Goal: Task Accomplishment & Management: Use online tool/utility

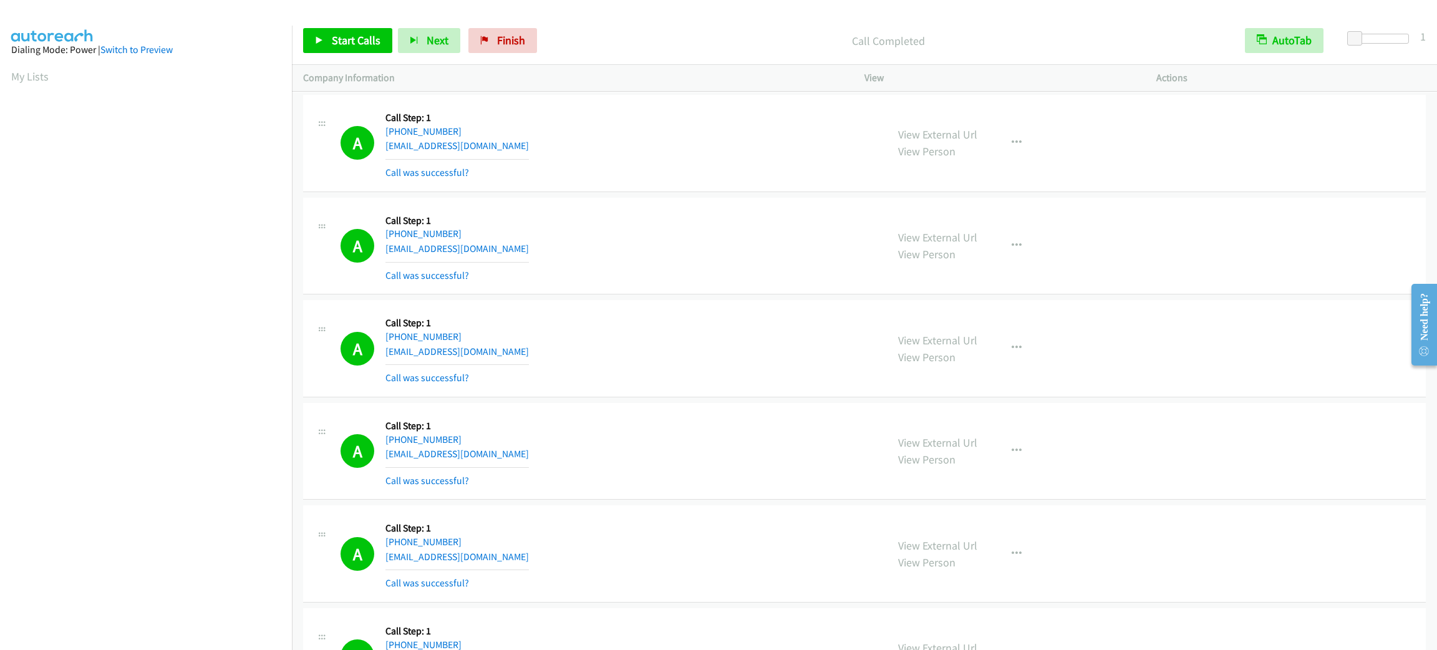
scroll to position [54, 0]
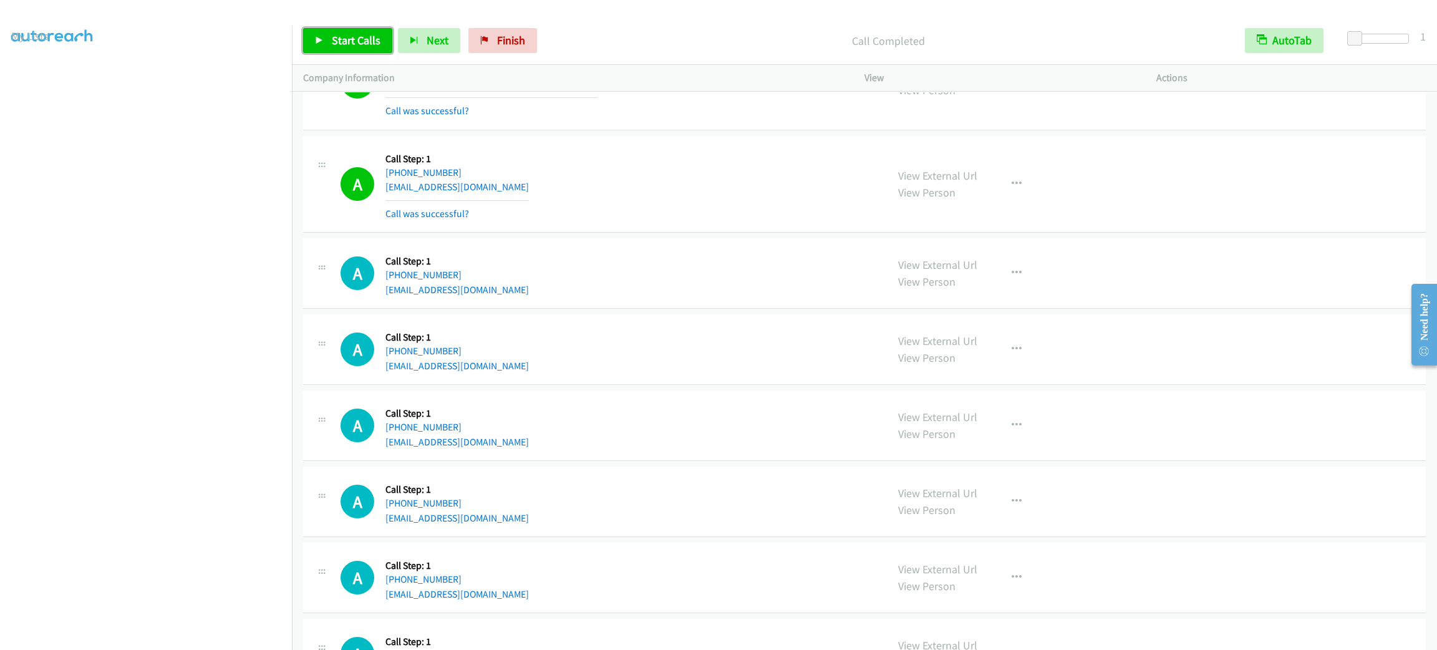
click at [358, 37] on span "Start Calls" at bounding box center [356, 40] width 49 height 14
click at [128, 639] on aside "Dialing Mode: Power | Switch to Preview My Lists" at bounding box center [146, 330] width 292 height 691
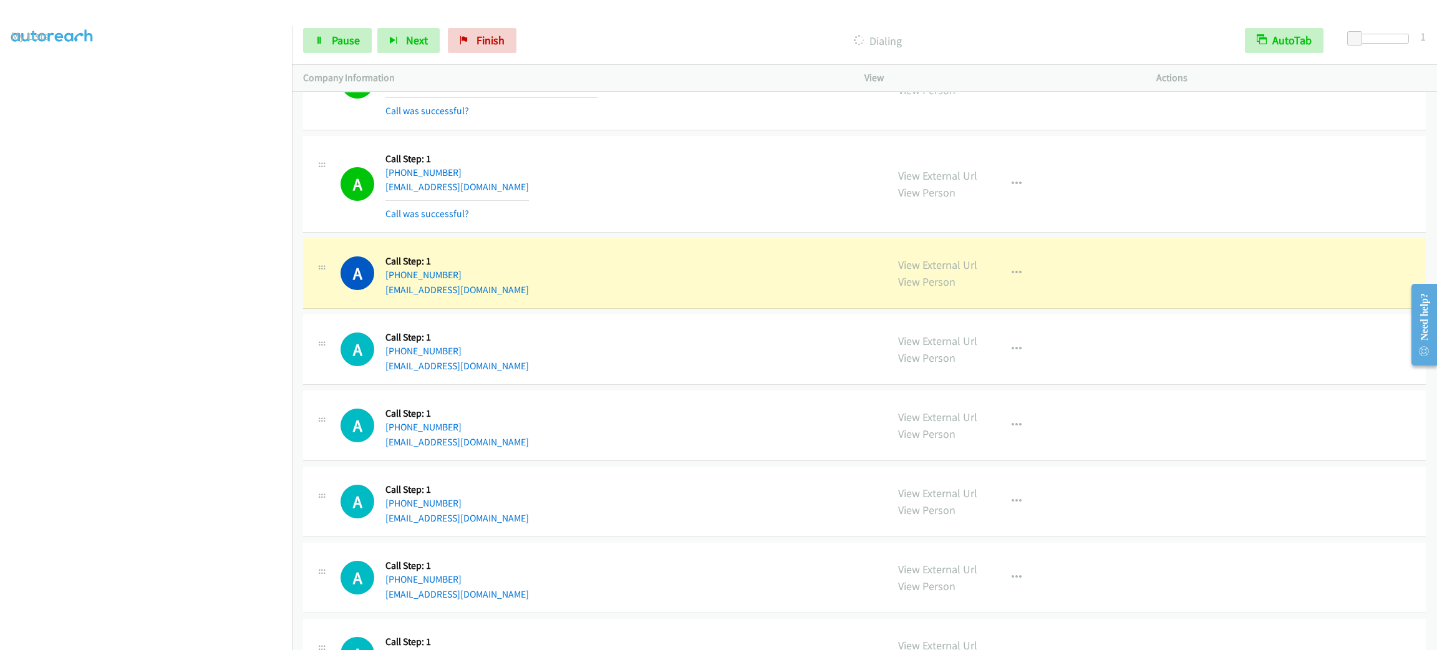
click at [623, 208] on div "A Callback Scheduled Call Step: 1 America/New_York [PHONE_NUMBER] [EMAIL_ADDRES…" at bounding box center [608, 184] width 535 height 74
click at [774, 212] on div "A Callback Scheduled Call Step: 1 America/New_York [PHONE_NUMBER] [EMAIL_ADDRES…" at bounding box center [608, 184] width 535 height 74
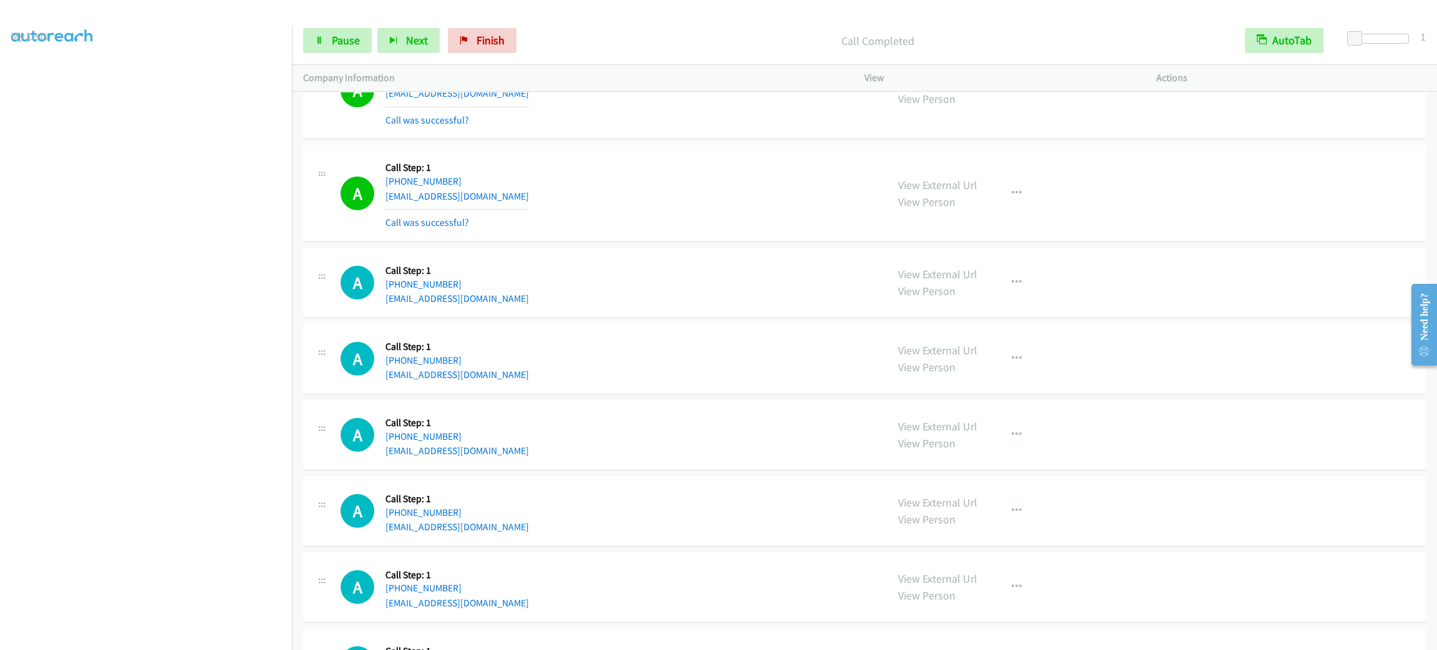
click at [122, 638] on section at bounding box center [146, 354] width 270 height 597
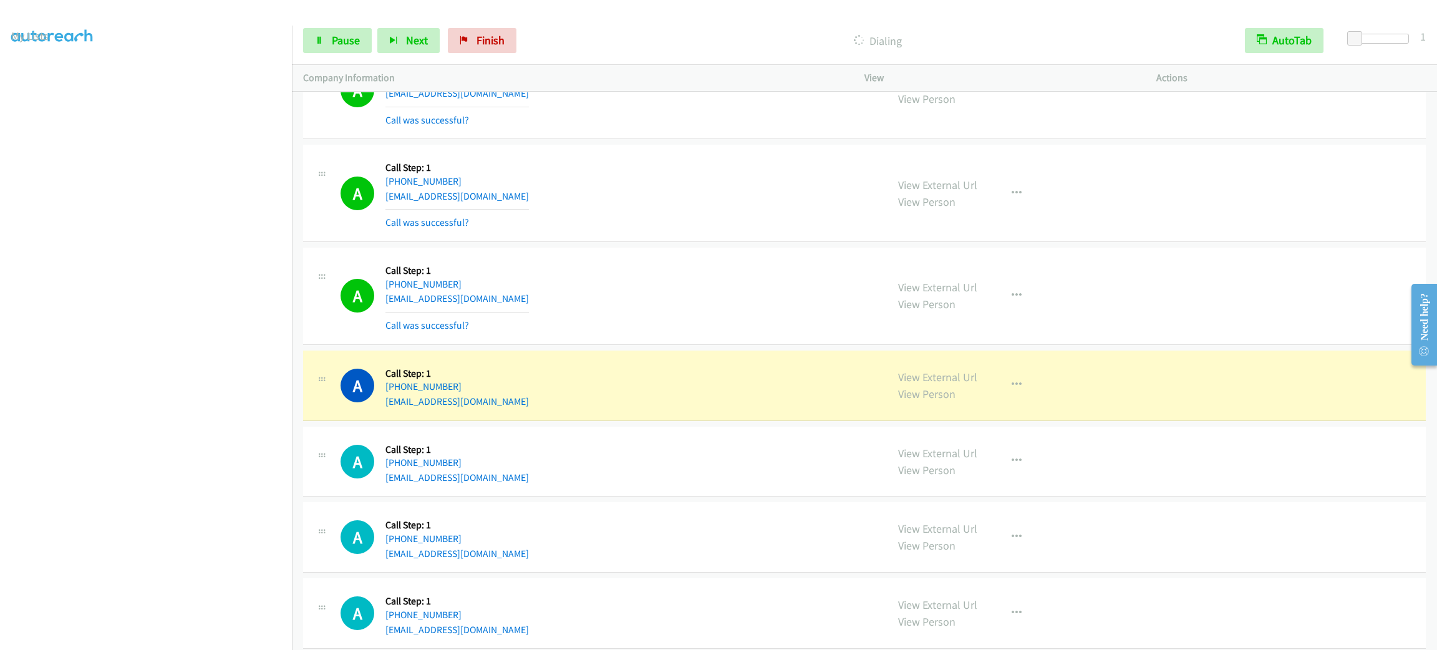
scroll to position [3115, 0]
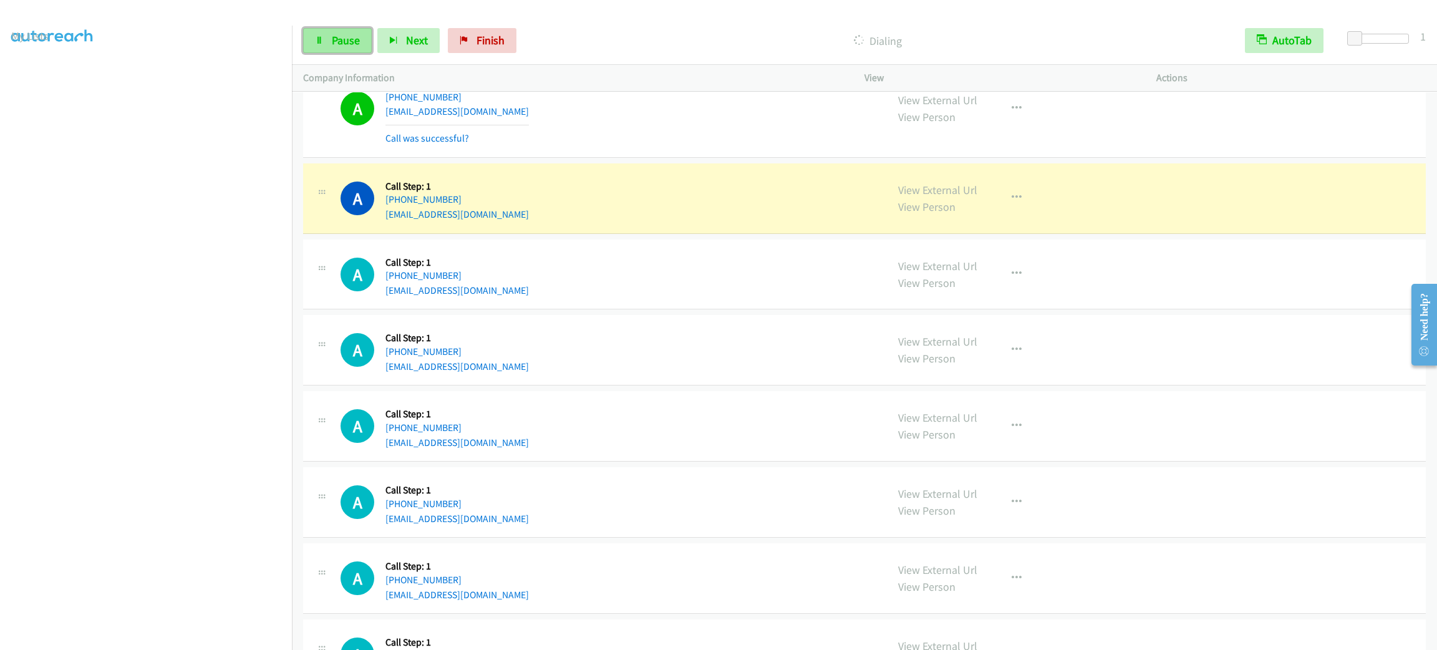
click at [357, 41] on span "Pause" at bounding box center [346, 40] width 28 height 14
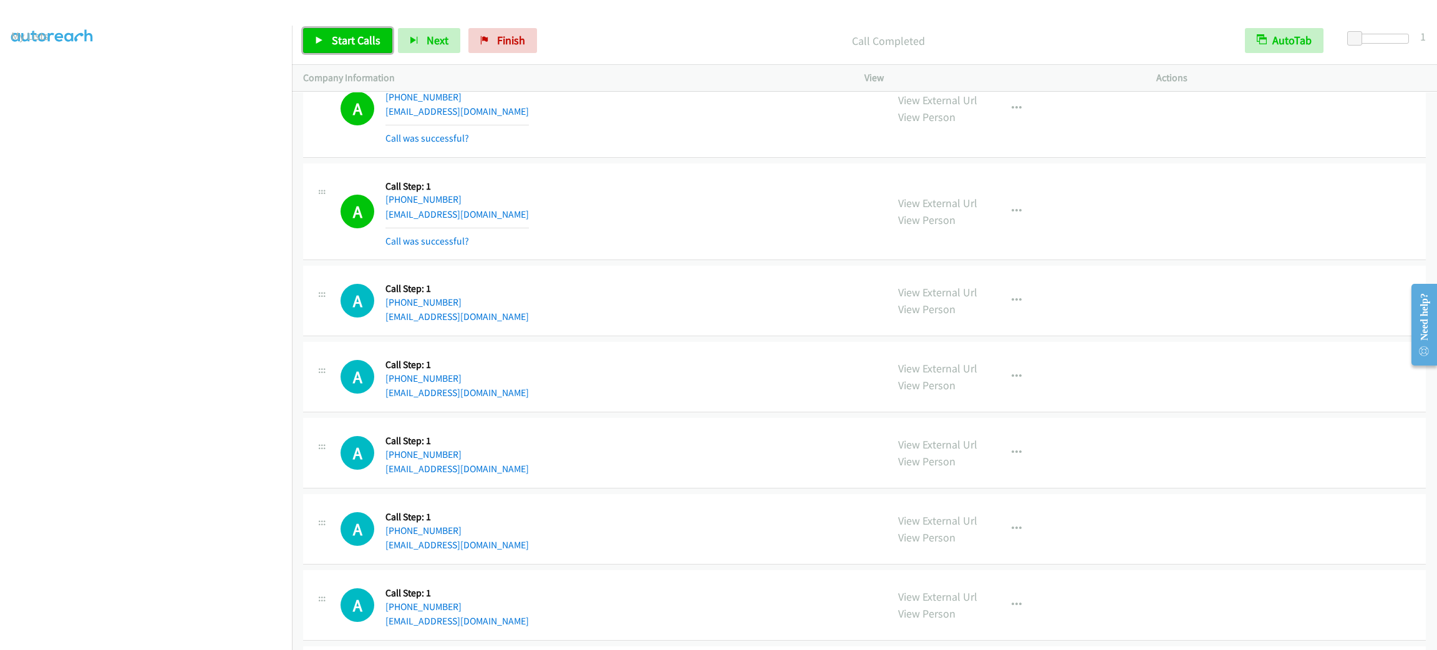
click at [323, 33] on link "Start Calls" at bounding box center [347, 40] width 89 height 25
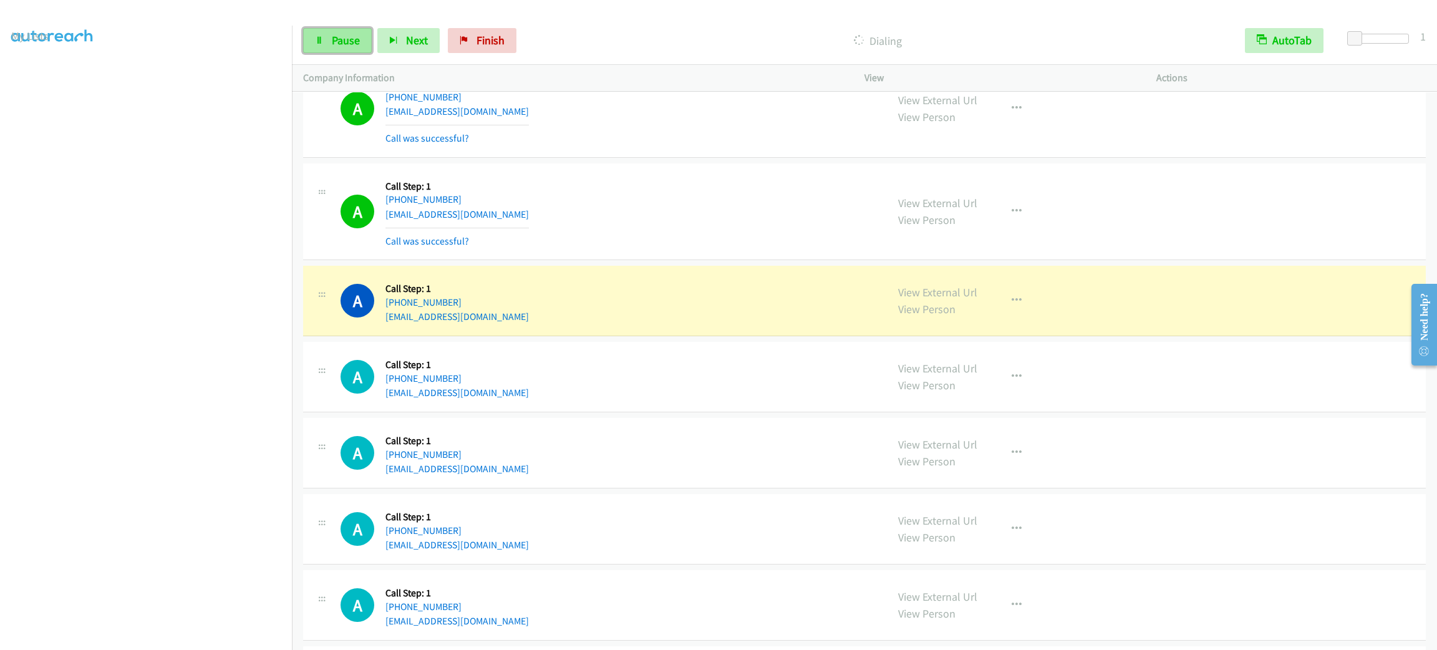
click at [326, 32] on link "Pause" at bounding box center [337, 40] width 69 height 25
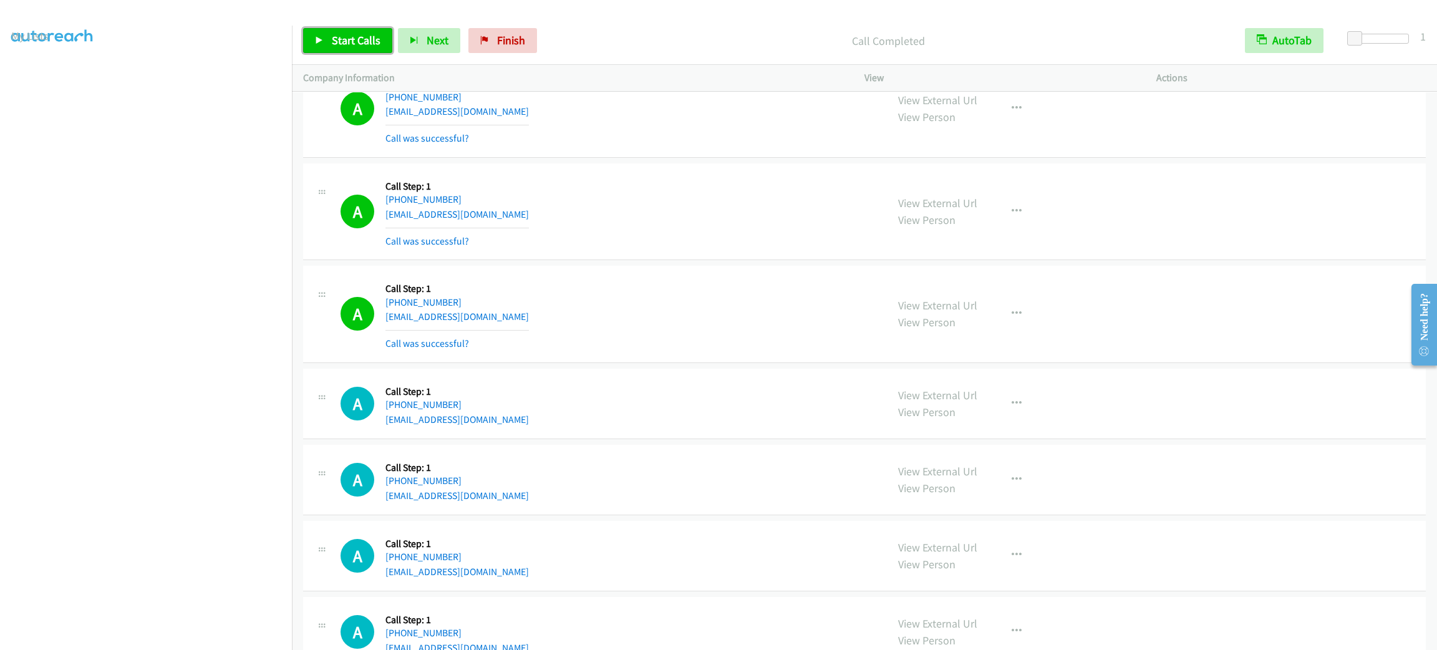
click at [372, 36] on span "Start Calls" at bounding box center [356, 40] width 49 height 14
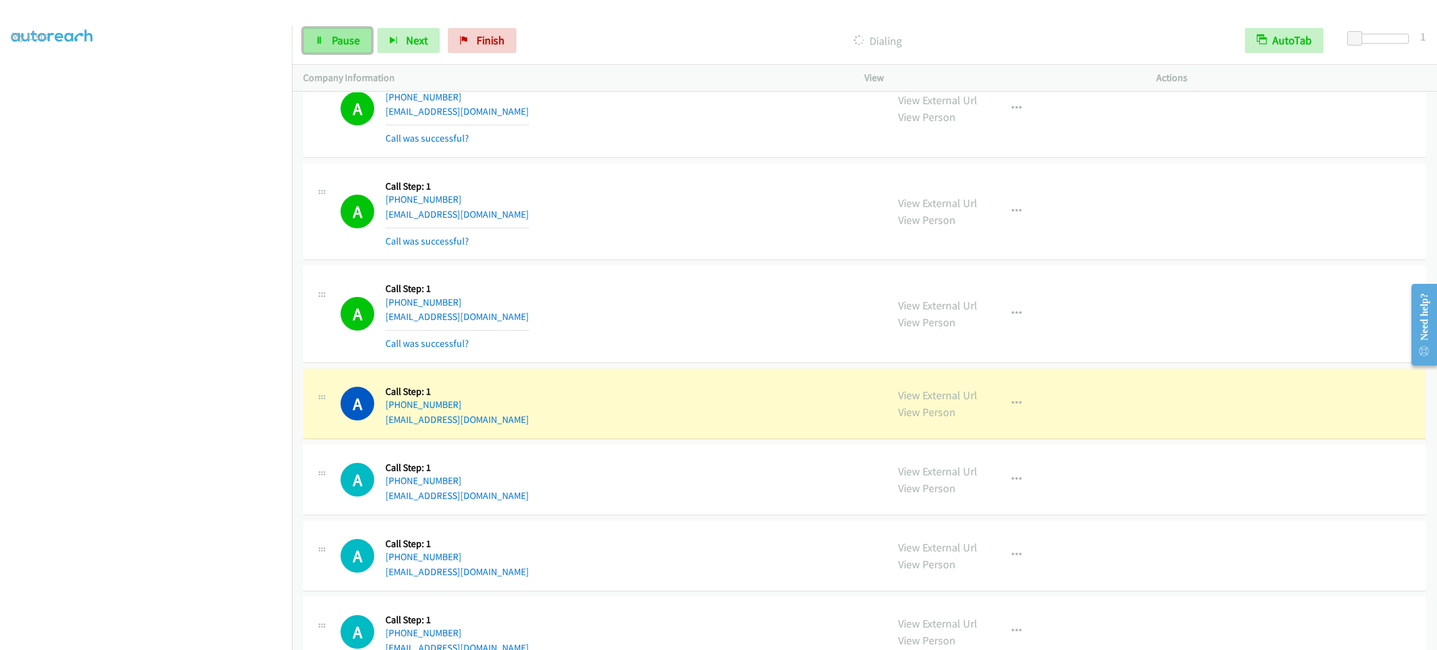
click at [336, 49] on link "Pause" at bounding box center [337, 40] width 69 height 25
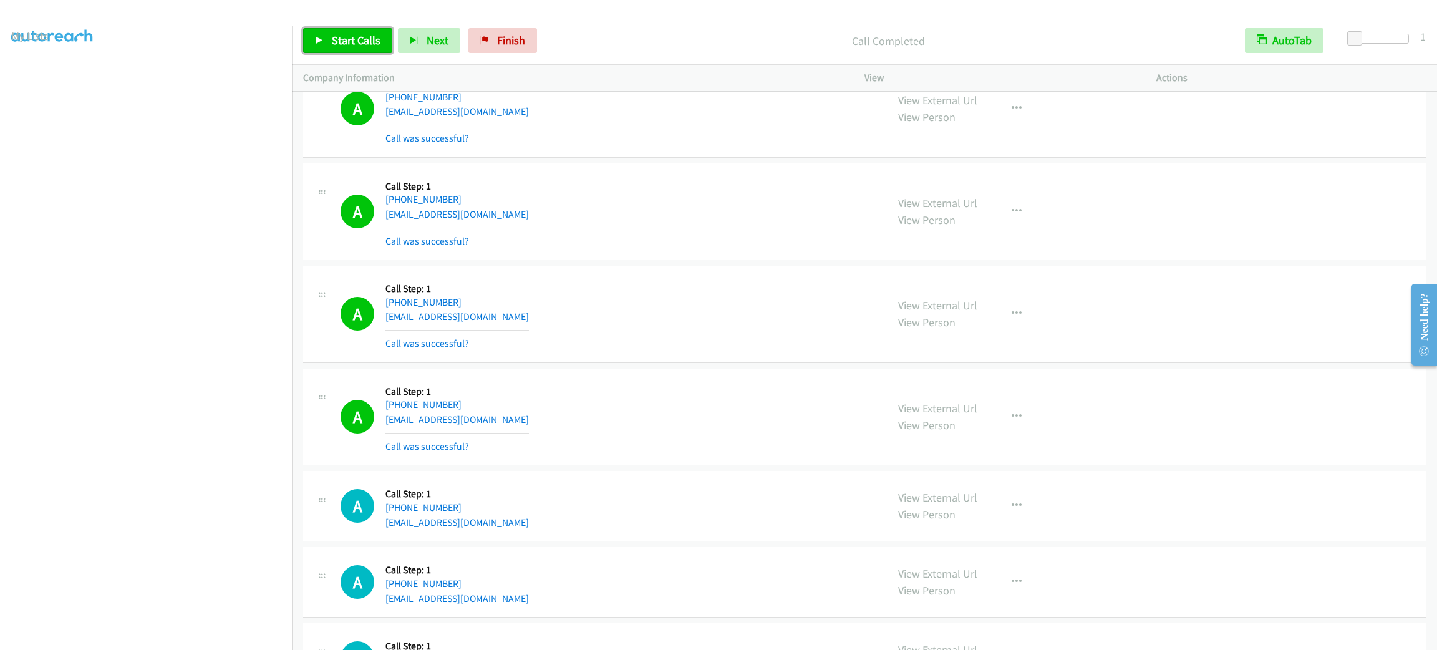
click at [336, 28] on link "Start Calls" at bounding box center [347, 40] width 89 height 25
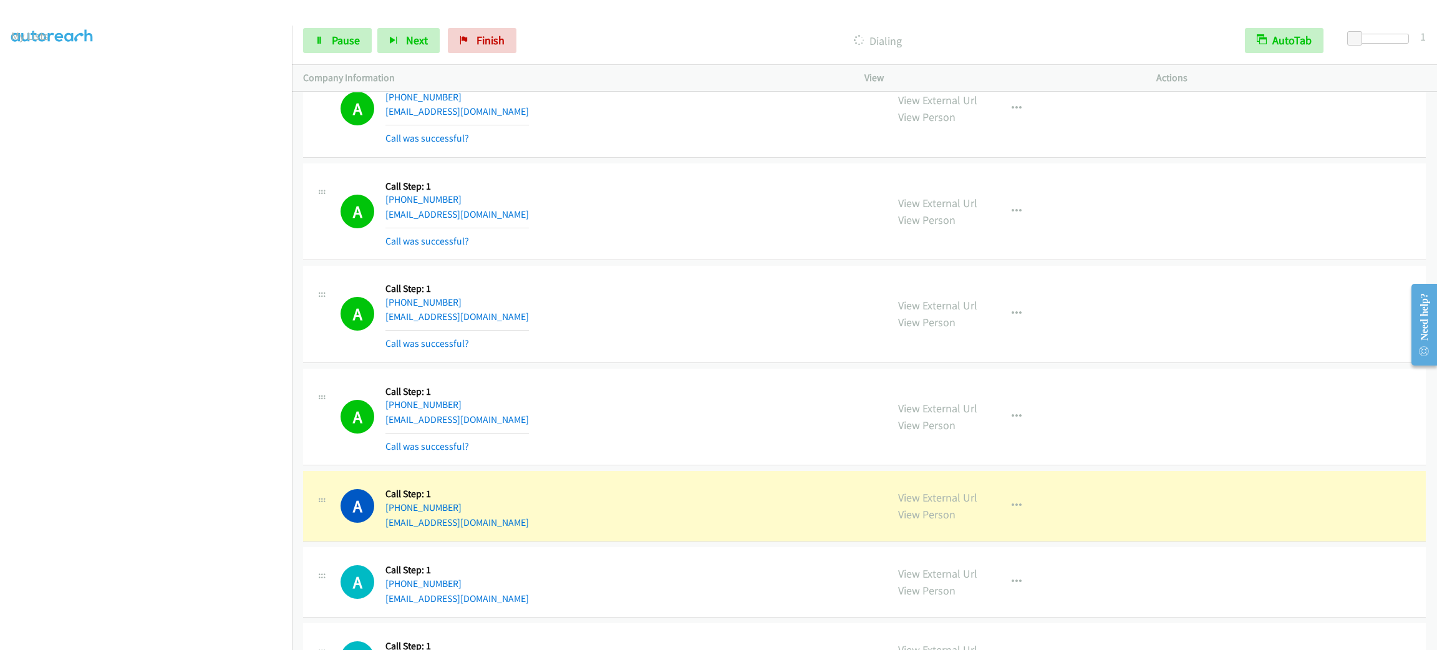
scroll to position [3301, 0]
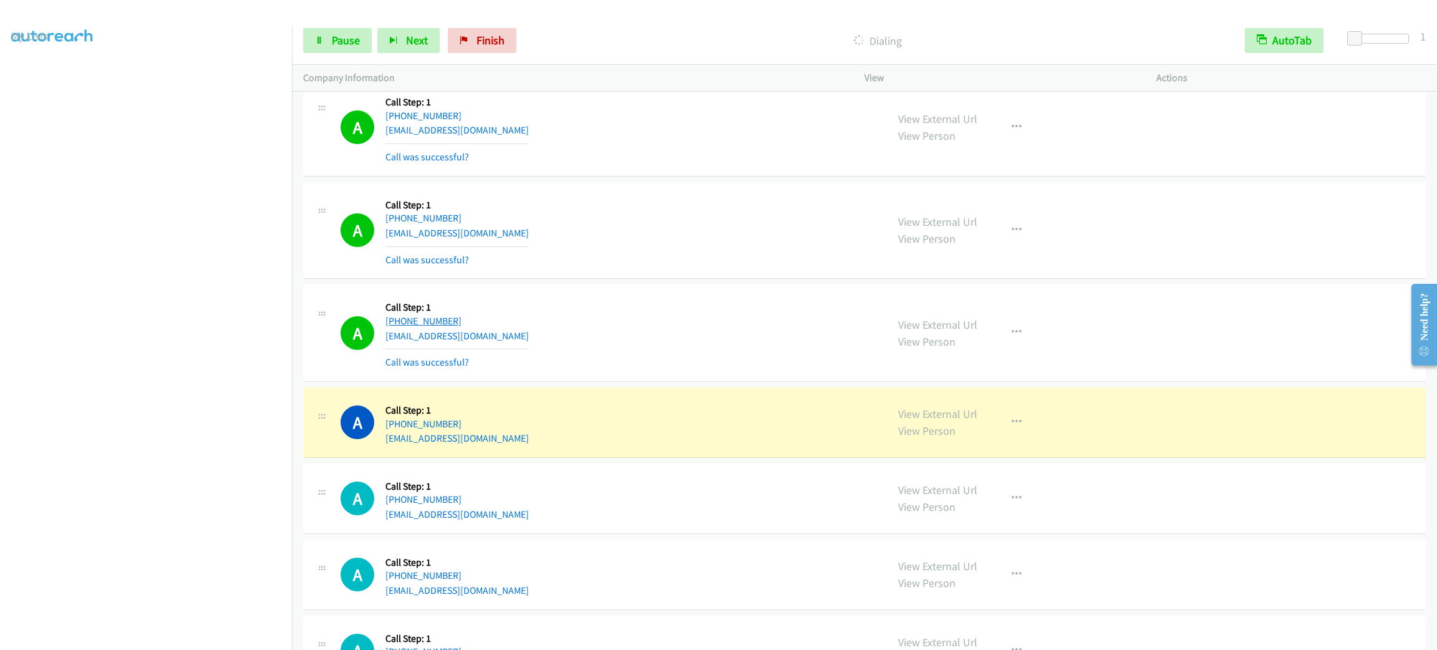
drag, startPoint x: 500, startPoint y: 328, endPoint x: 396, endPoint y: 332, distance: 103.7
click at [396, 329] on div "[PHONE_NUMBER]" at bounding box center [457, 321] width 143 height 15
copy link "[PHONE_NUMBER]"
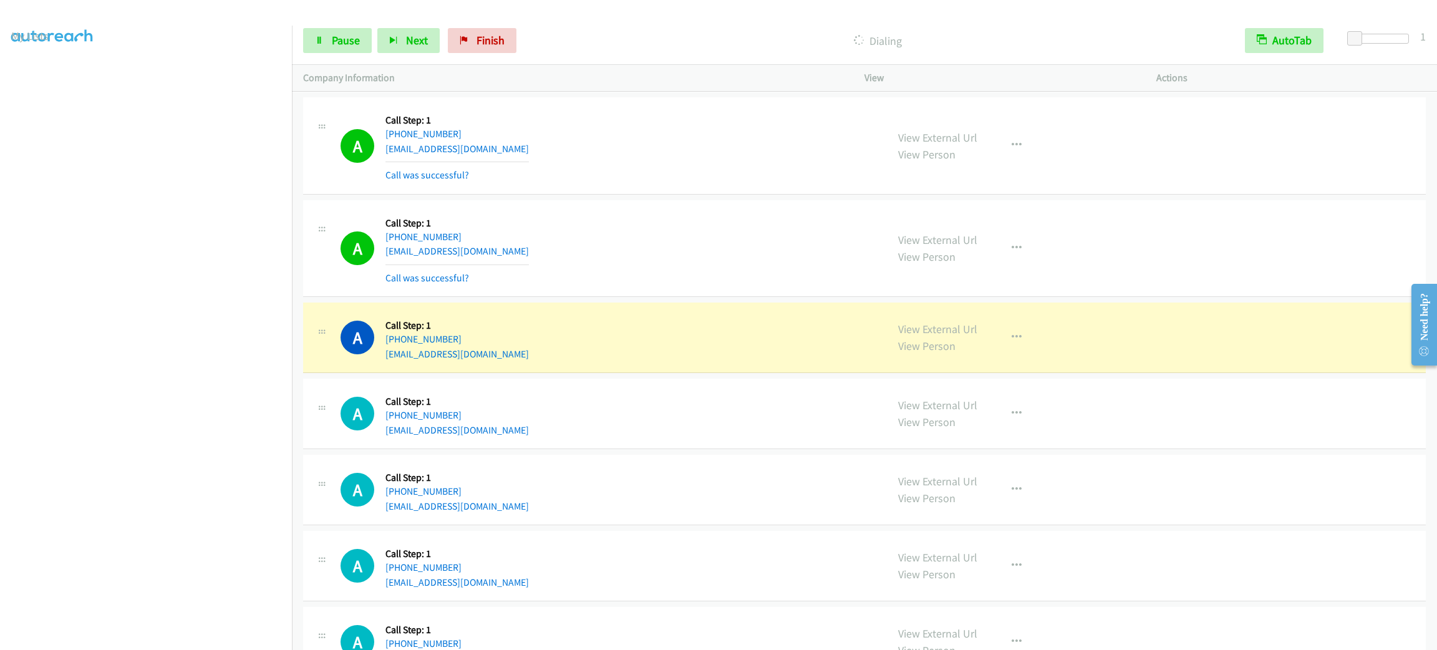
click at [143, 635] on section at bounding box center [146, 354] width 270 height 597
click at [1016, 342] on button "button" at bounding box center [1017, 337] width 34 height 25
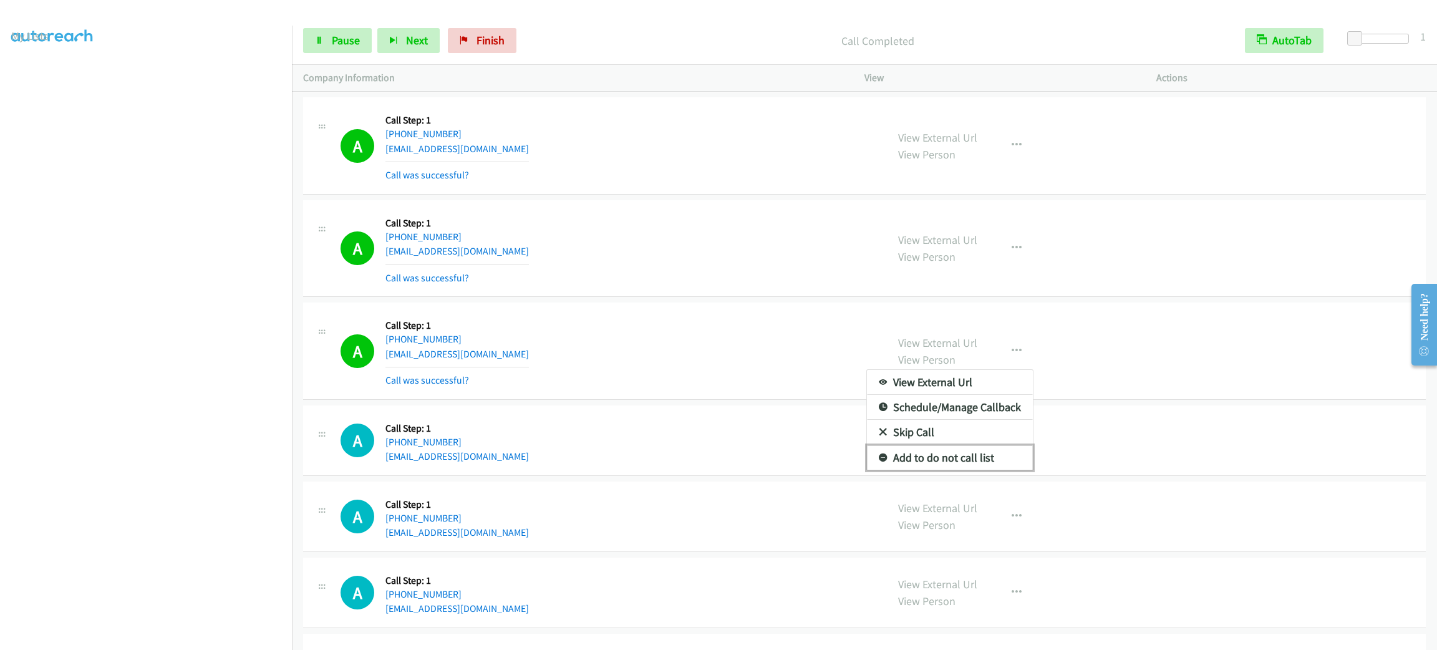
click at [988, 459] on link "Add to do not call list" at bounding box center [950, 457] width 166 height 25
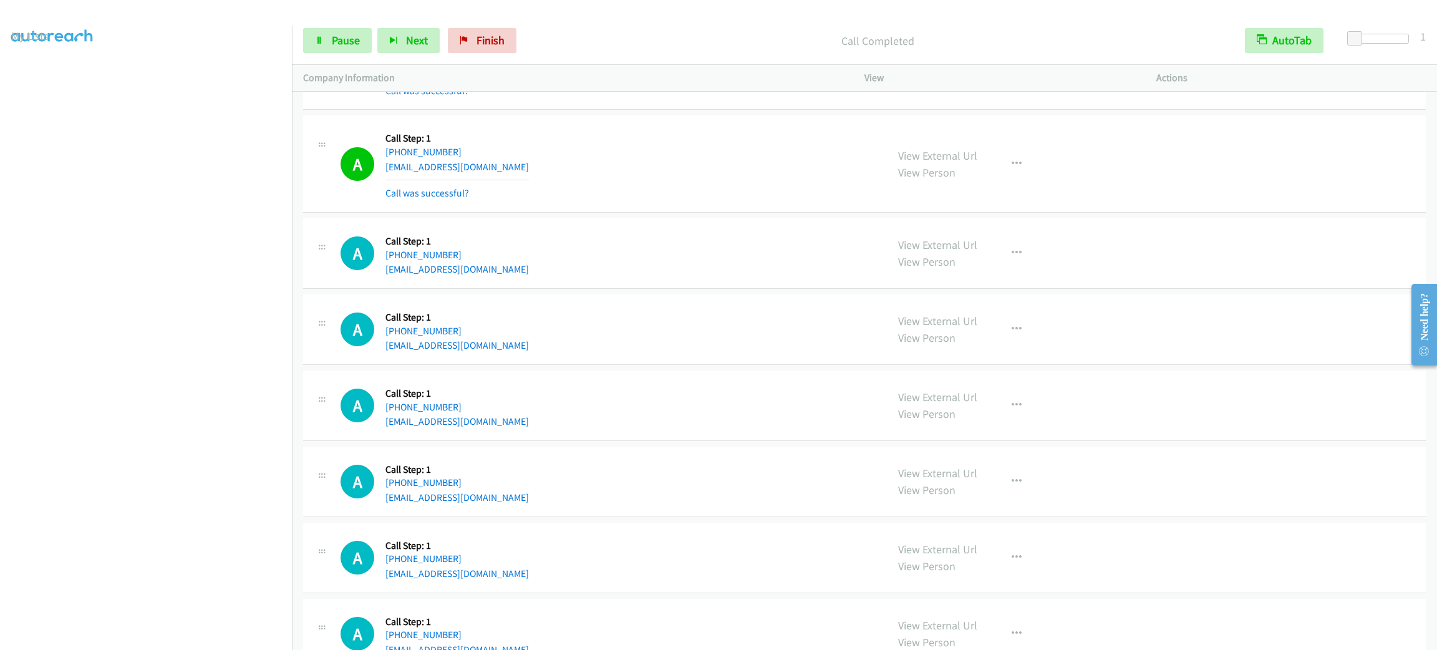
scroll to position [3769, 0]
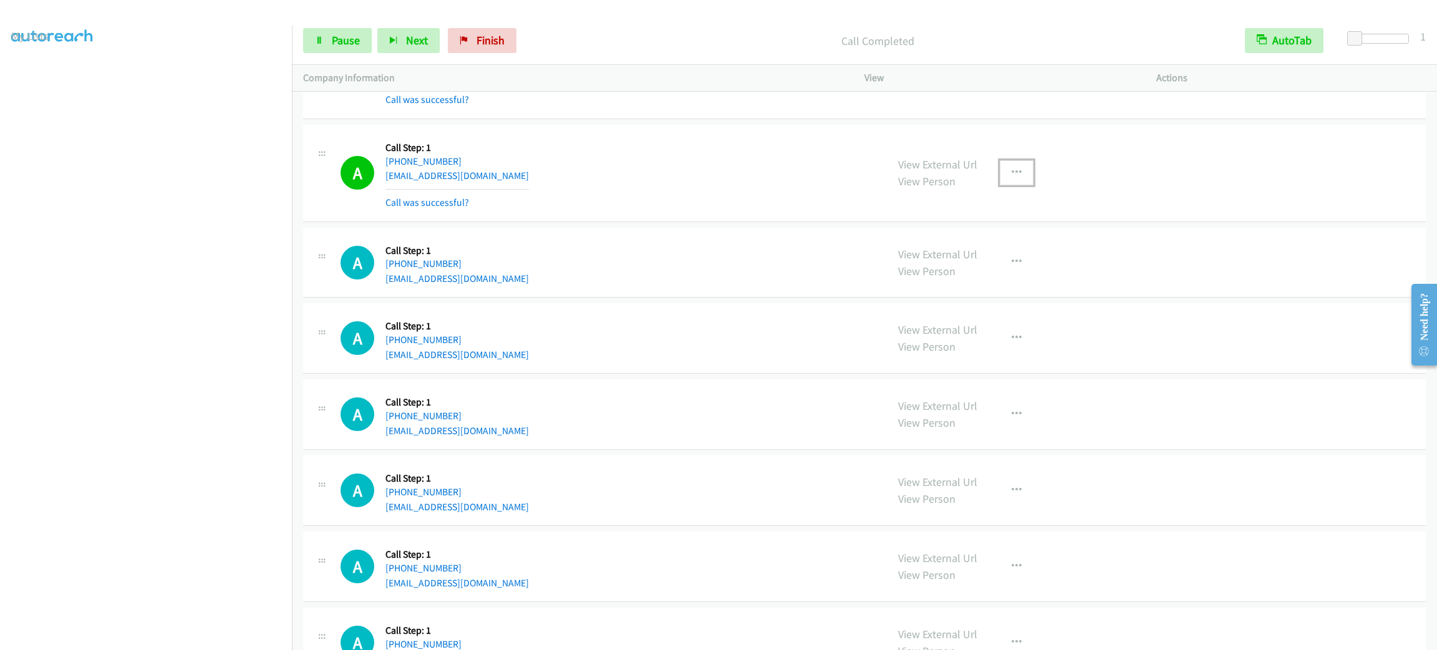
click at [1004, 171] on button "button" at bounding box center [1017, 172] width 34 height 25
click at [993, 280] on link "Add to do not call list" at bounding box center [950, 279] width 166 height 25
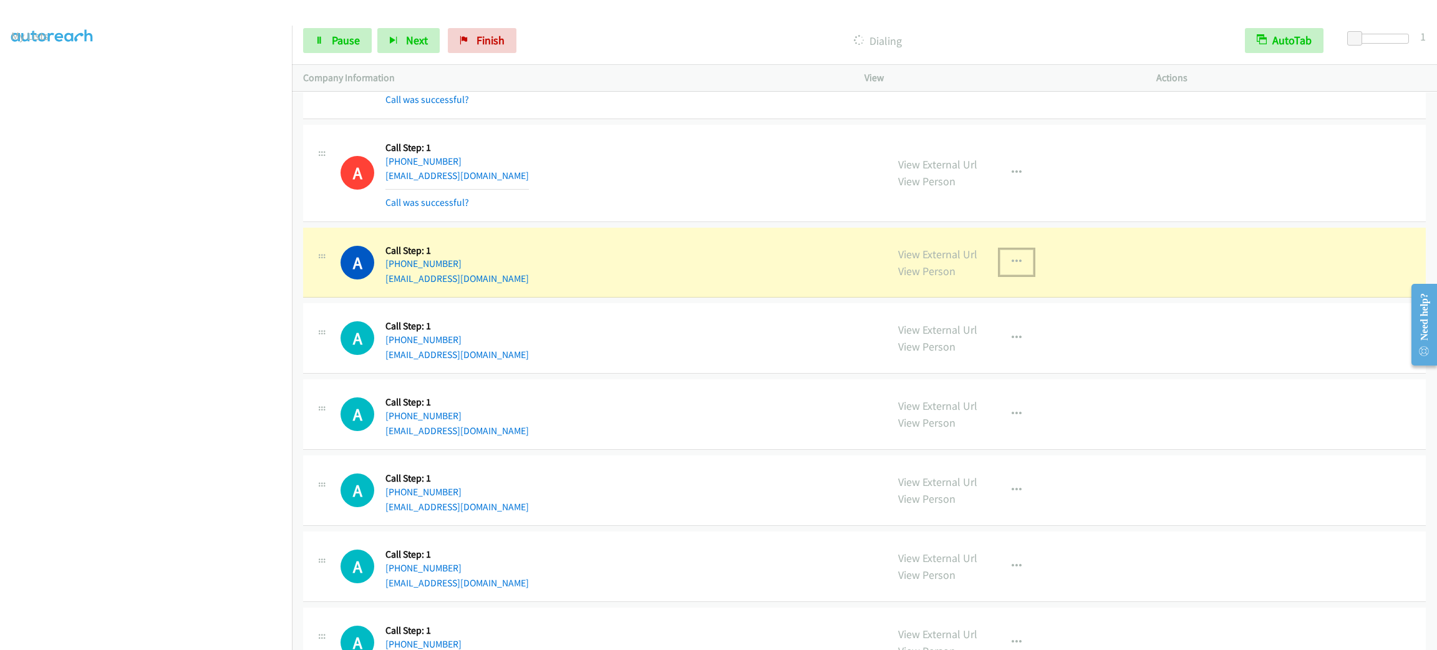
click at [1020, 261] on button "button" at bounding box center [1017, 262] width 34 height 25
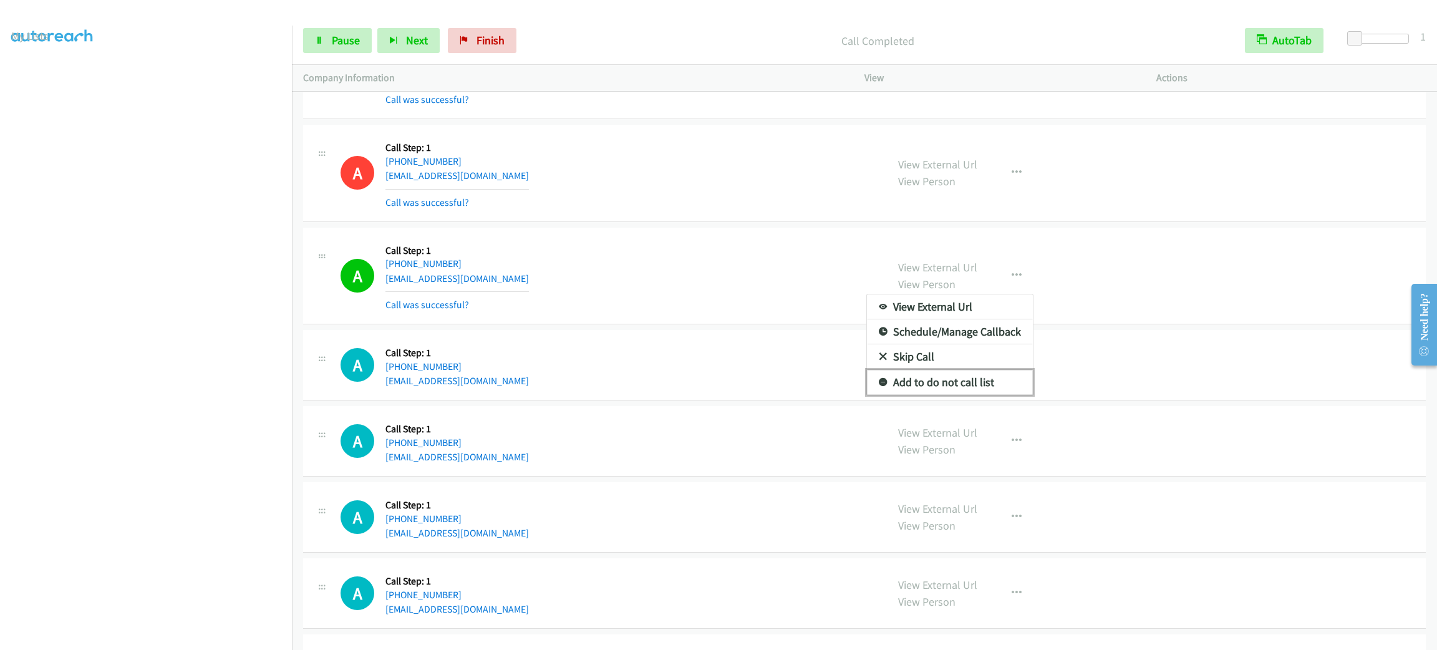
click at [945, 391] on link "Add to do not call list" at bounding box center [950, 382] width 166 height 25
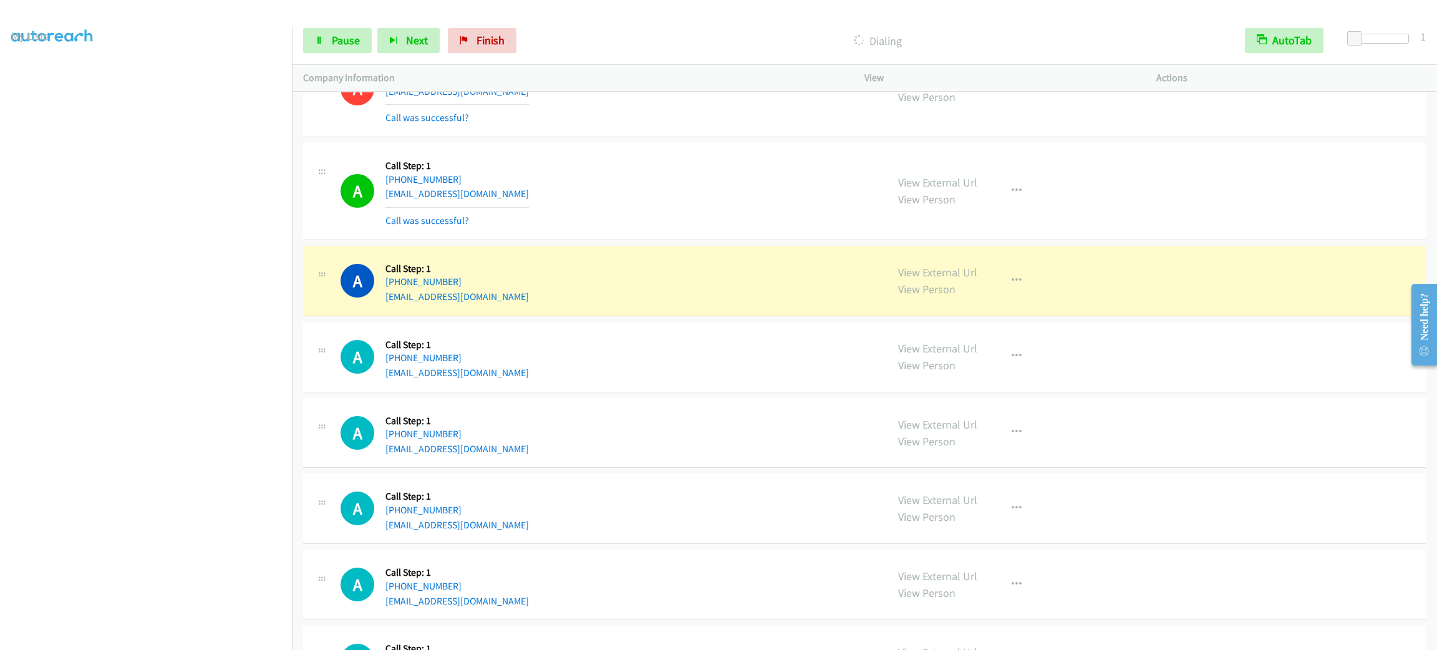
scroll to position [4050, 0]
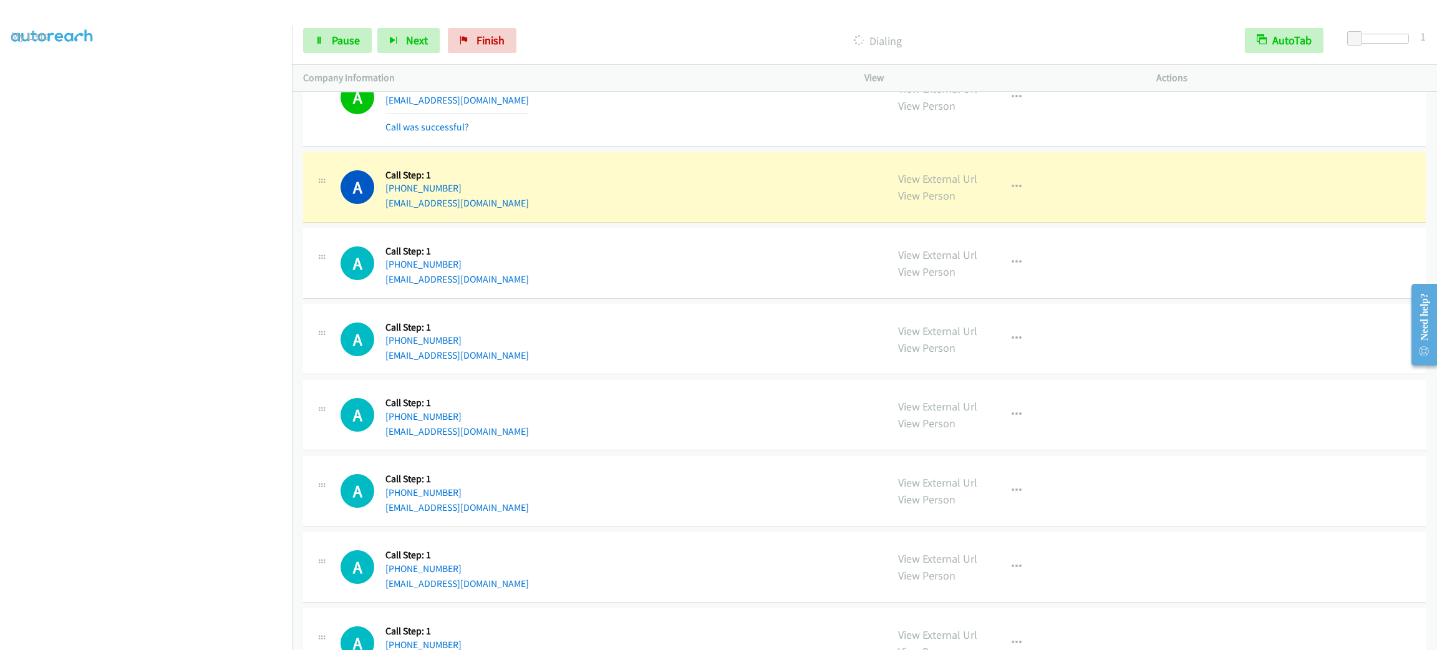
click at [998, 195] on div "View External Url View Person View External Url Email Schedule/Manage Callback …" at bounding box center [1038, 186] width 303 height 47
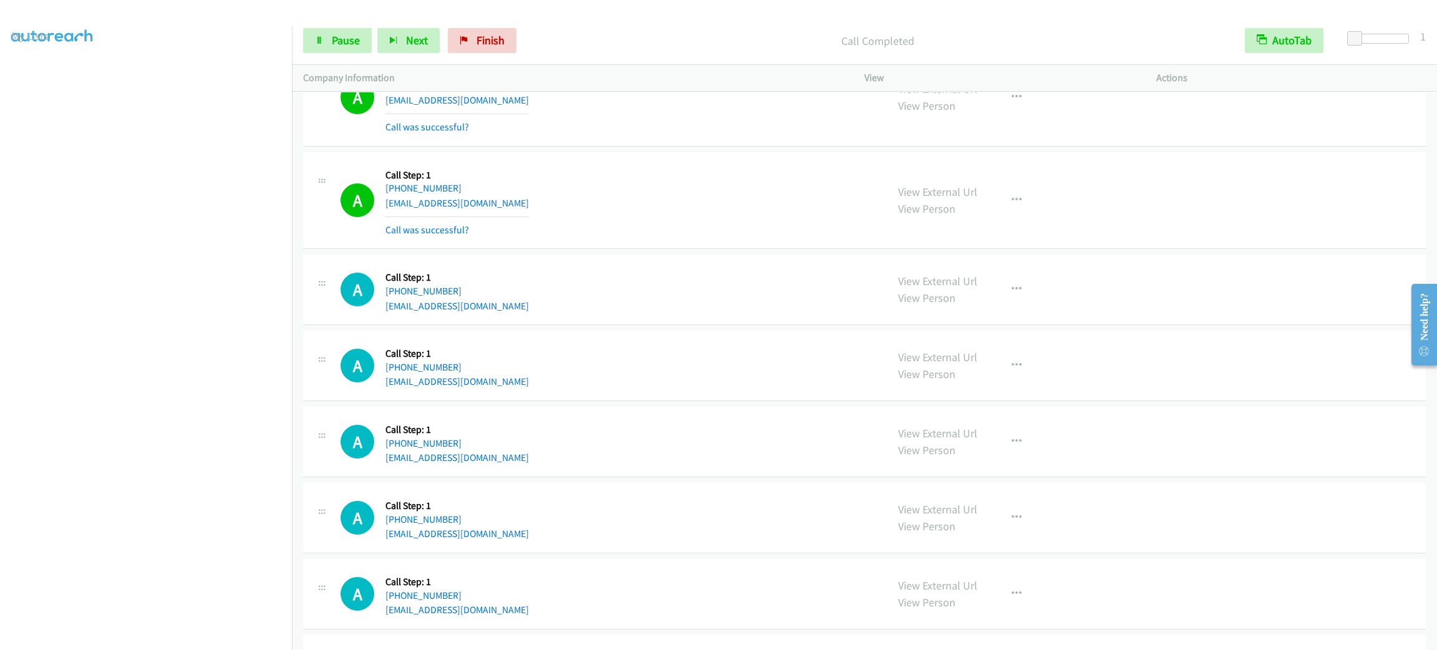
click at [1001, 228] on div "View External Url View Person View External Url Email Schedule/Manage Callback …" at bounding box center [1038, 200] width 303 height 74
click at [1012, 205] on icon "button" at bounding box center [1017, 200] width 10 height 10
click at [988, 317] on link "Add to do not call list" at bounding box center [950, 306] width 166 height 25
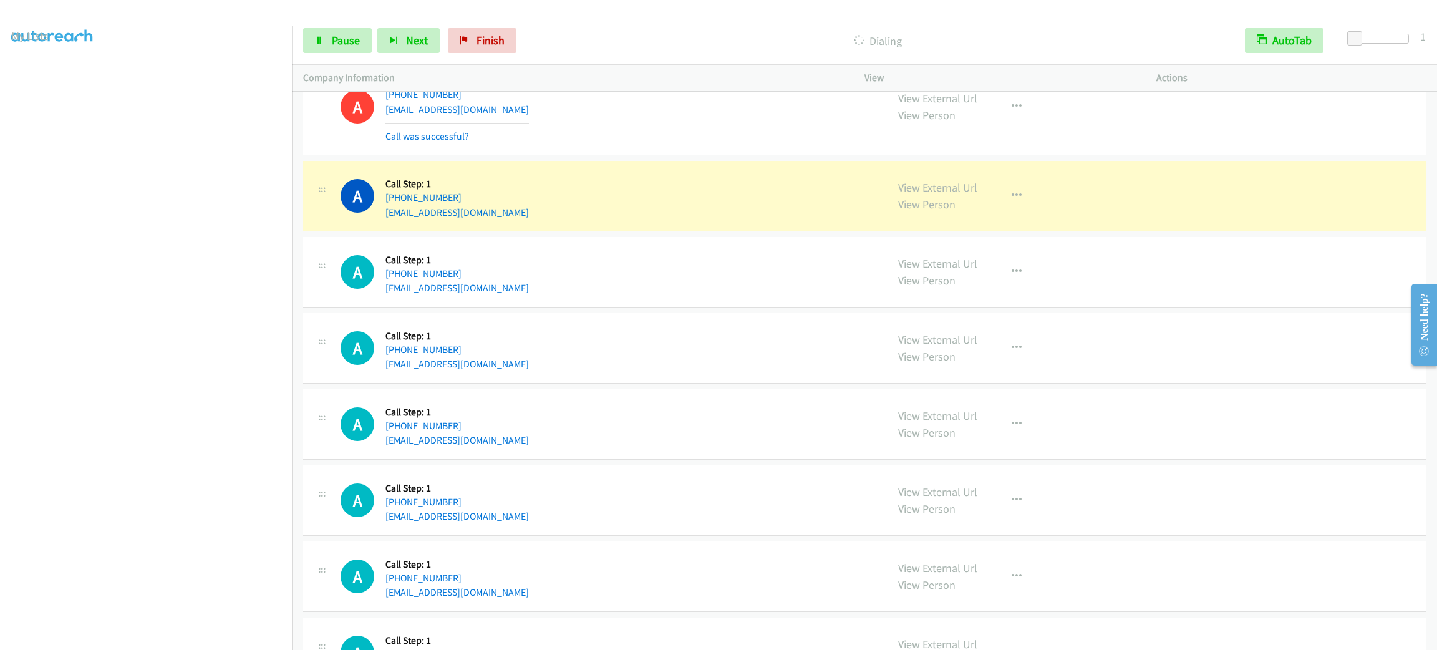
scroll to position [4237, 0]
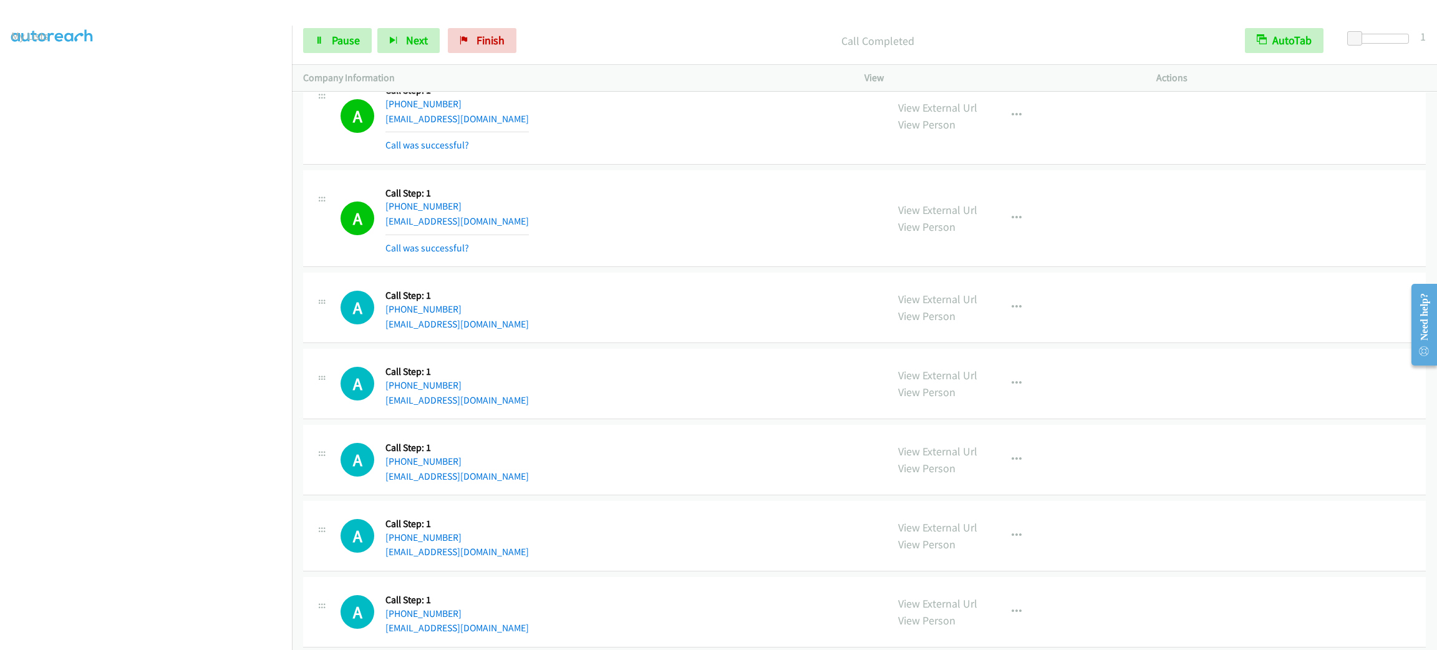
click at [990, 208] on div "View External Url View Person View External Url Email Schedule/Manage Callback …" at bounding box center [1038, 219] width 303 height 74
click at [1000, 219] on button "button" at bounding box center [1017, 218] width 34 height 25
click at [991, 334] on link "Add to do not call list" at bounding box center [950, 325] width 166 height 25
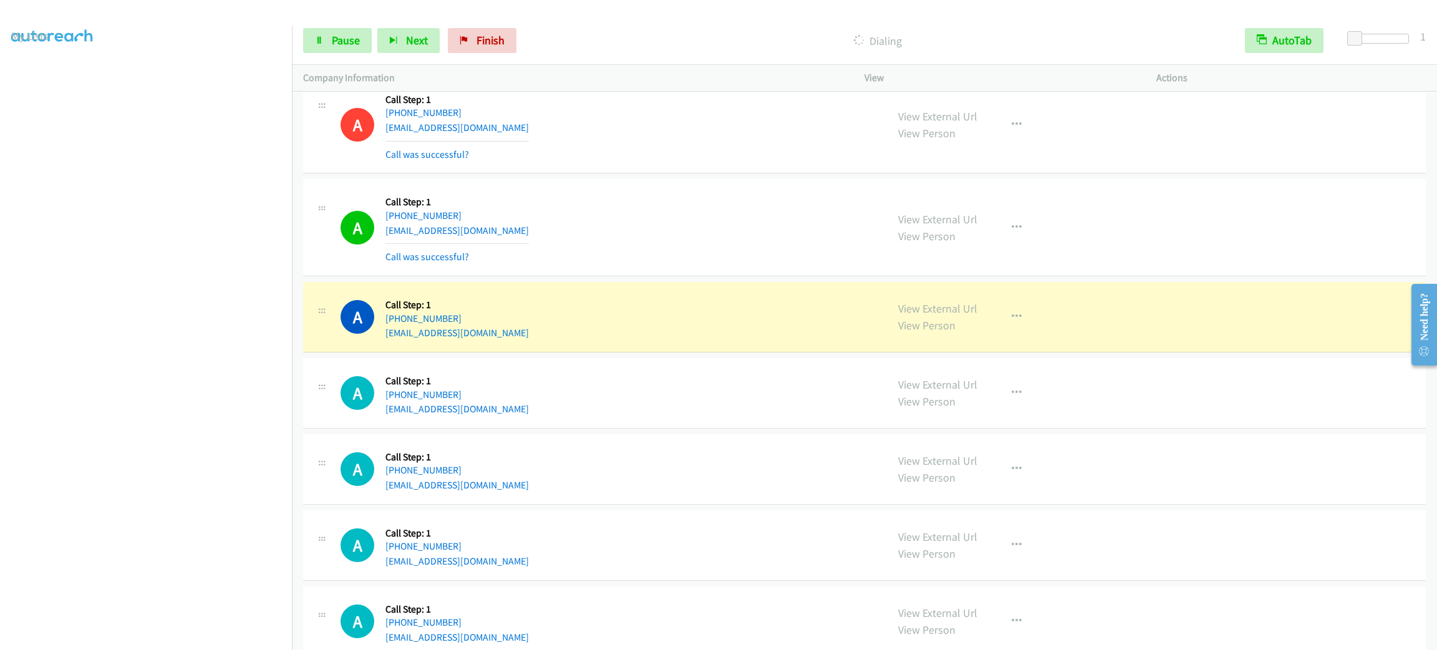
click at [1023, 341] on div "View External Url View Person View External Url Email Schedule/Manage Callback …" at bounding box center [1038, 316] width 303 height 47
click at [1012, 322] on icon "button" at bounding box center [1017, 317] width 10 height 10
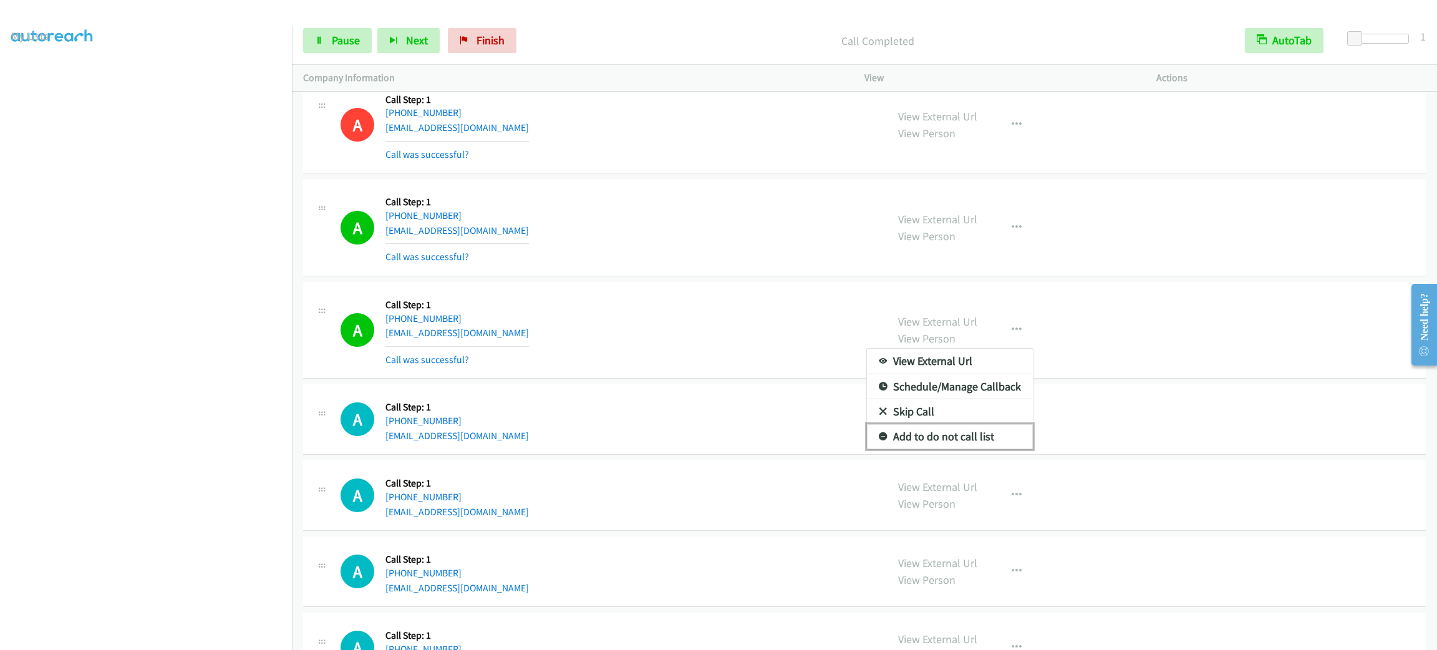
click at [942, 445] on link "Add to do not call list" at bounding box center [950, 436] width 166 height 25
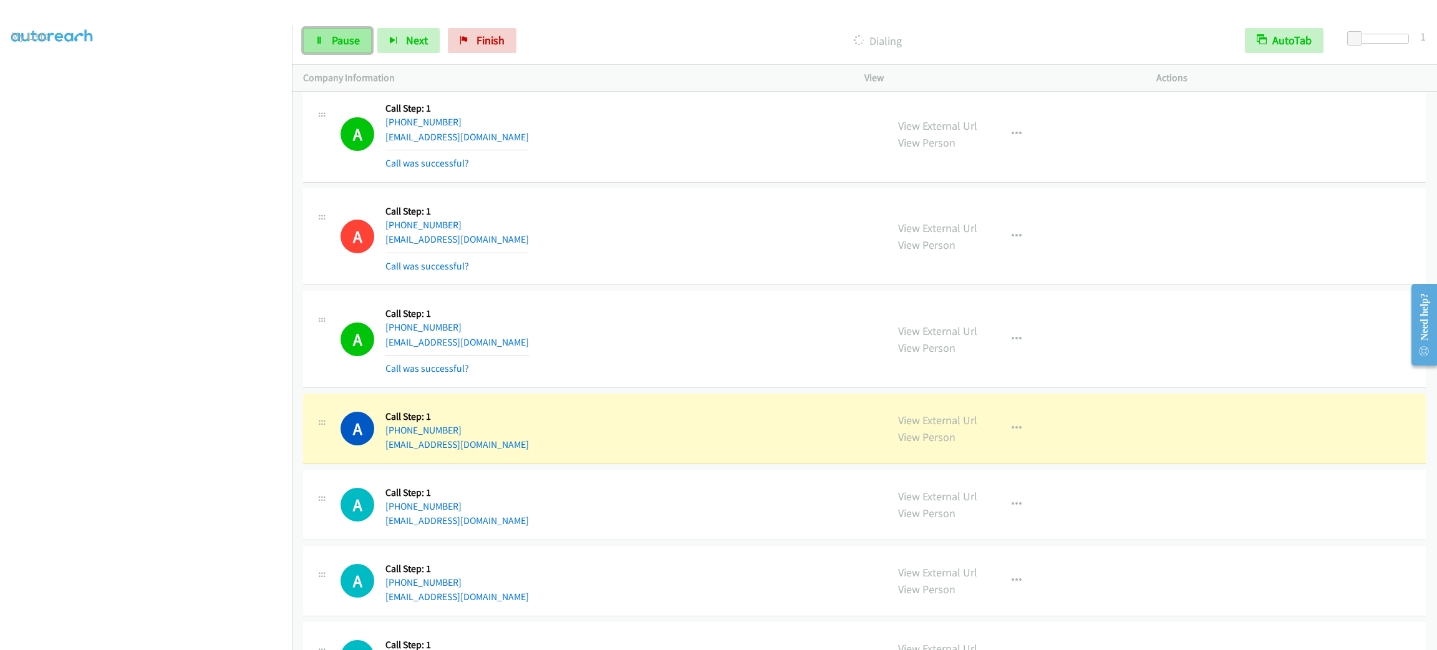
click at [343, 44] on span "Pause" at bounding box center [346, 40] width 28 height 14
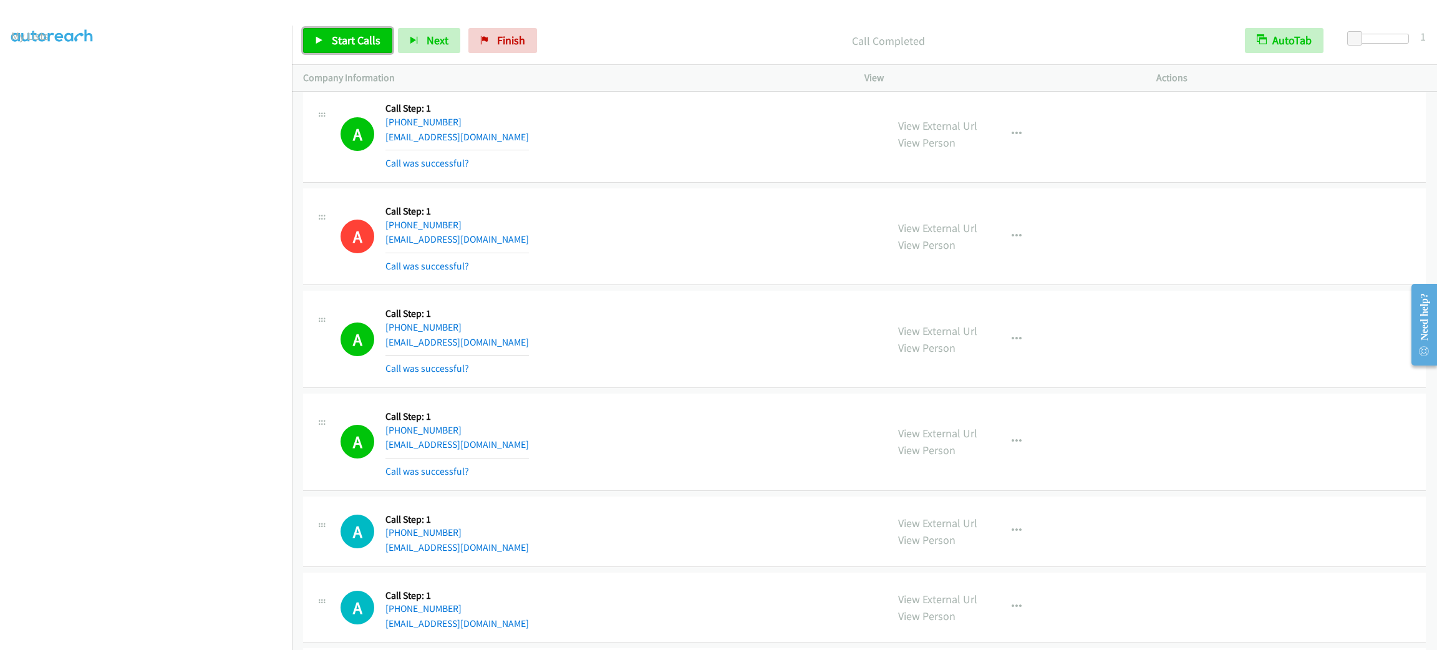
click at [367, 41] on span "Start Calls" at bounding box center [356, 40] width 49 height 14
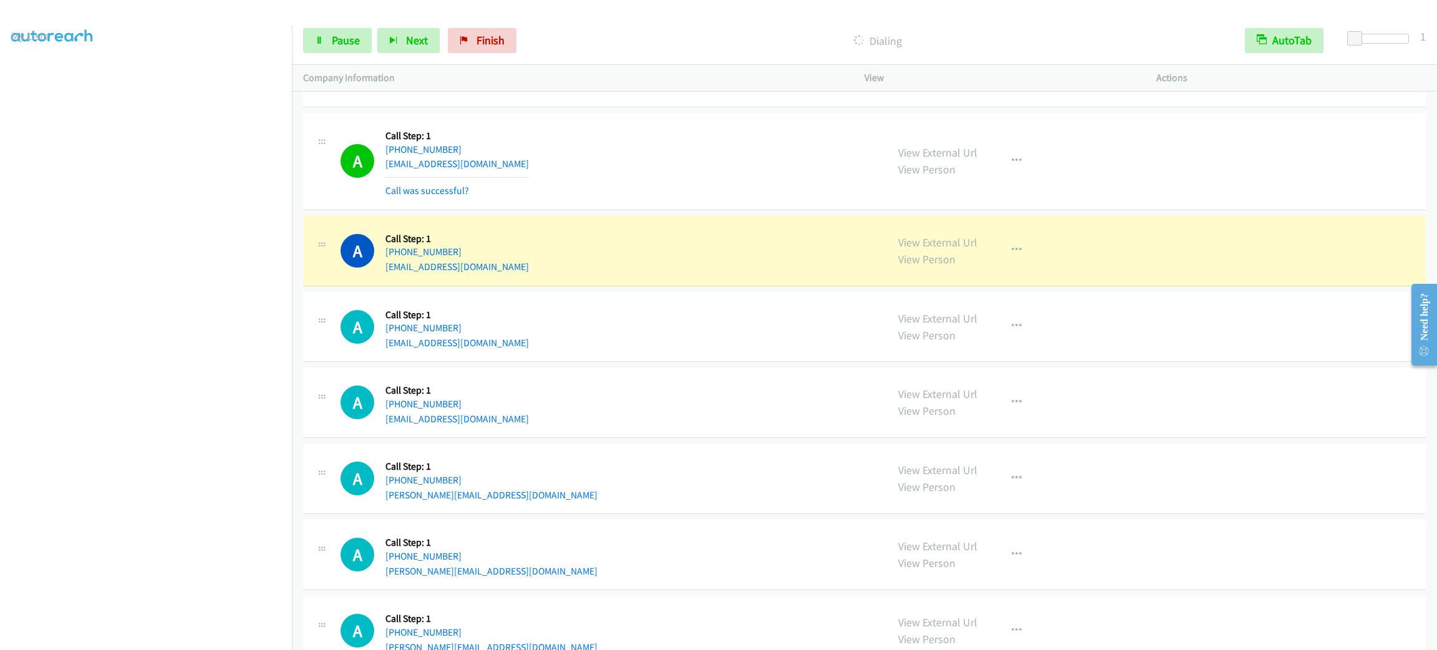
scroll to position [4798, 0]
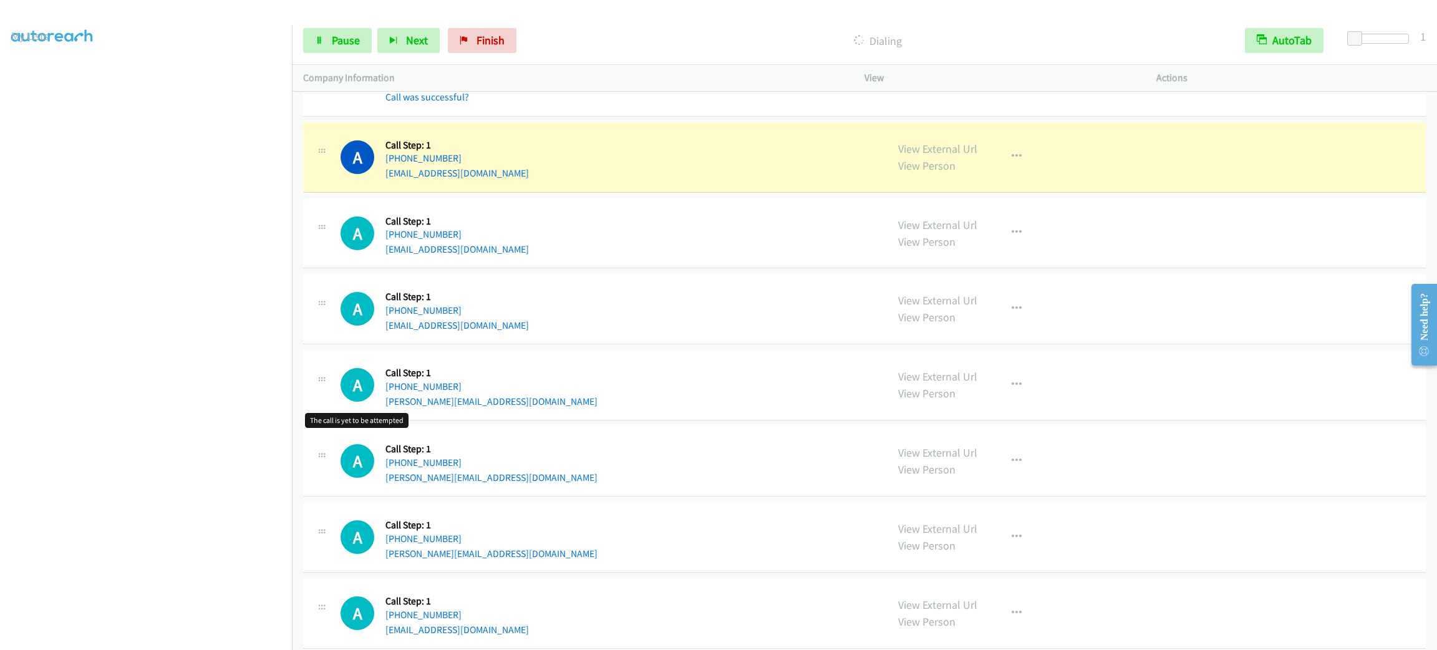
click at [350, 387] on h1 "A" at bounding box center [358, 385] width 34 height 34
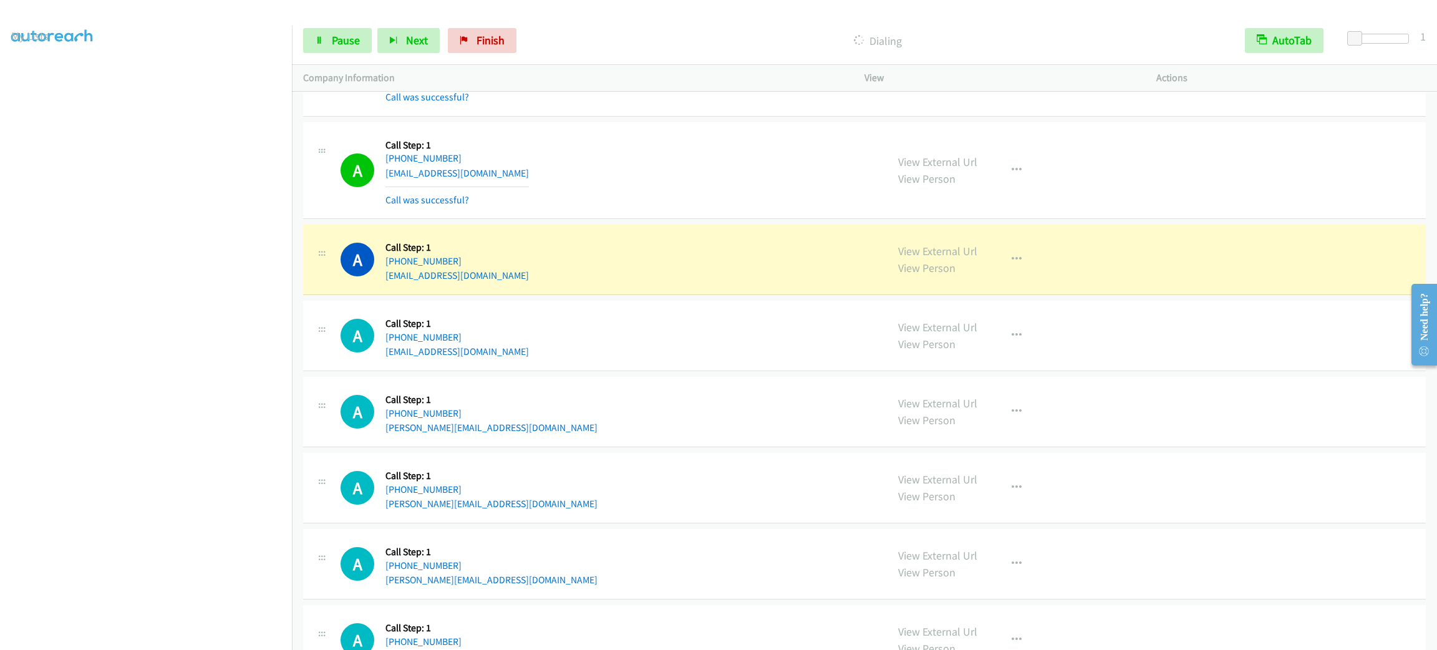
scroll to position [4892, 0]
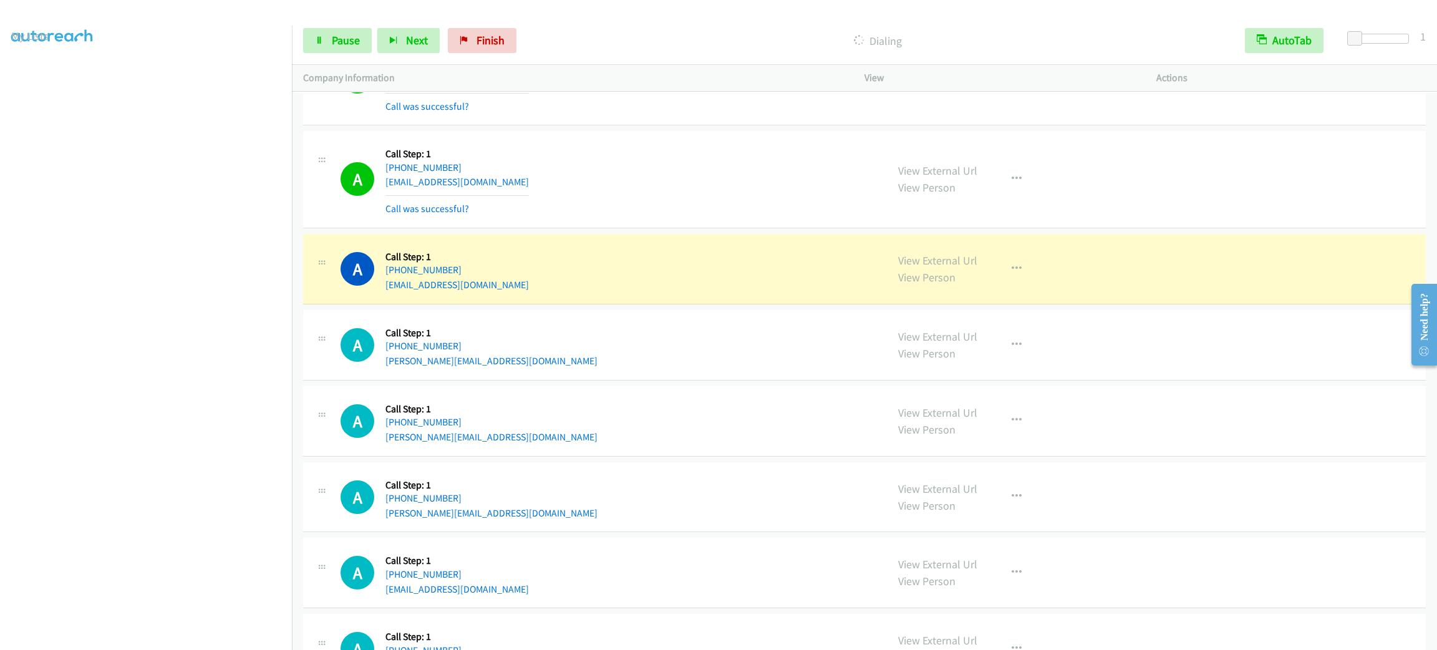
click at [641, 323] on div "A Callback Scheduled Call Step: 1 America/Los_Angeles [PHONE_NUMBER] [PERSON_NA…" at bounding box center [864, 345] width 1123 height 71
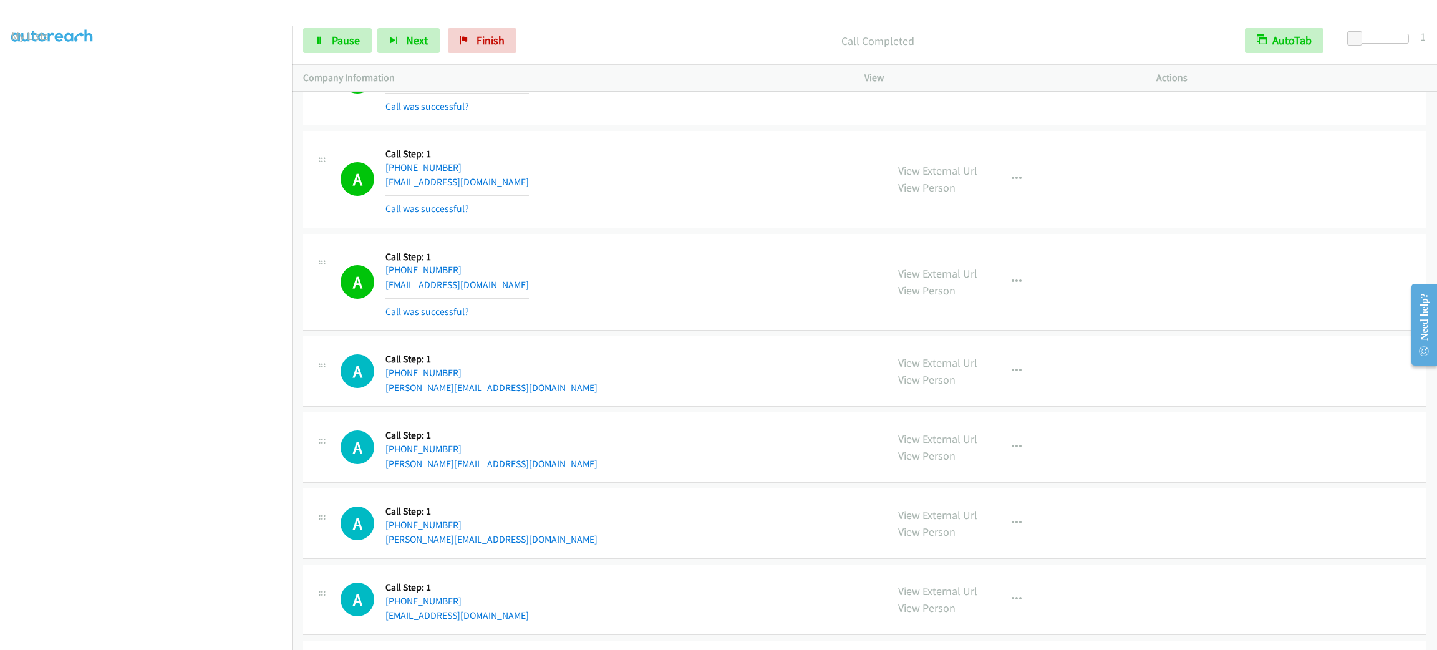
click at [1019, 273] on div "View External Url View Person View External Url Email Schedule/Manage Callback …" at bounding box center [1038, 282] width 303 height 74
click at [1001, 294] on button "button" at bounding box center [1017, 282] width 34 height 25
click at [987, 401] on link "Add to do not call list" at bounding box center [950, 388] width 166 height 25
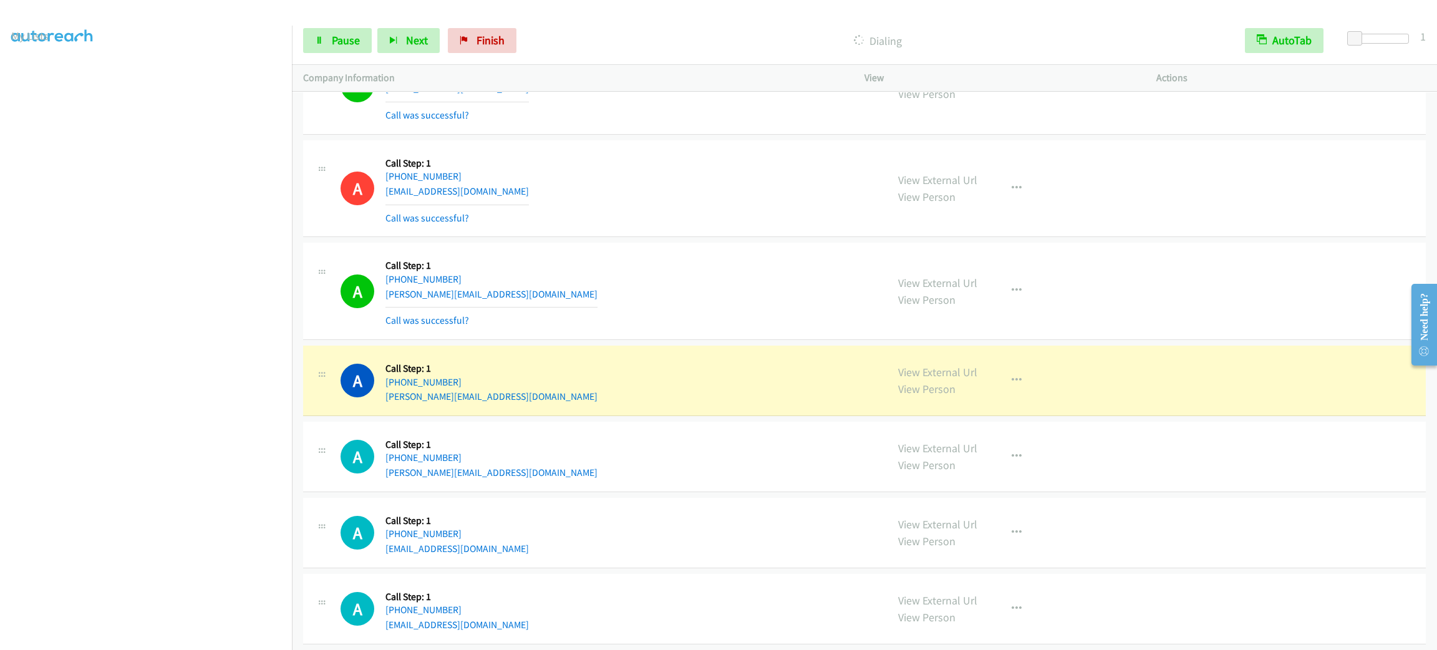
scroll to position [5079, 0]
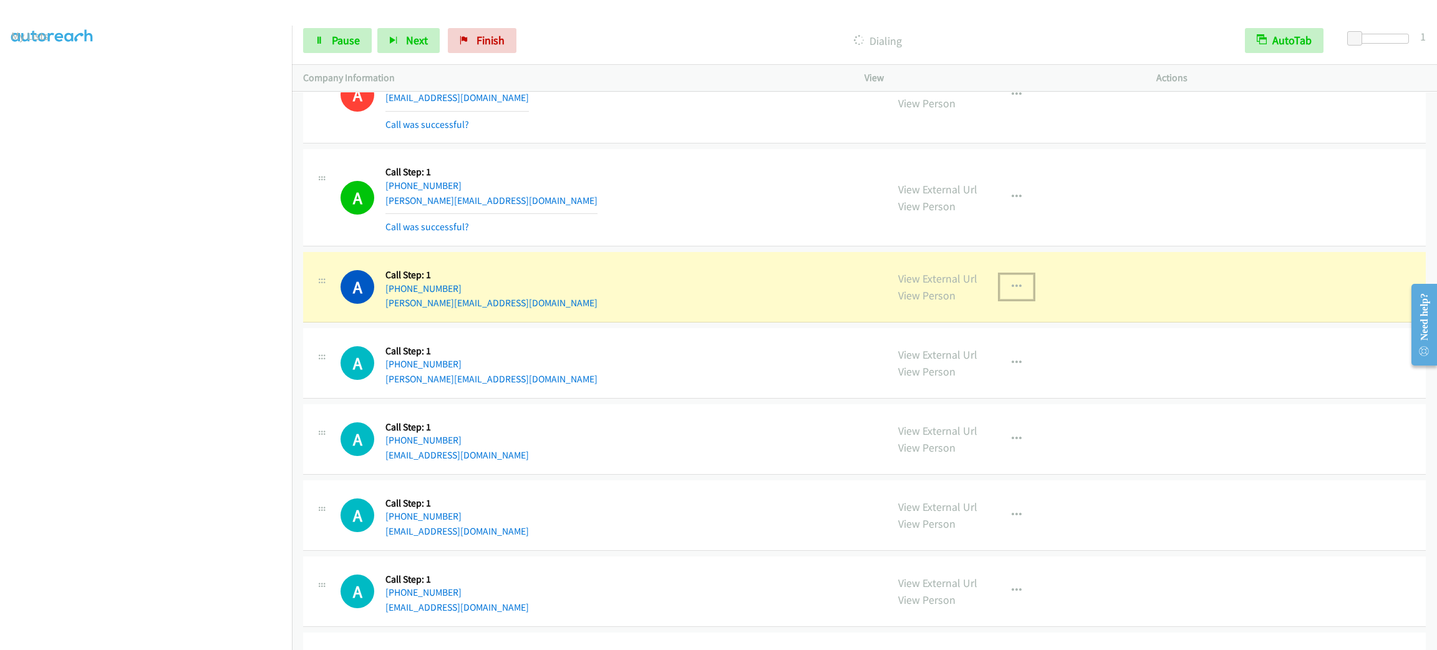
click at [1012, 292] on icon "button" at bounding box center [1017, 287] width 10 height 10
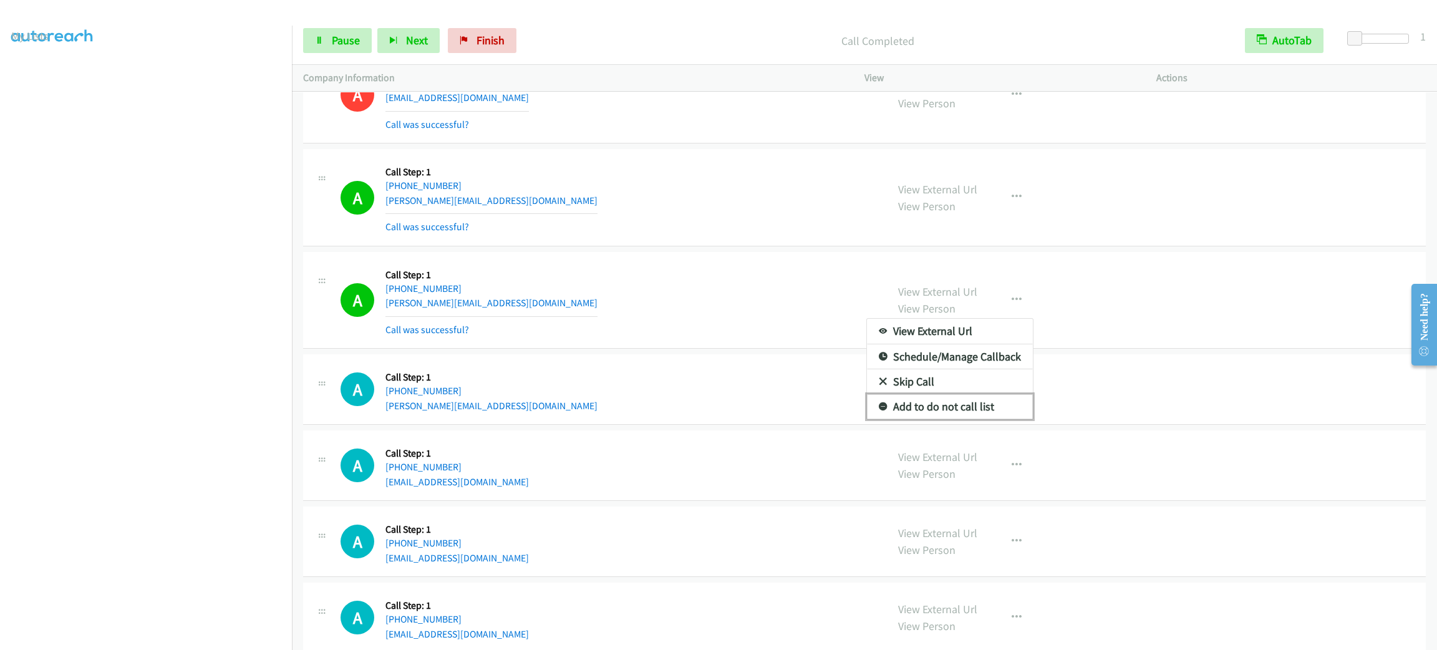
click at [984, 419] on link "Add to do not call list" at bounding box center [950, 406] width 166 height 25
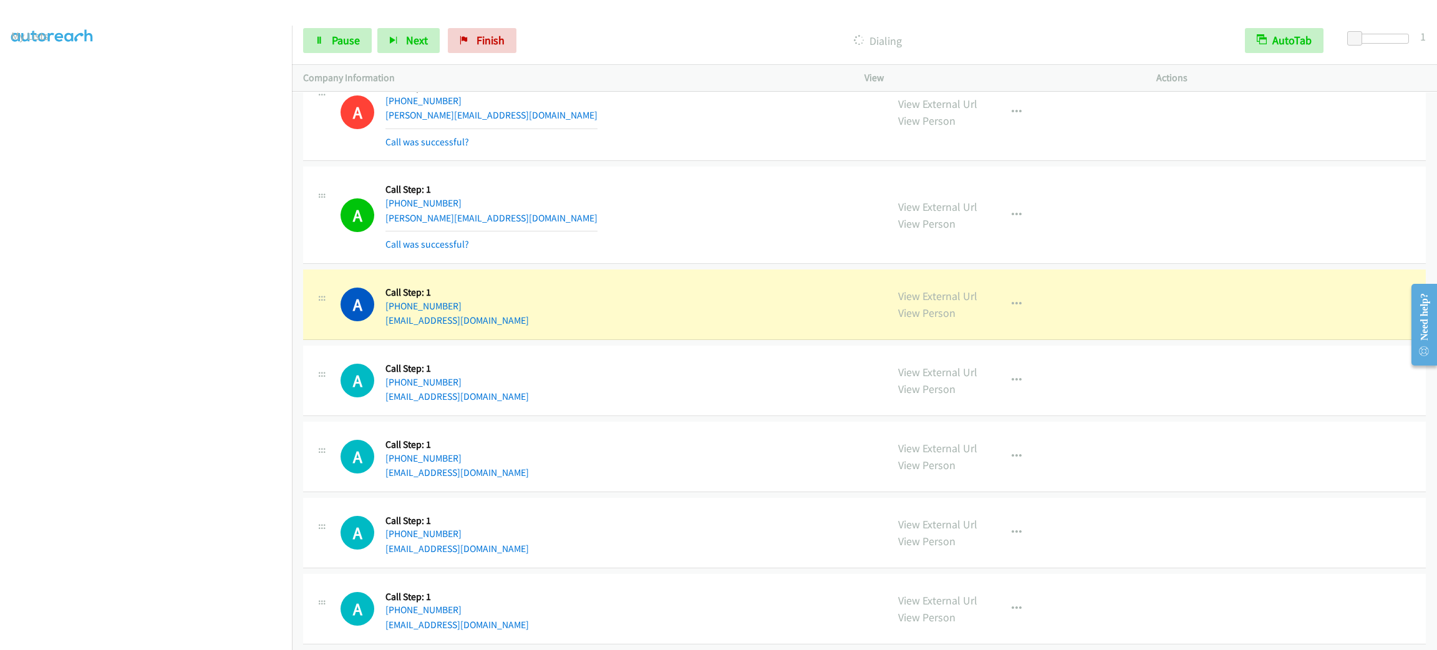
scroll to position [5454, 0]
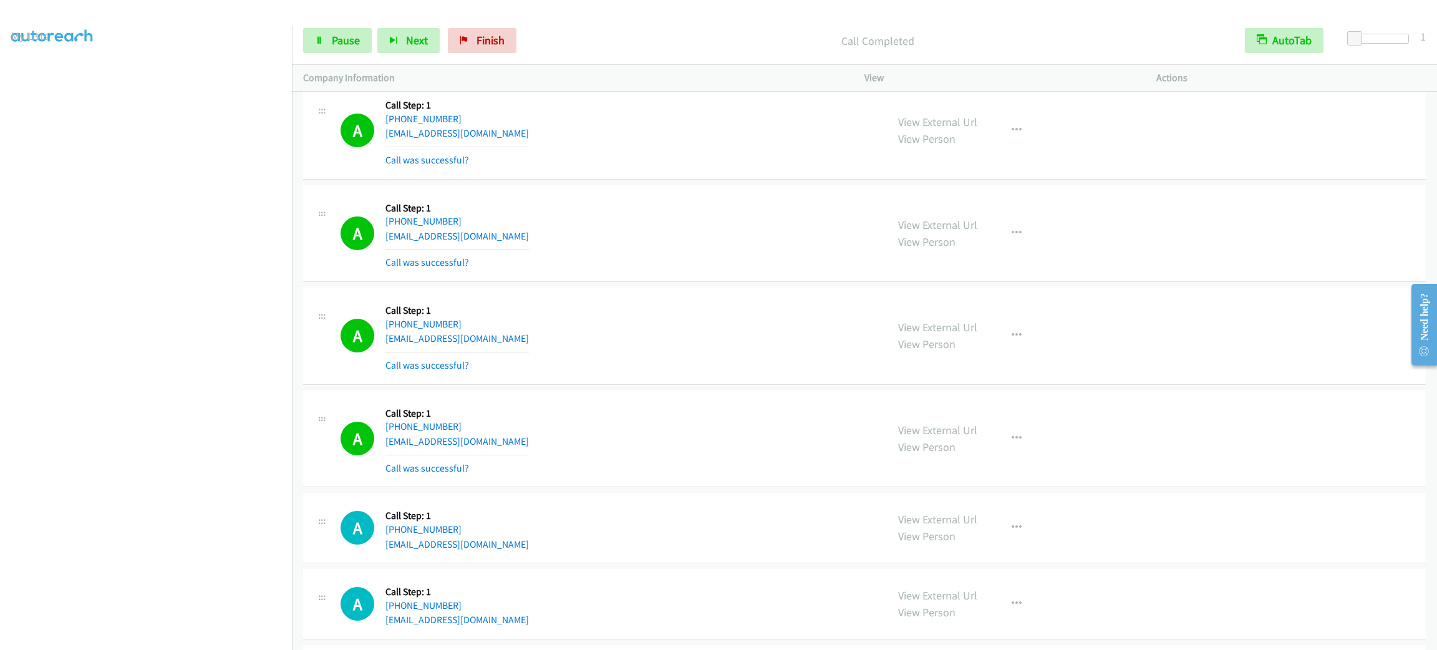
click at [324, 22] on div "Start Calls Pause Next Finish Call Completed AutoTab AutoTab 1" at bounding box center [864, 41] width 1145 height 48
click at [328, 30] on link "Pause" at bounding box center [337, 40] width 69 height 25
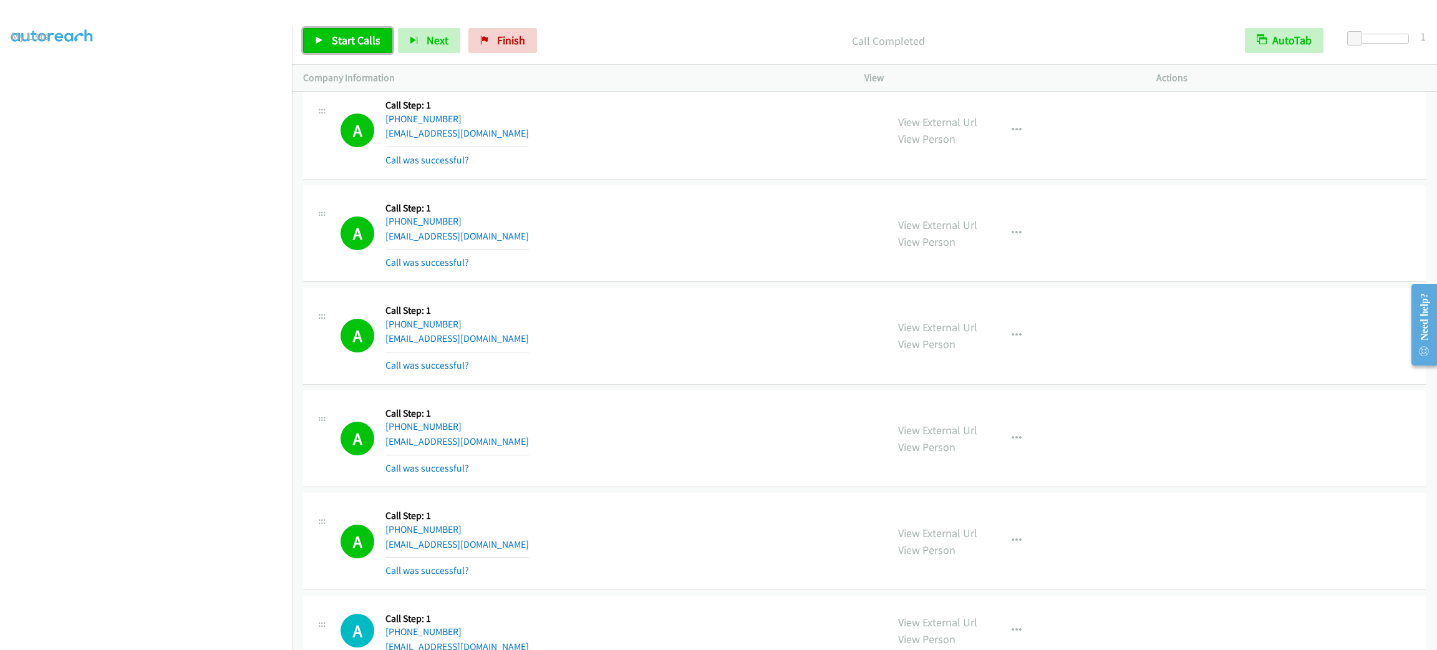
click at [387, 41] on link "Start Calls" at bounding box center [347, 40] width 89 height 25
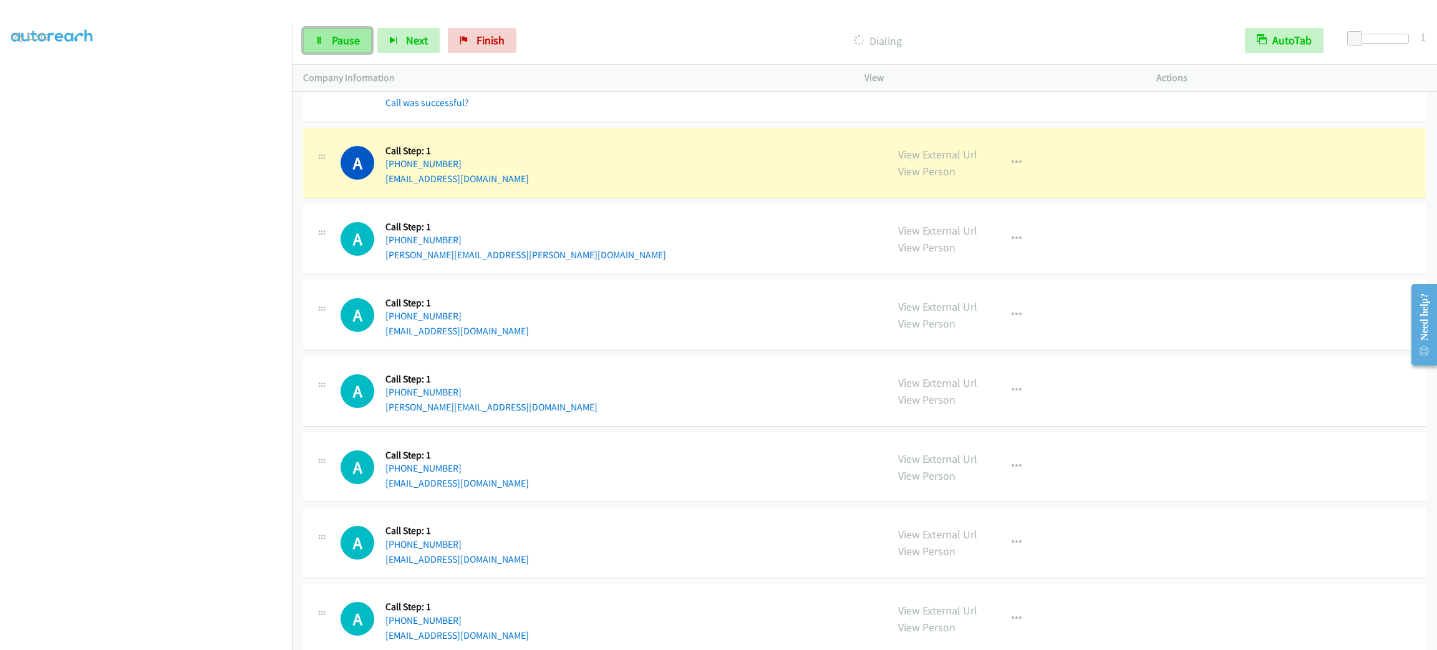
click at [320, 41] on icon at bounding box center [319, 41] width 9 height 9
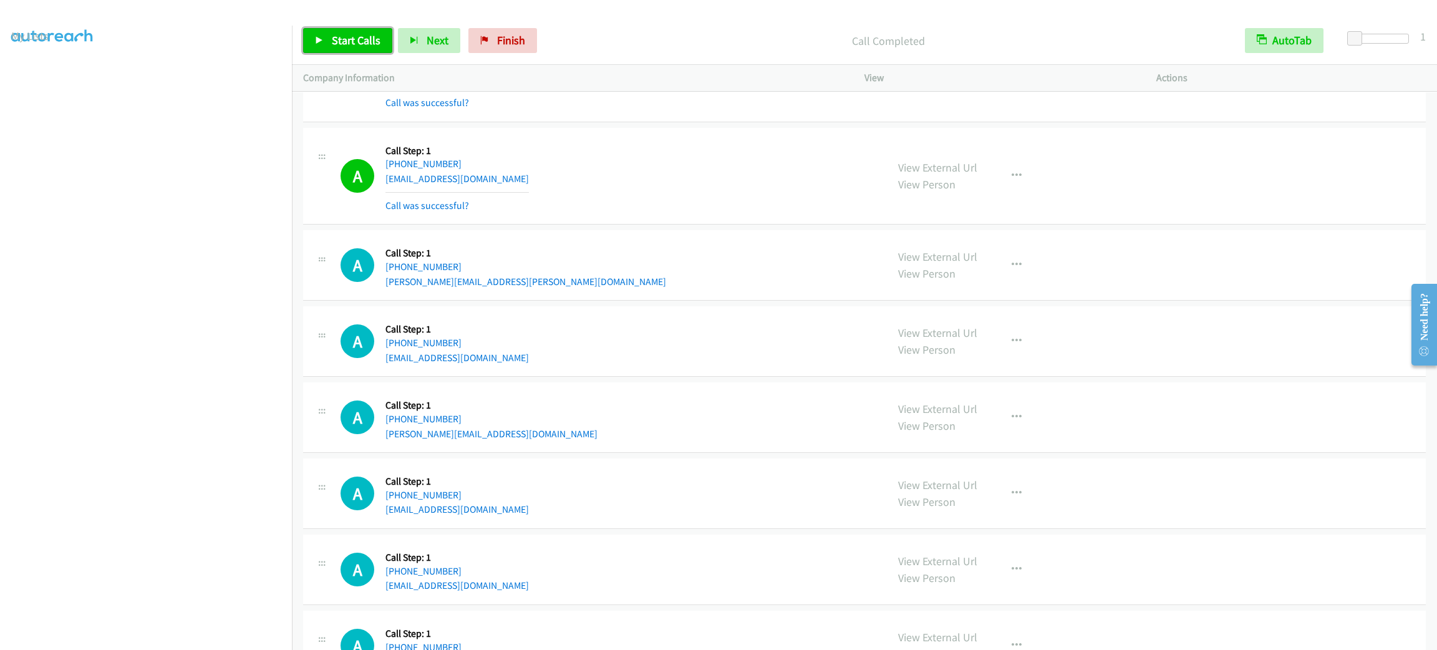
click at [353, 36] on span "Start Calls" at bounding box center [356, 40] width 49 height 14
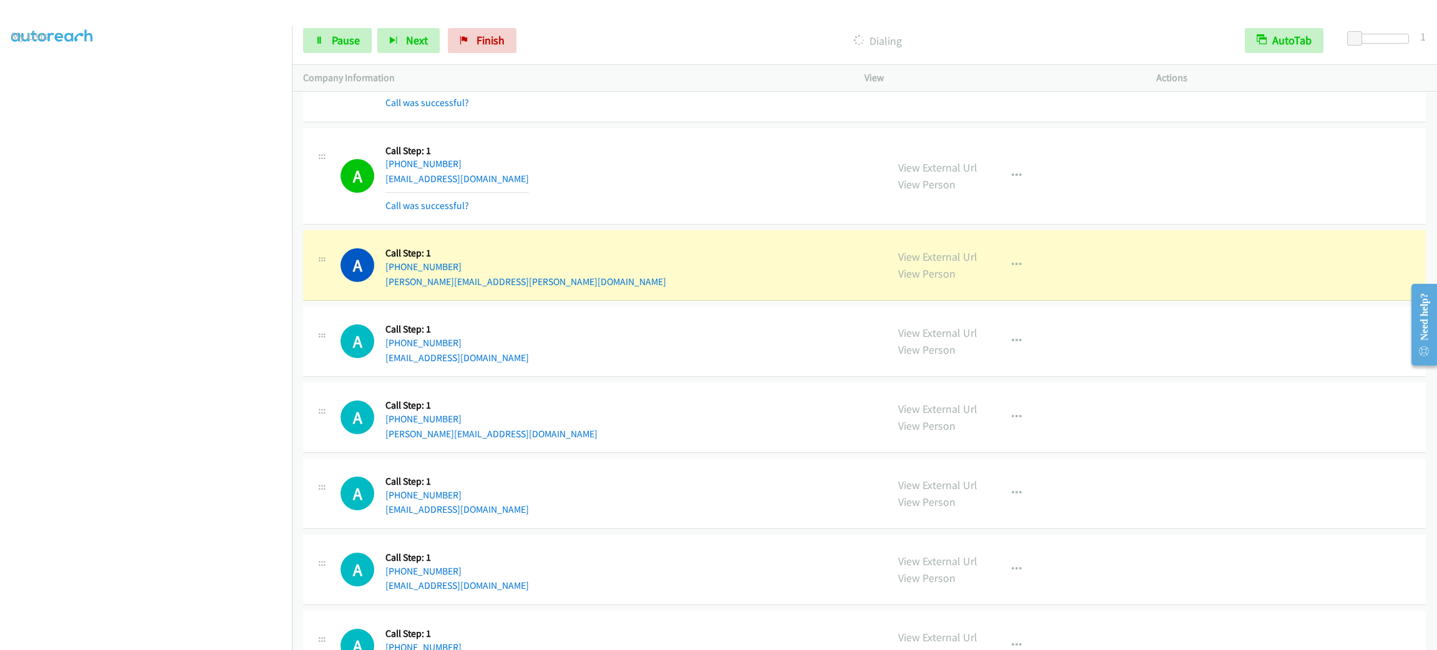
click at [610, 289] on div "A Callback Scheduled Call Step: 1 America/New_York [PHONE_NUMBER] [PERSON_NAME]…" at bounding box center [608, 264] width 535 height 47
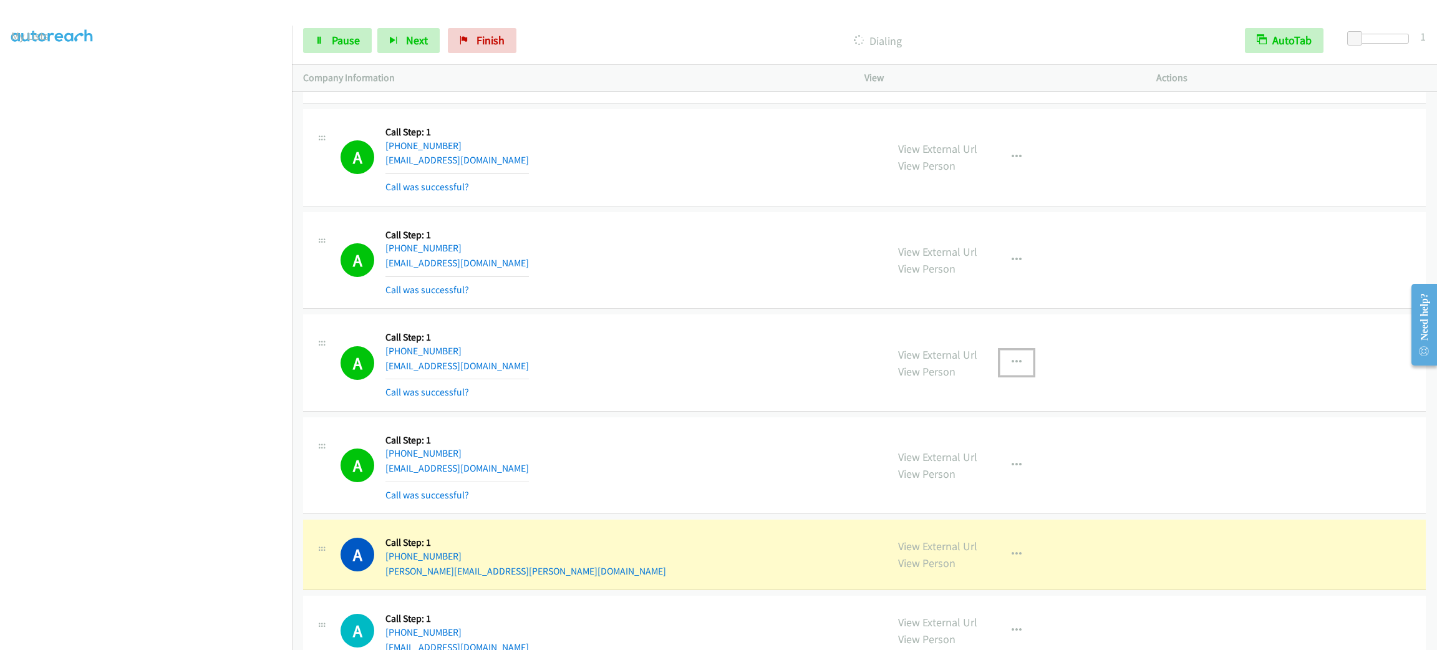
drag, startPoint x: 995, startPoint y: 371, endPoint x: 1002, endPoint y: 382, distance: 13.2
click at [1000, 372] on button "button" at bounding box center [1017, 362] width 34 height 25
click at [994, 482] on link "Add to do not call list" at bounding box center [950, 469] width 166 height 25
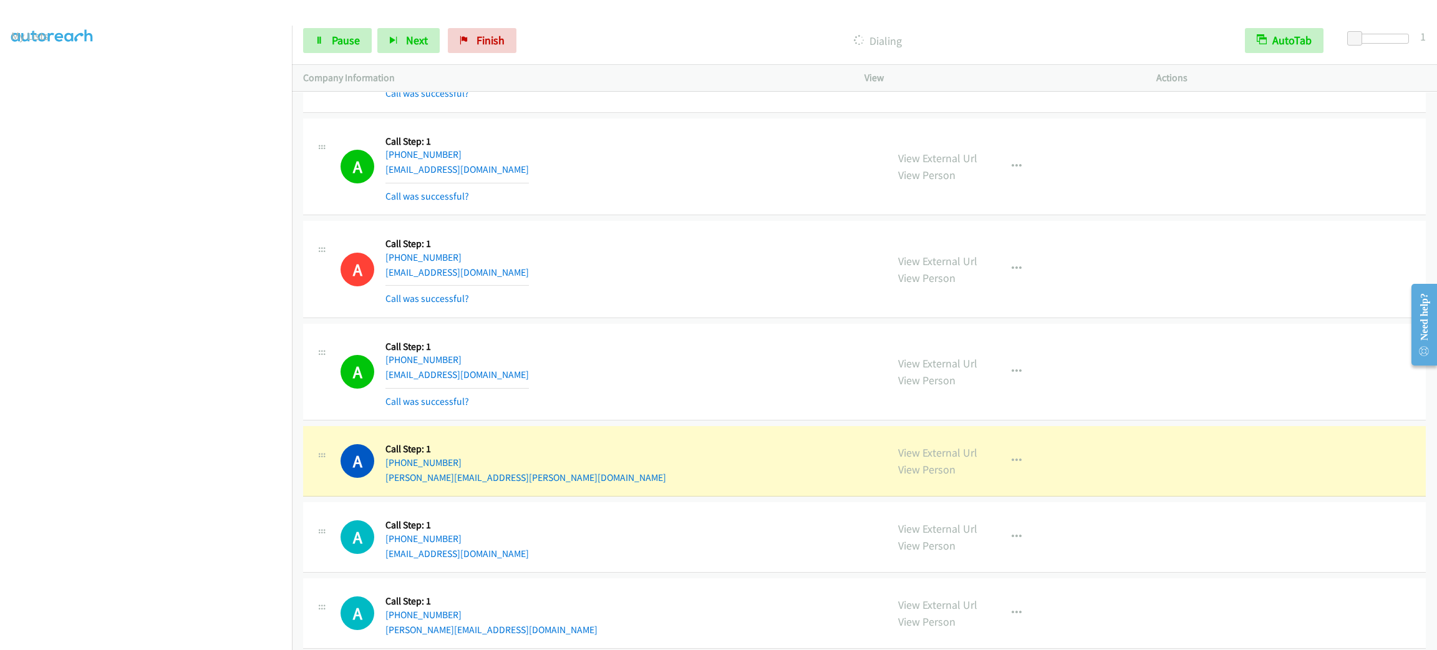
scroll to position [5913, 0]
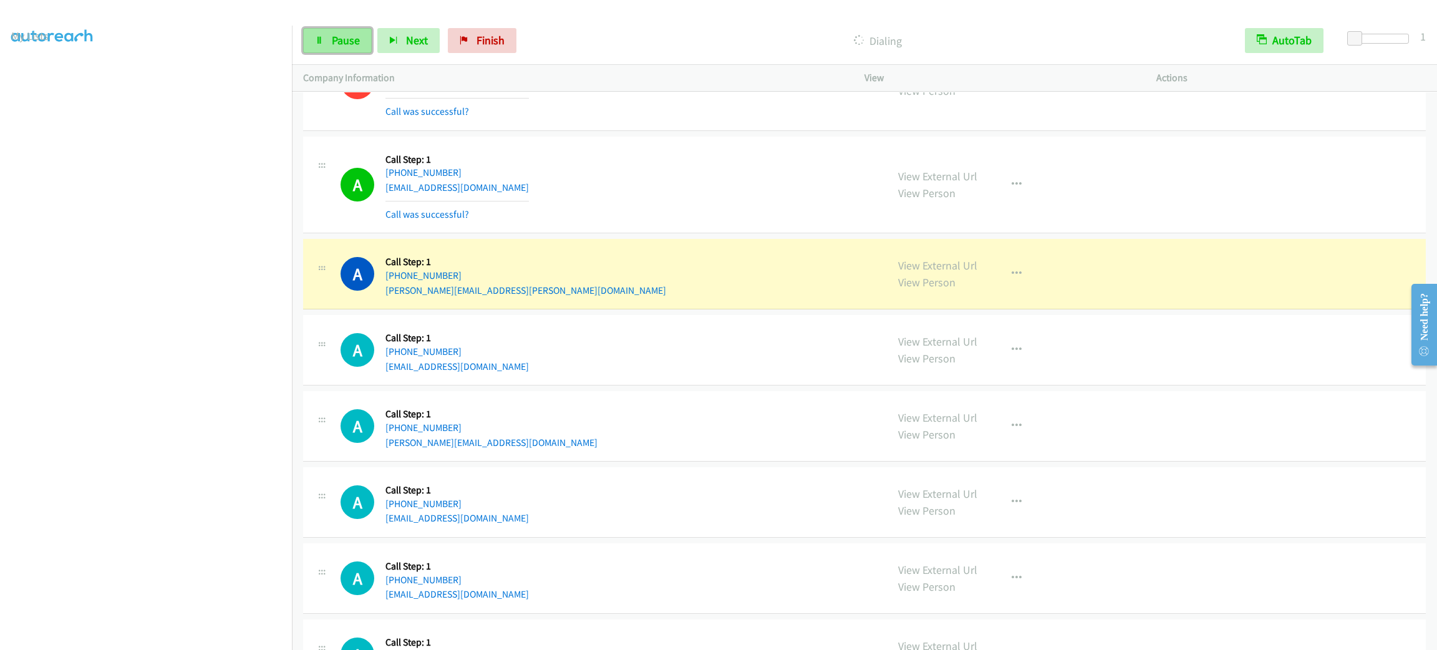
click at [331, 29] on link "Pause" at bounding box center [337, 40] width 69 height 25
click at [20, 31] on aside "Dialing Mode: Power | Switch to Preview My Lists" at bounding box center [146, 330] width 292 height 691
click at [31, 29] on link "My Lists" at bounding box center [29, 36] width 37 height 14
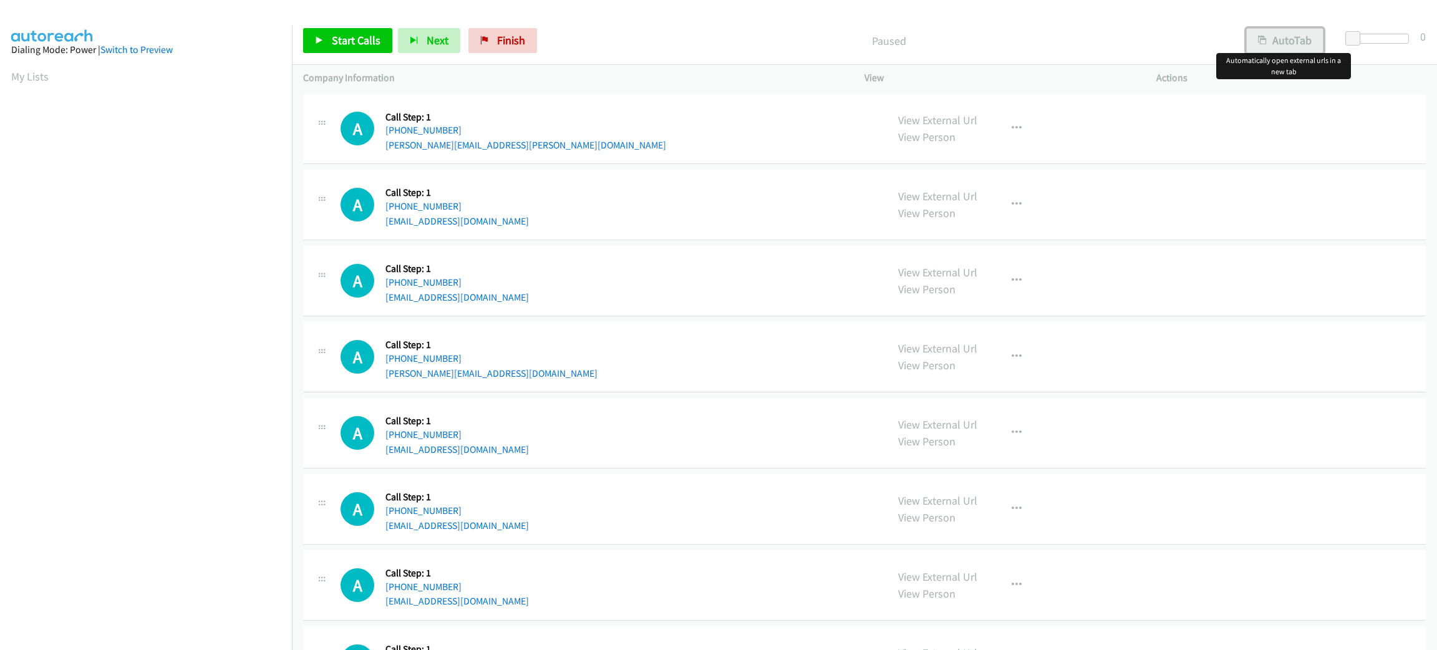
click at [1298, 39] on button "AutoTab" at bounding box center [1285, 40] width 77 height 25
click at [1353, 33] on span at bounding box center [1355, 38] width 15 height 15
click at [335, 33] on span "Start Calls" at bounding box center [356, 40] width 49 height 14
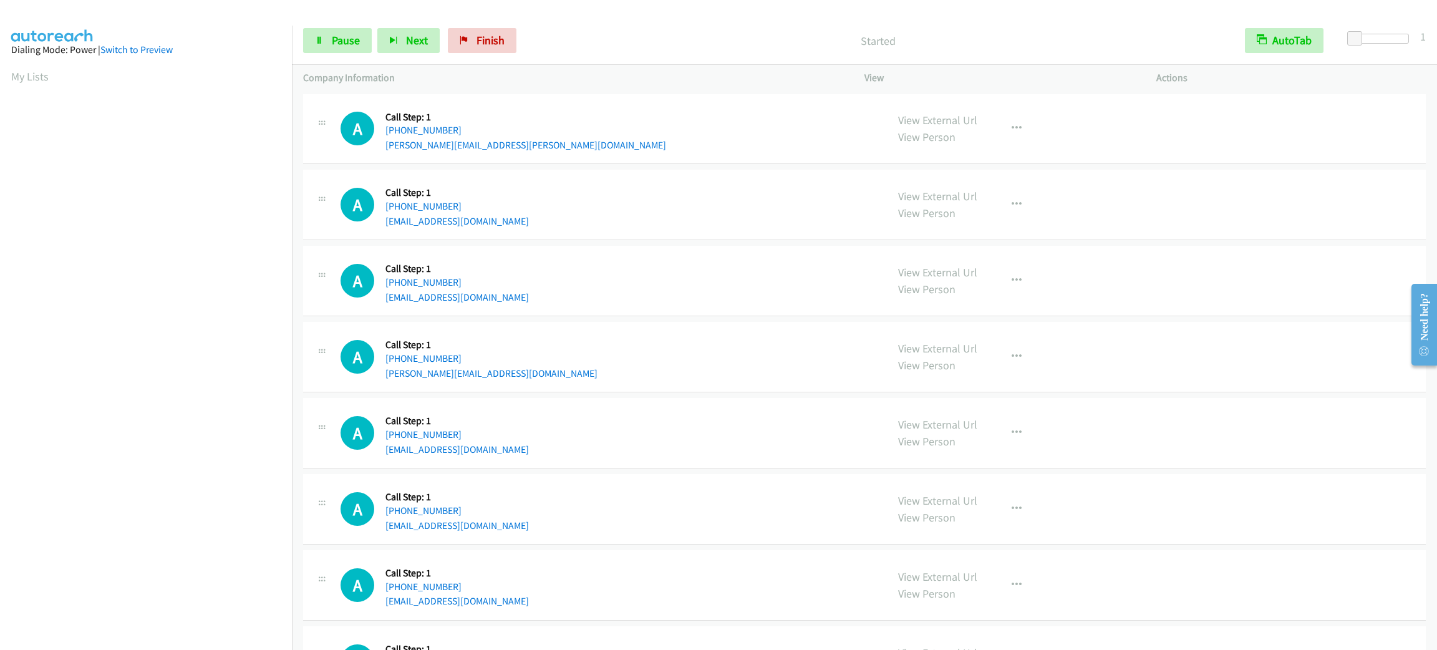
scroll to position [54, 0]
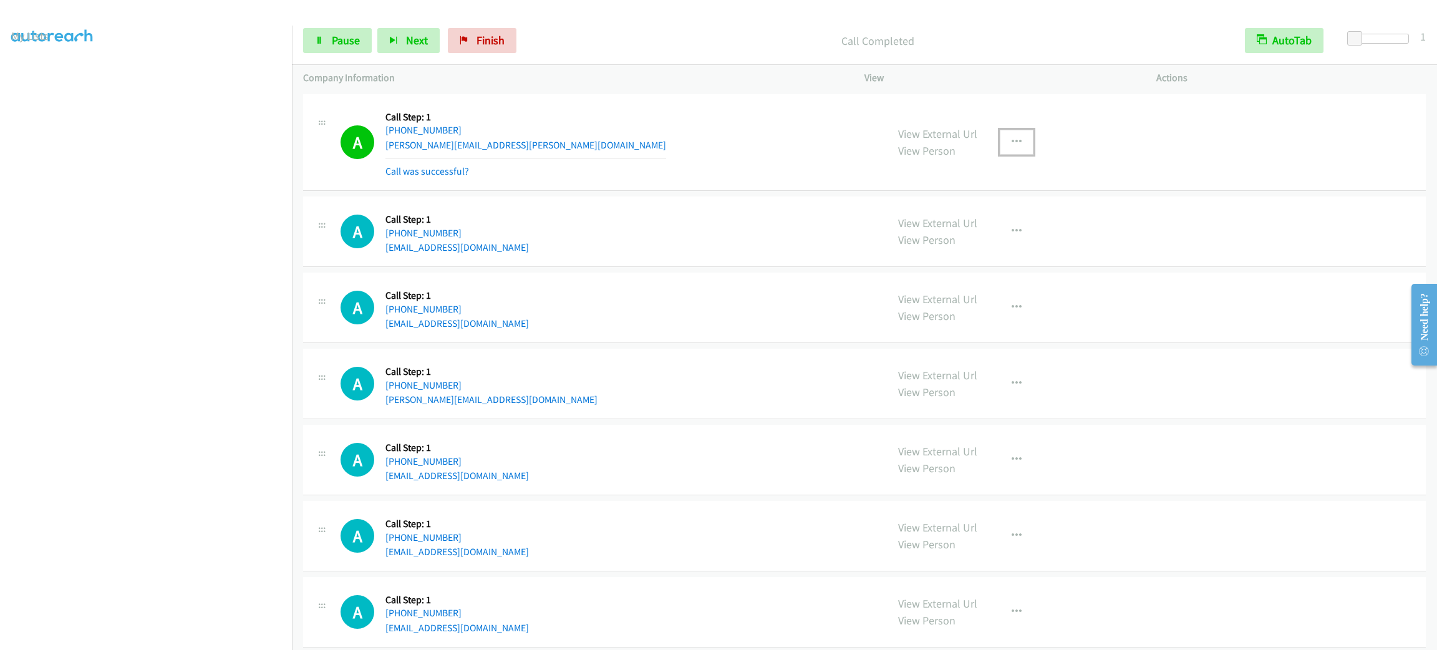
click at [1015, 144] on button "button" at bounding box center [1017, 142] width 34 height 25
click at [994, 255] on link "Add to do not call list" at bounding box center [950, 248] width 166 height 25
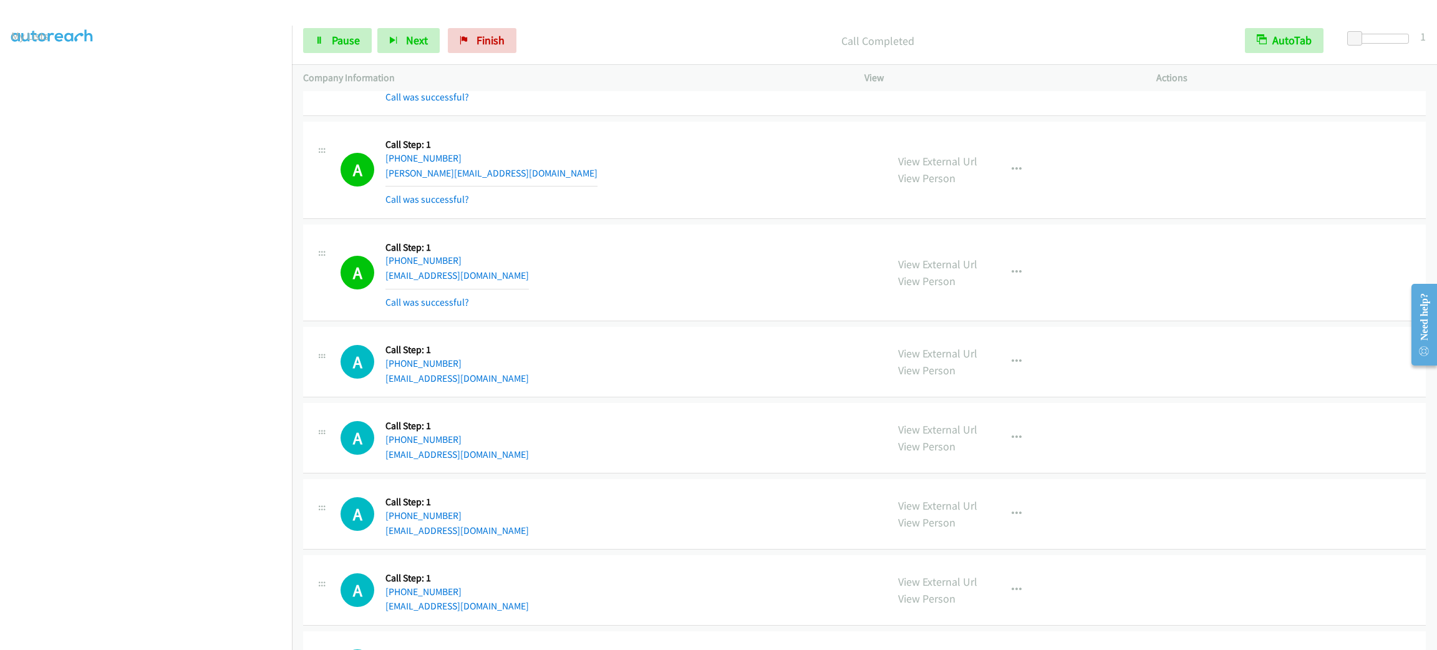
scroll to position [374, 0]
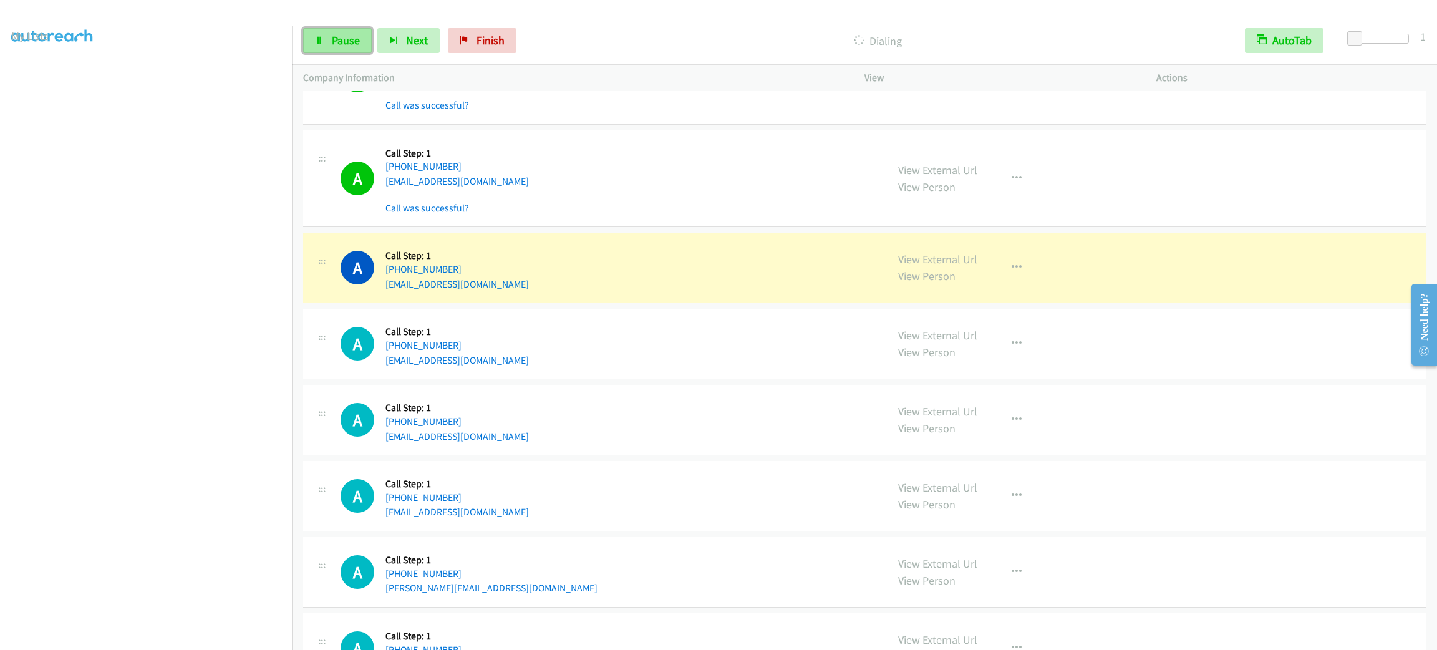
click at [345, 33] on span "Pause" at bounding box center [346, 40] width 28 height 14
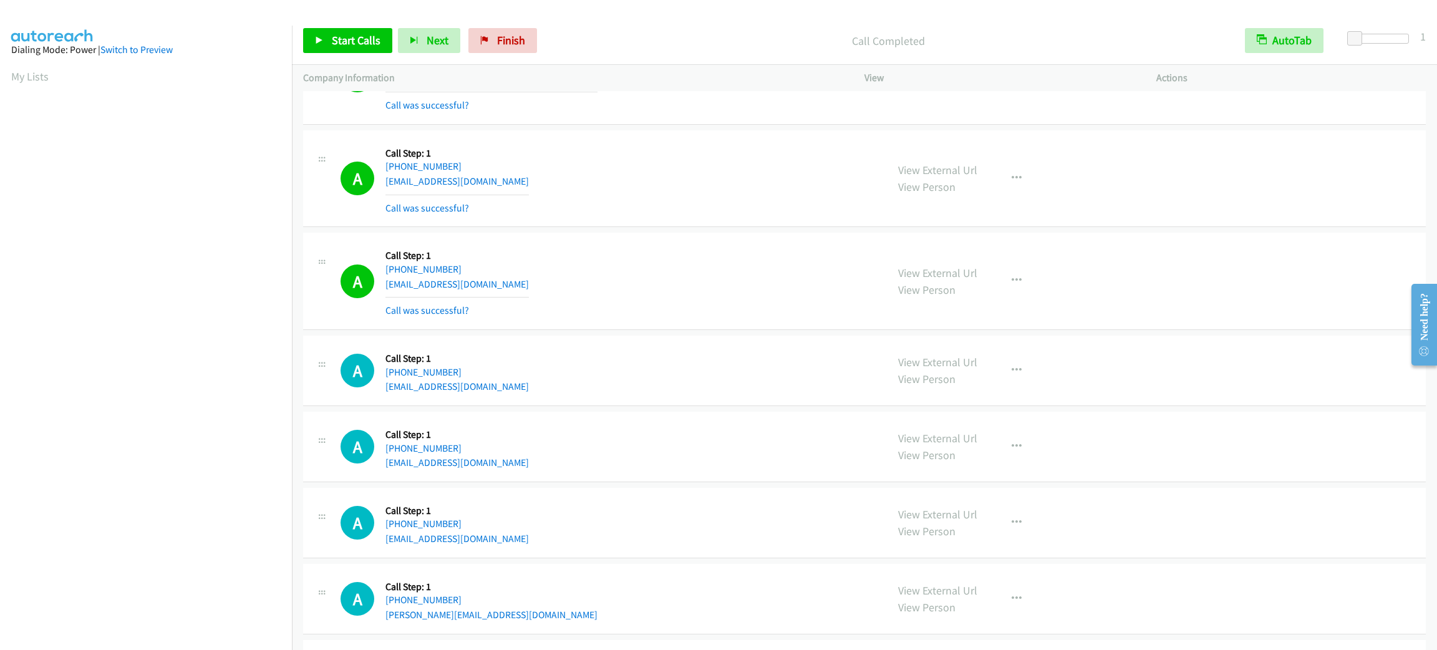
click at [38, 66] on aside "Dialing Mode: Power | Switch to Preview My Lists" at bounding box center [146, 371] width 292 height 691
click at [38, 68] on section "My Lists" at bounding box center [146, 76] width 270 height 17
click at [37, 75] on link "My Lists" at bounding box center [29, 76] width 37 height 14
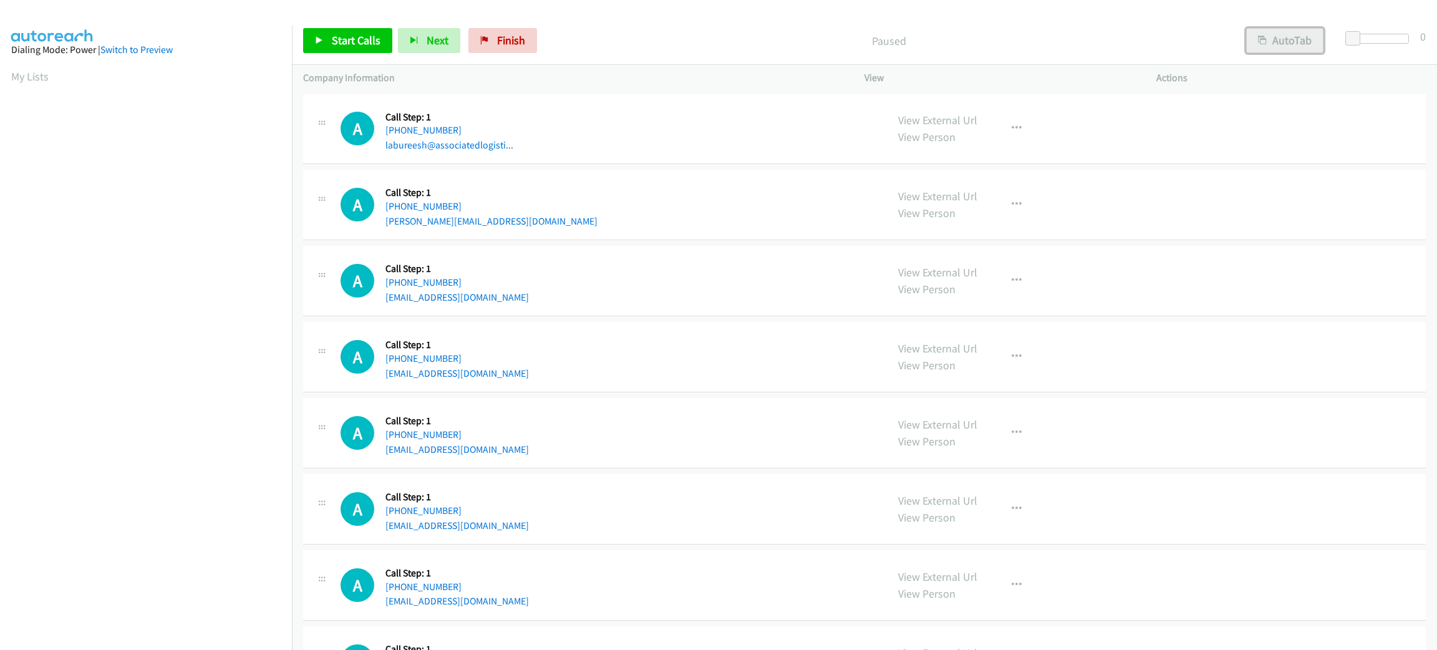
click at [1285, 37] on button "AutoTab" at bounding box center [1285, 40] width 77 height 25
click at [1360, 35] on span at bounding box center [1357, 38] width 15 height 15
click at [347, 36] on span "Start Calls" at bounding box center [356, 40] width 49 height 14
click at [1350, 30] on div "Start Calls Pause Next Finish Started AutoTab AutoTab 2" at bounding box center [864, 41] width 1145 height 48
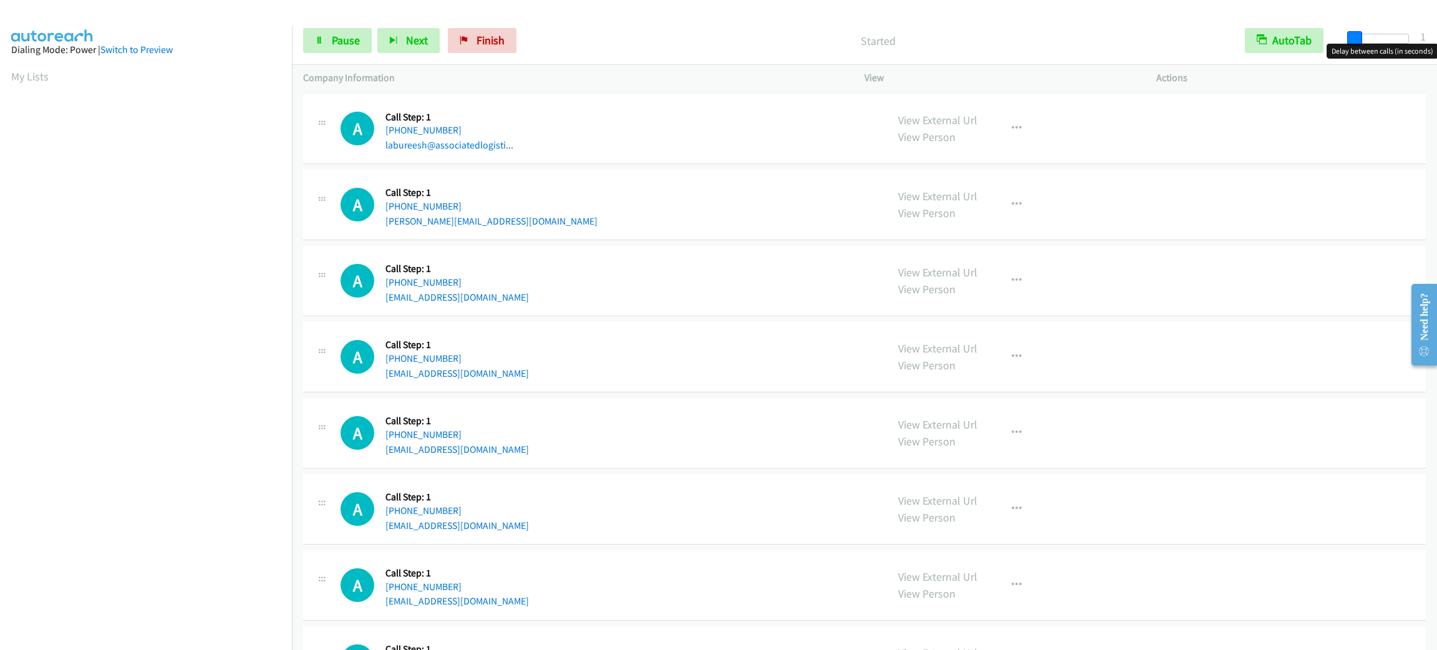
click at [1349, 32] on span at bounding box center [1355, 38] width 15 height 15
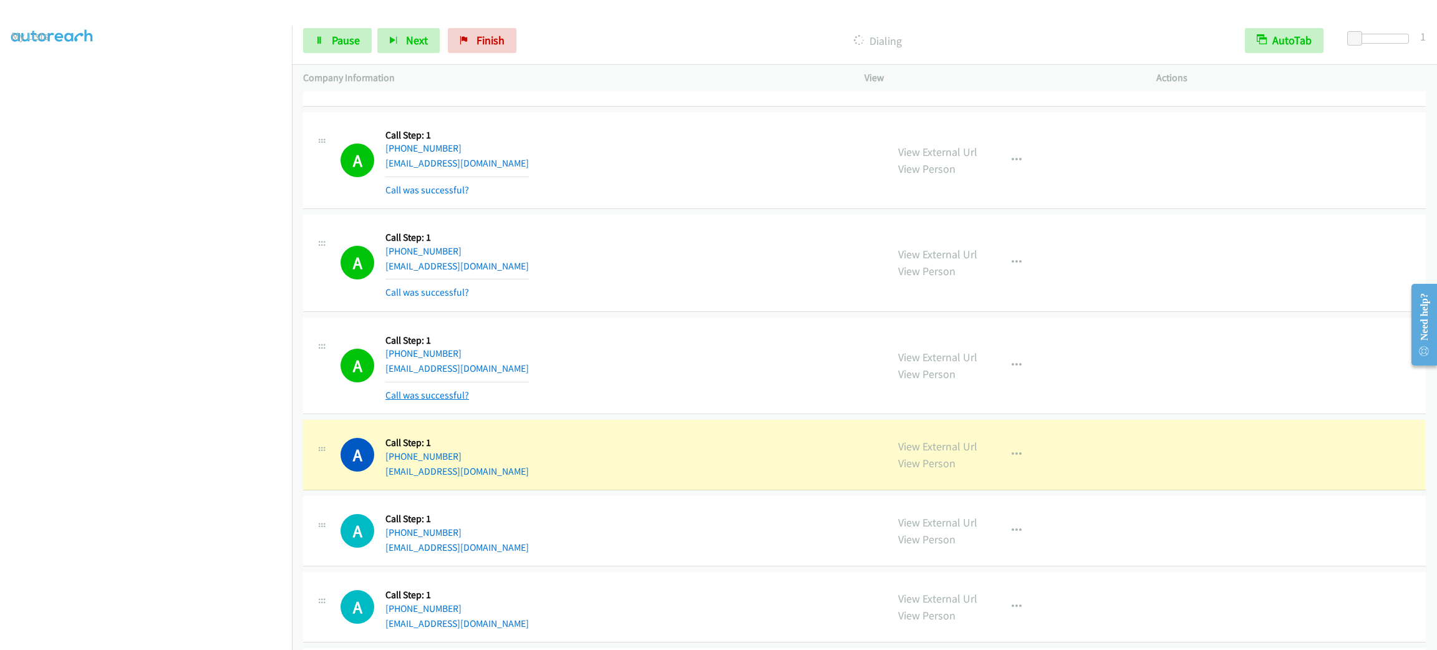
scroll to position [561, 0]
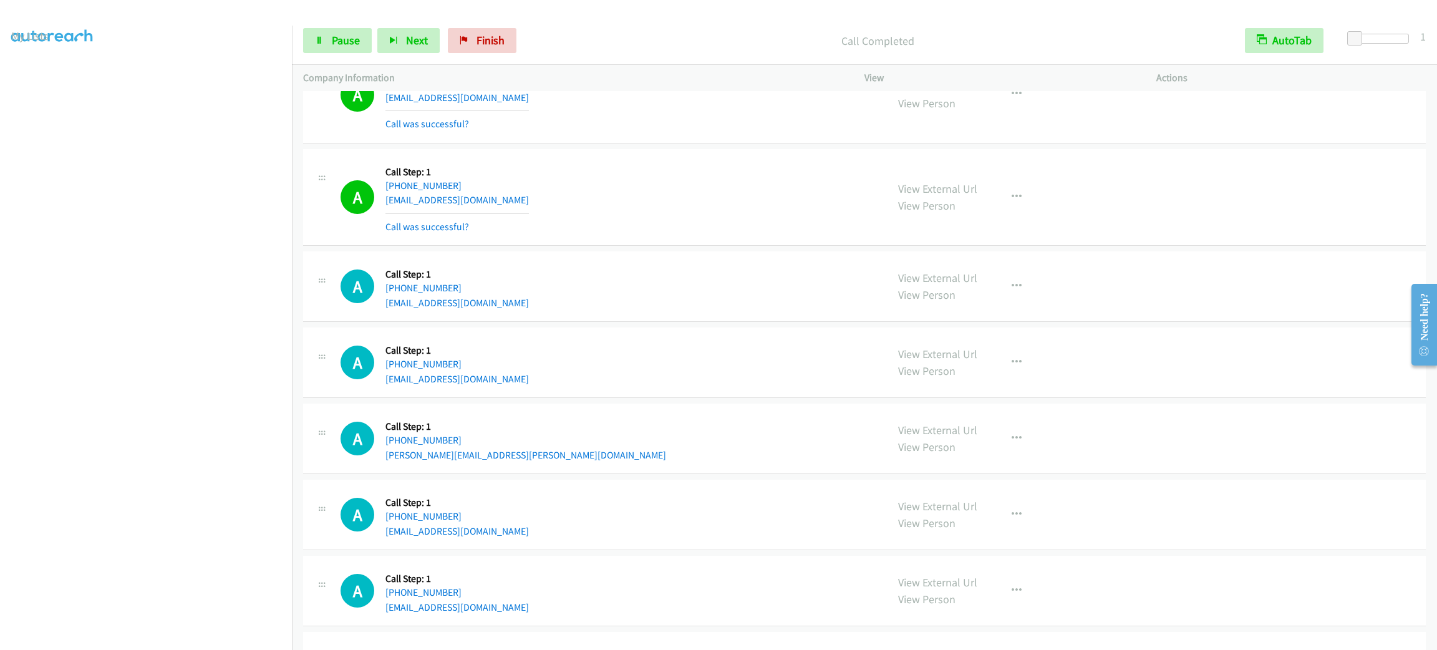
click at [1027, 187] on div "View External Url View Person View External Url Email Schedule/Manage Callback …" at bounding box center [1038, 197] width 303 height 74
click at [1020, 192] on button "button" at bounding box center [1017, 197] width 34 height 25
click at [990, 298] on link "Add to do not call list" at bounding box center [950, 303] width 166 height 25
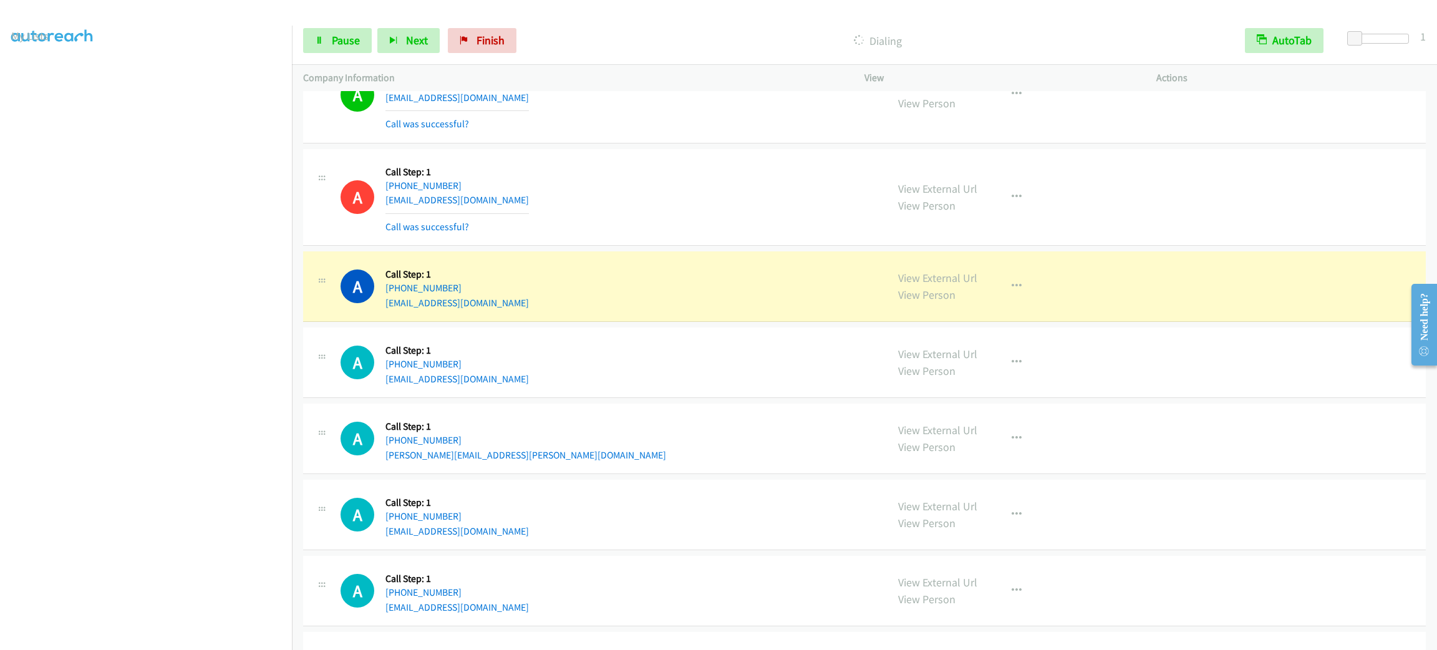
click at [561, 262] on div "A Callback Scheduled Call Step: 1 America/Chicago +1 402-972-5856 mjamil1195@ya…" at bounding box center [864, 286] width 1123 height 71
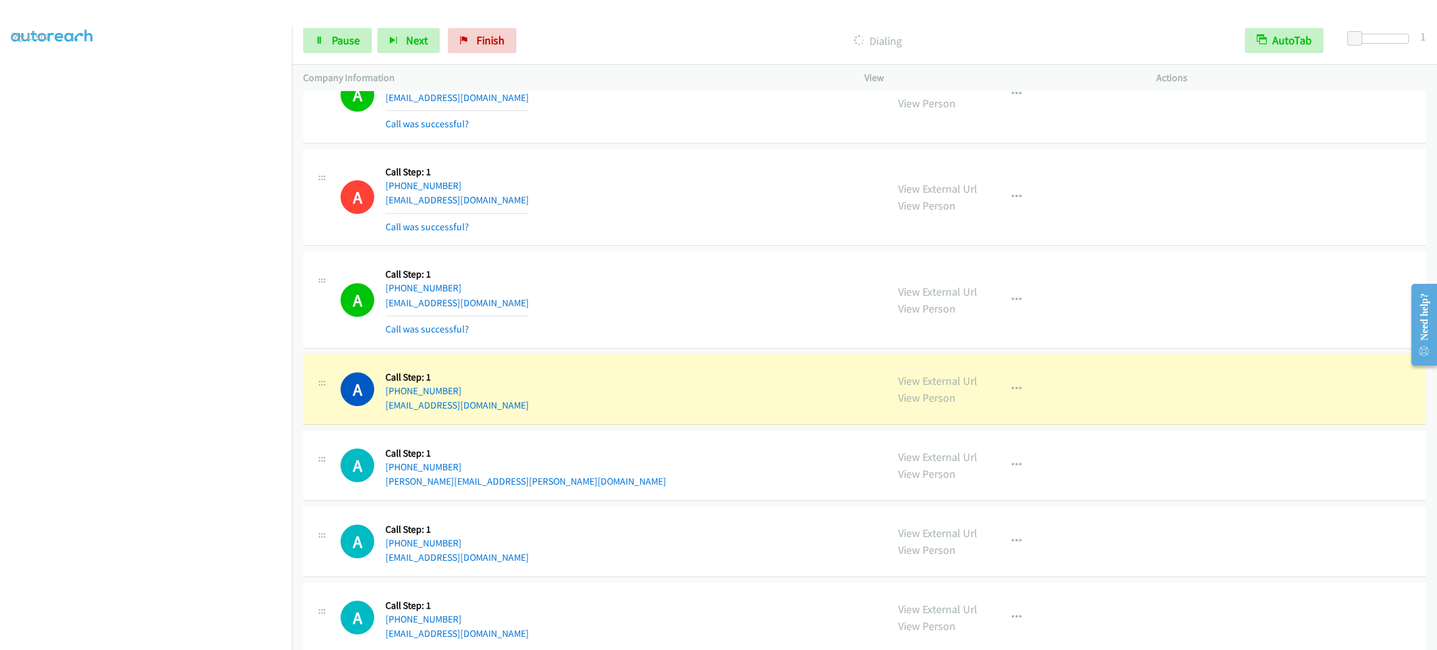
scroll to position [749, 0]
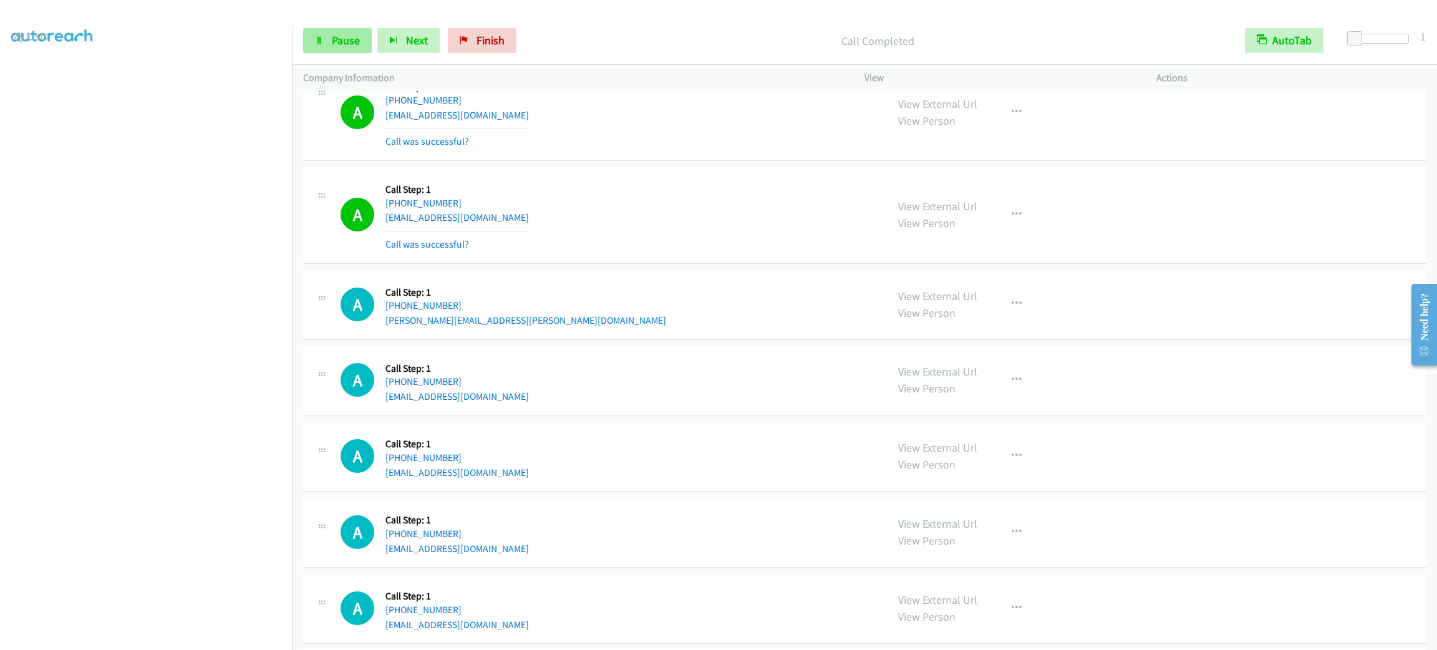
click at [334, 54] on div "Start Calls Pause Next Finish Call Completed AutoTab AutoTab 1" at bounding box center [864, 41] width 1145 height 48
click at [336, 43] on span "Pause" at bounding box center [346, 40] width 28 height 14
click at [338, 42] on span "Start Calls" at bounding box center [356, 40] width 49 height 14
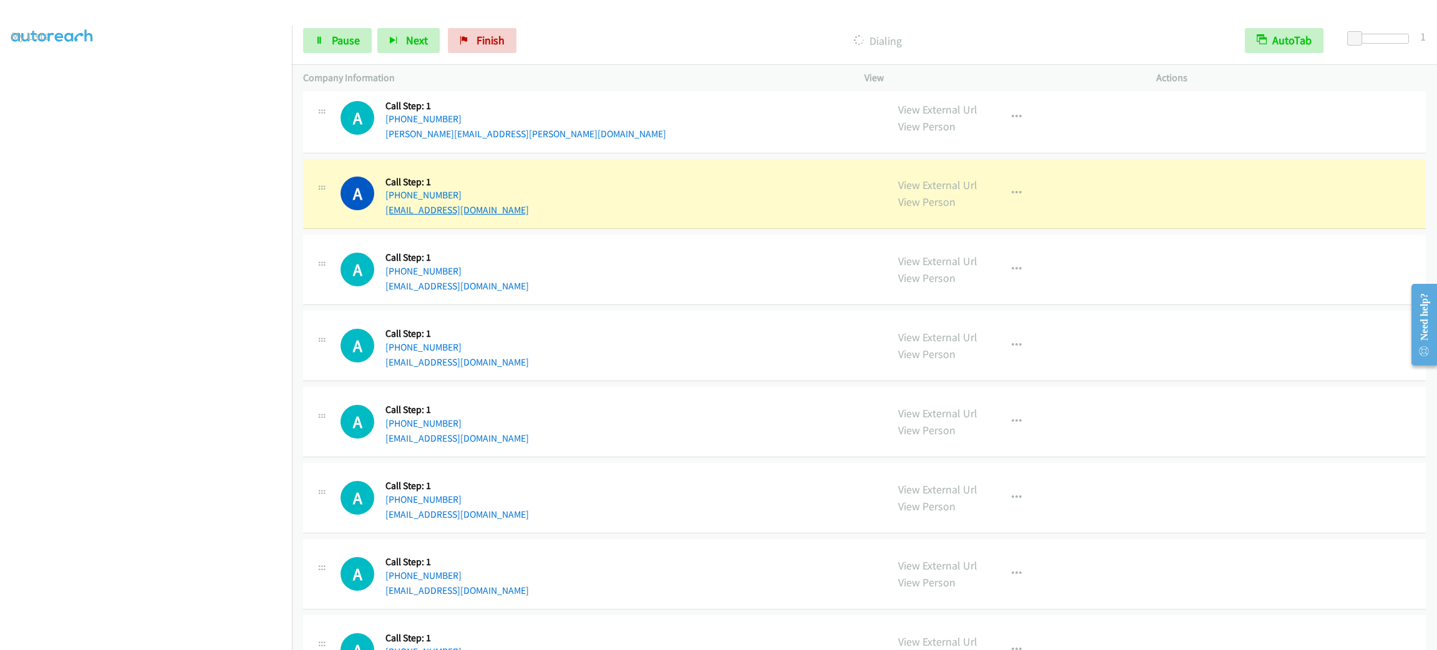
scroll to position [1029, 0]
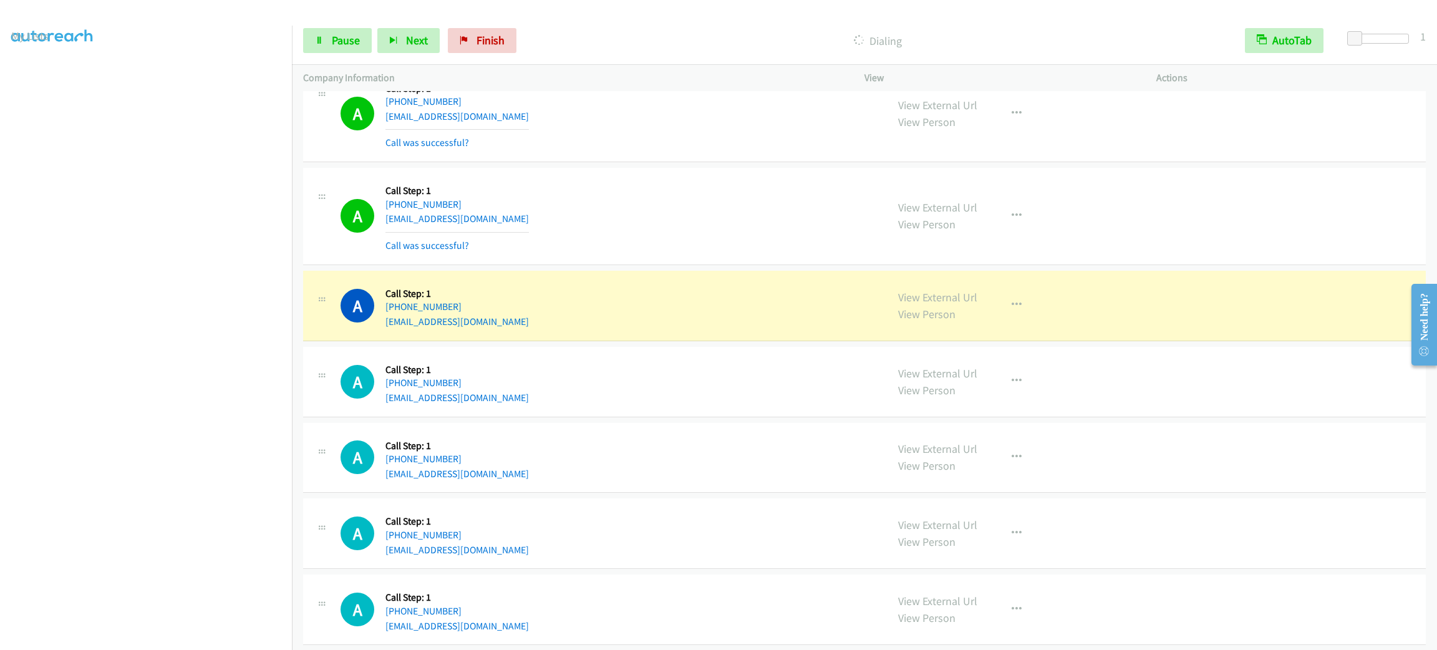
drag, startPoint x: 537, startPoint y: 493, endPoint x: 500, endPoint y: 380, distance: 118.6
click at [500, 380] on div "A Callback Scheduled Call Step: 1 America/New_York +1 857-251-8075 vitoreuabr@g…" at bounding box center [608, 381] width 535 height 47
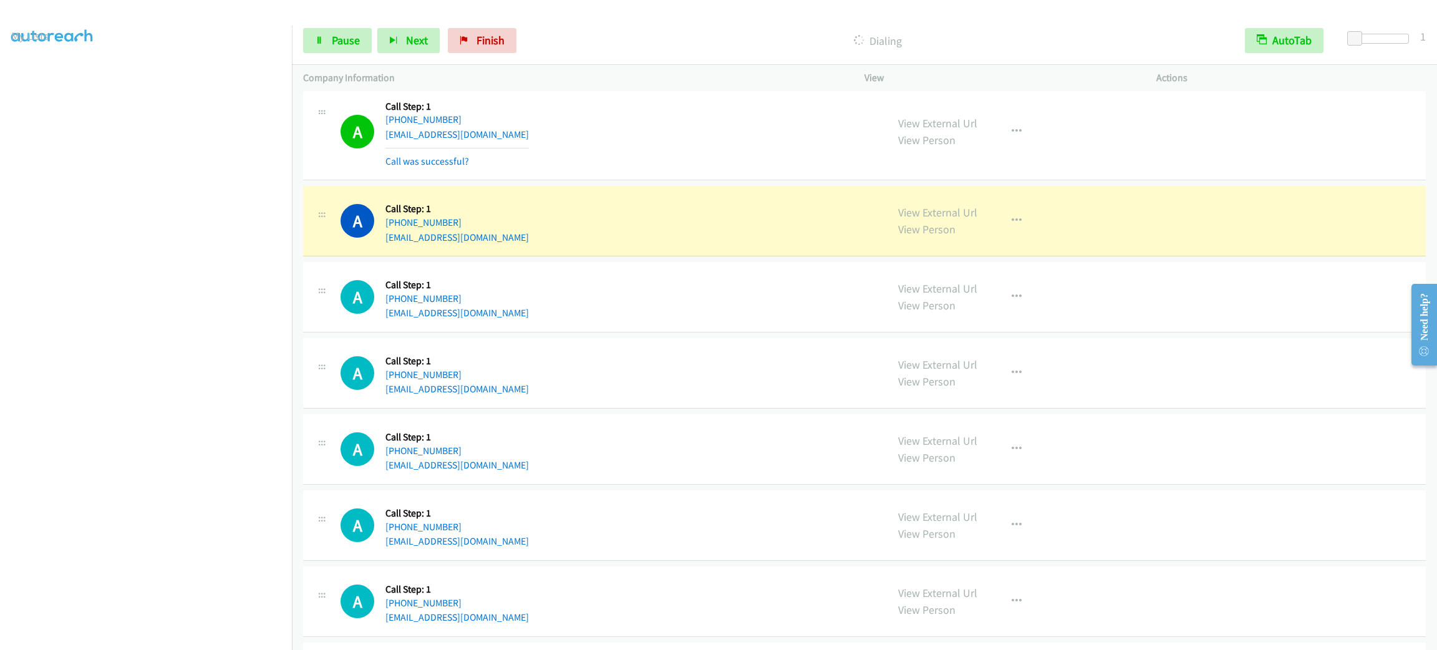
scroll to position [1310, 0]
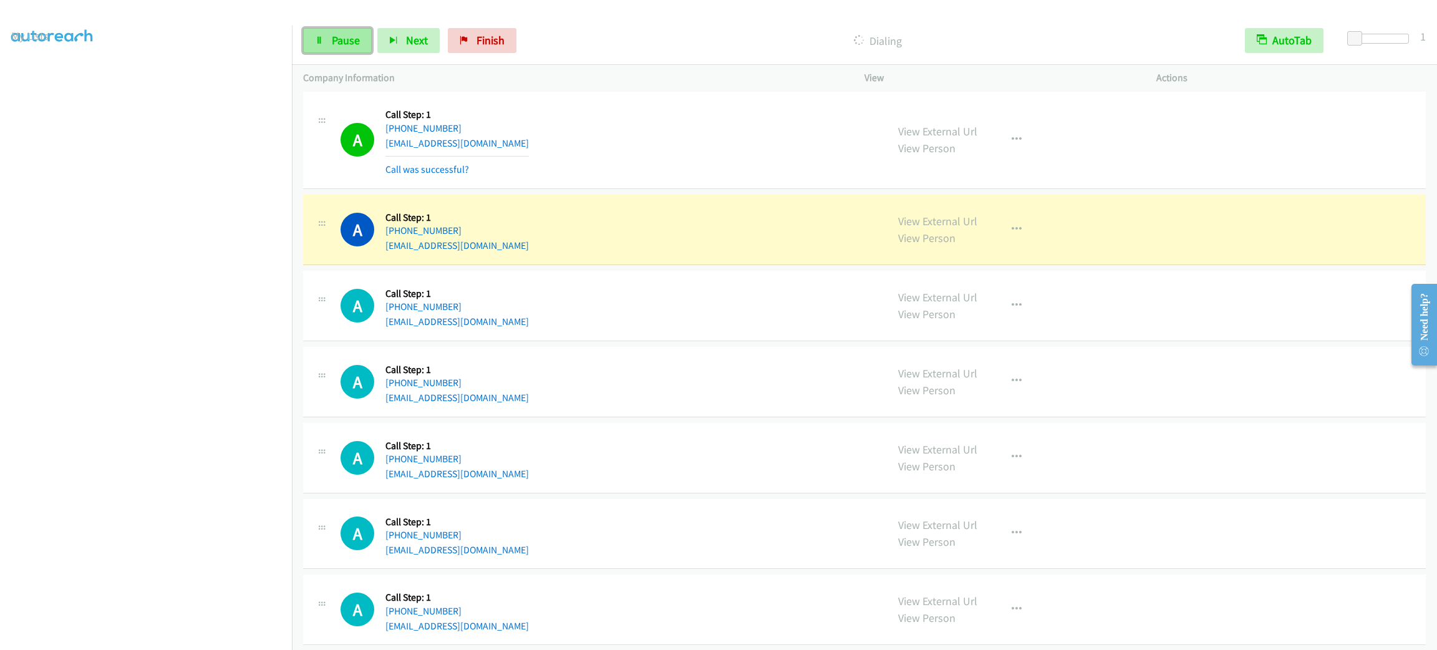
click at [357, 42] on span "Pause" at bounding box center [346, 40] width 28 height 14
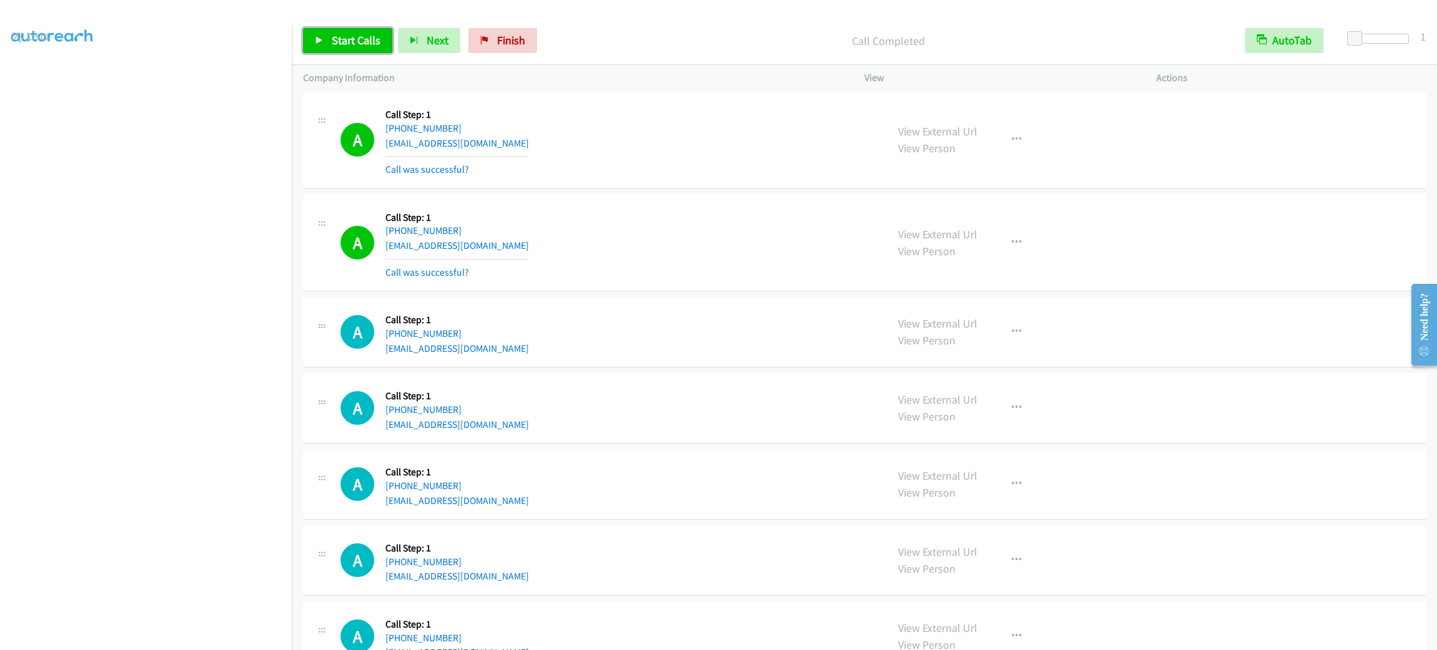
click at [335, 29] on link "Start Calls" at bounding box center [347, 40] width 89 height 25
click at [328, 26] on div "Start Calls Pause Next Finish Started AutoTab AutoTab 1" at bounding box center [864, 41] width 1145 height 48
click at [332, 34] on span "Pause" at bounding box center [346, 40] width 28 height 14
click at [358, 39] on span "Start Calls" at bounding box center [356, 40] width 49 height 14
click at [354, 44] on span "Pause" at bounding box center [346, 40] width 28 height 14
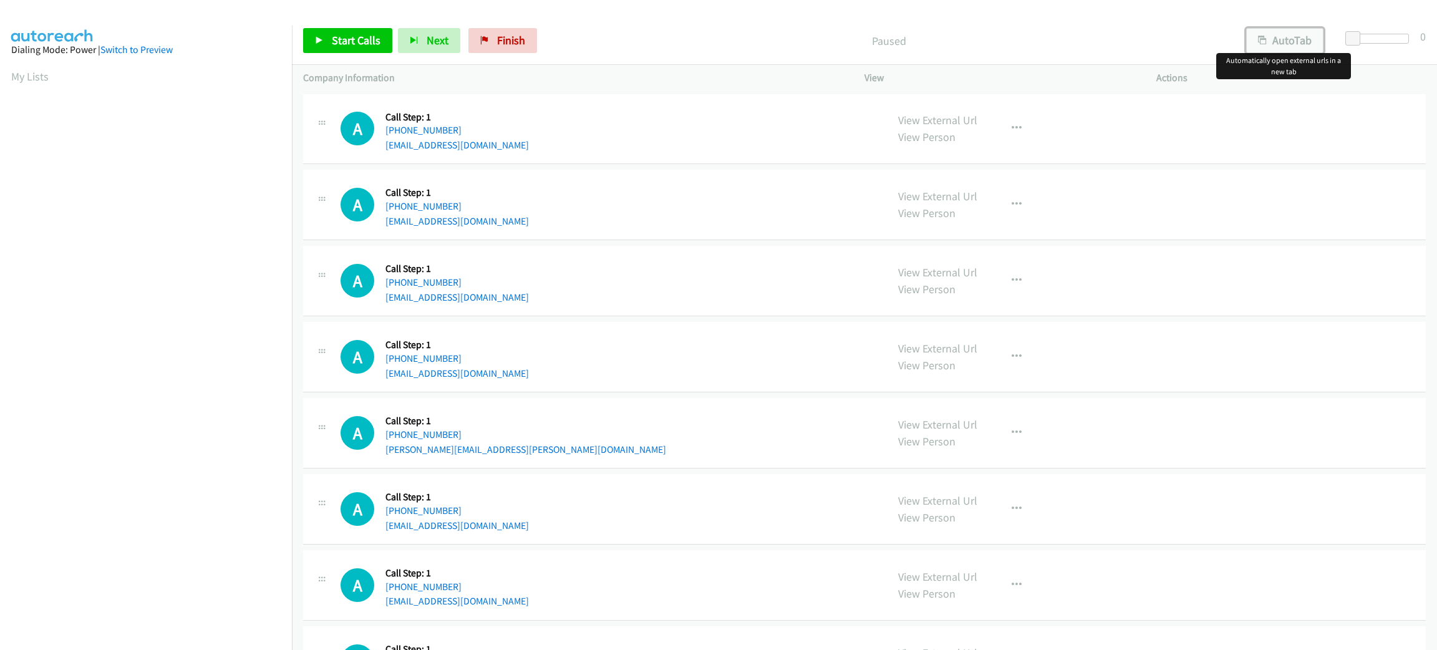
drag, startPoint x: 1264, startPoint y: 42, endPoint x: 1276, endPoint y: 41, distance: 11.9
click at [1264, 41] on icon "button" at bounding box center [1262, 41] width 9 height 9
click at [1349, 34] on span at bounding box center [1353, 38] width 15 height 15
click at [1353, 34] on span at bounding box center [1357, 38] width 15 height 15
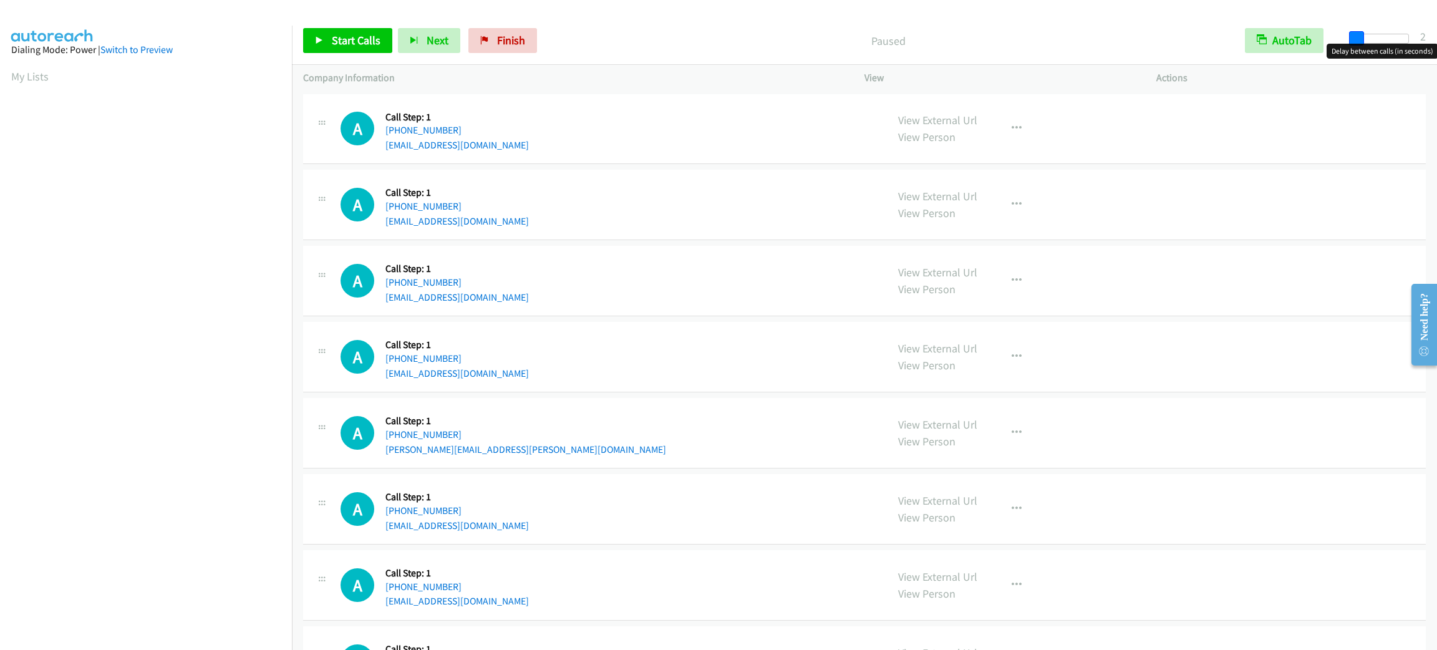
click at [1352, 34] on span at bounding box center [1357, 38] width 15 height 15
click at [1349, 34] on span at bounding box center [1355, 38] width 15 height 15
click at [349, 42] on span "Start Calls" at bounding box center [356, 40] width 49 height 14
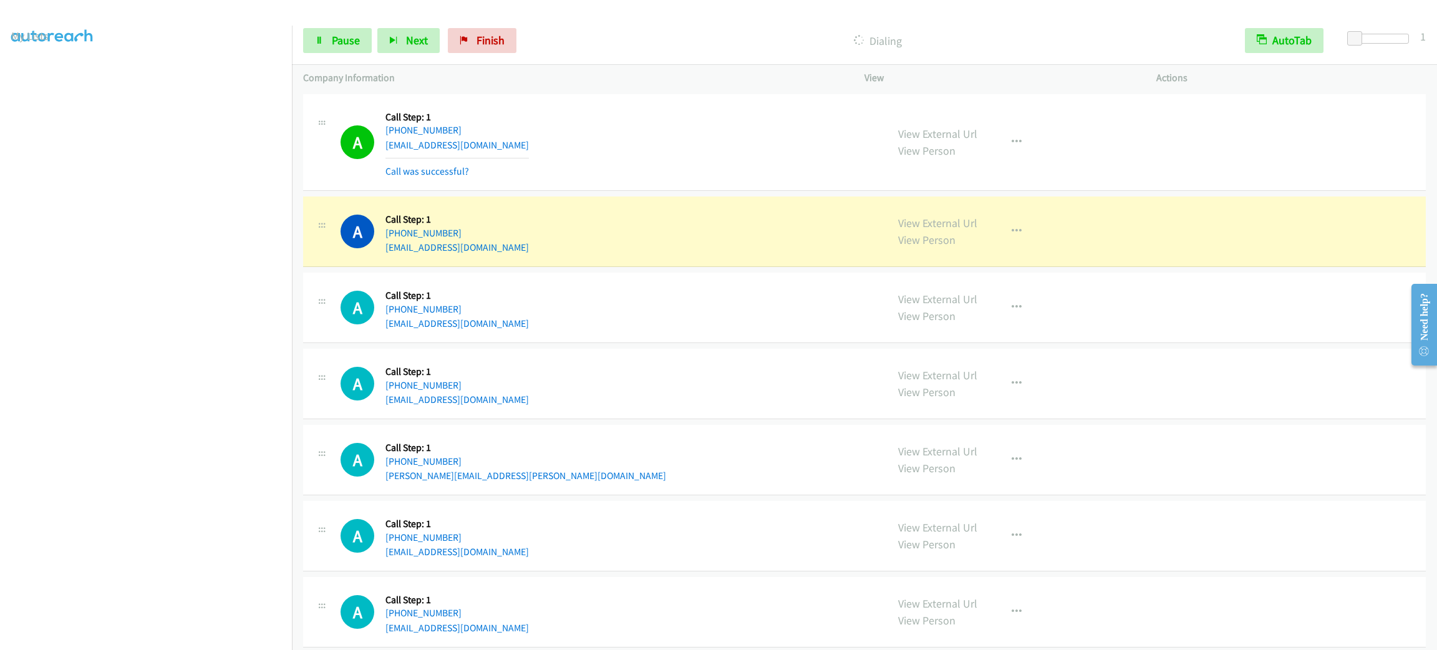
scroll to position [94, 0]
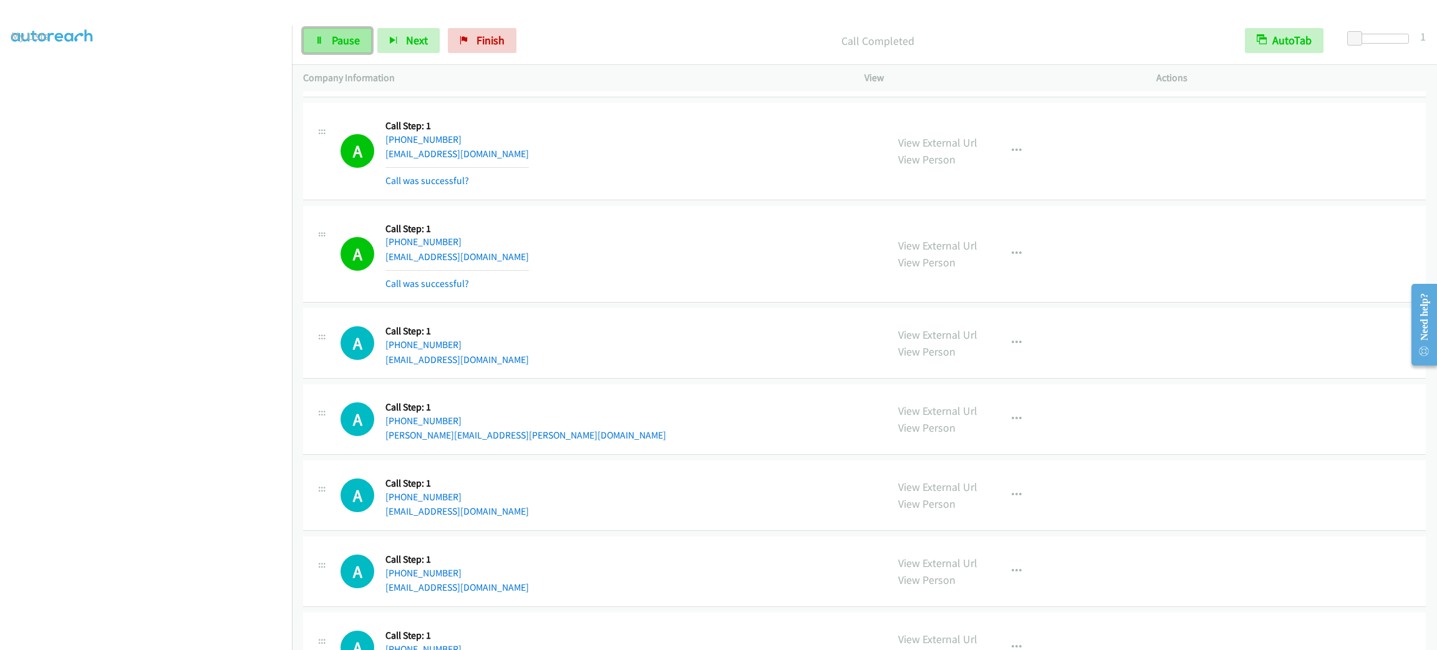
click at [354, 48] on link "Pause" at bounding box center [337, 40] width 69 height 25
click at [357, 37] on span "Start Calls" at bounding box center [356, 40] width 49 height 14
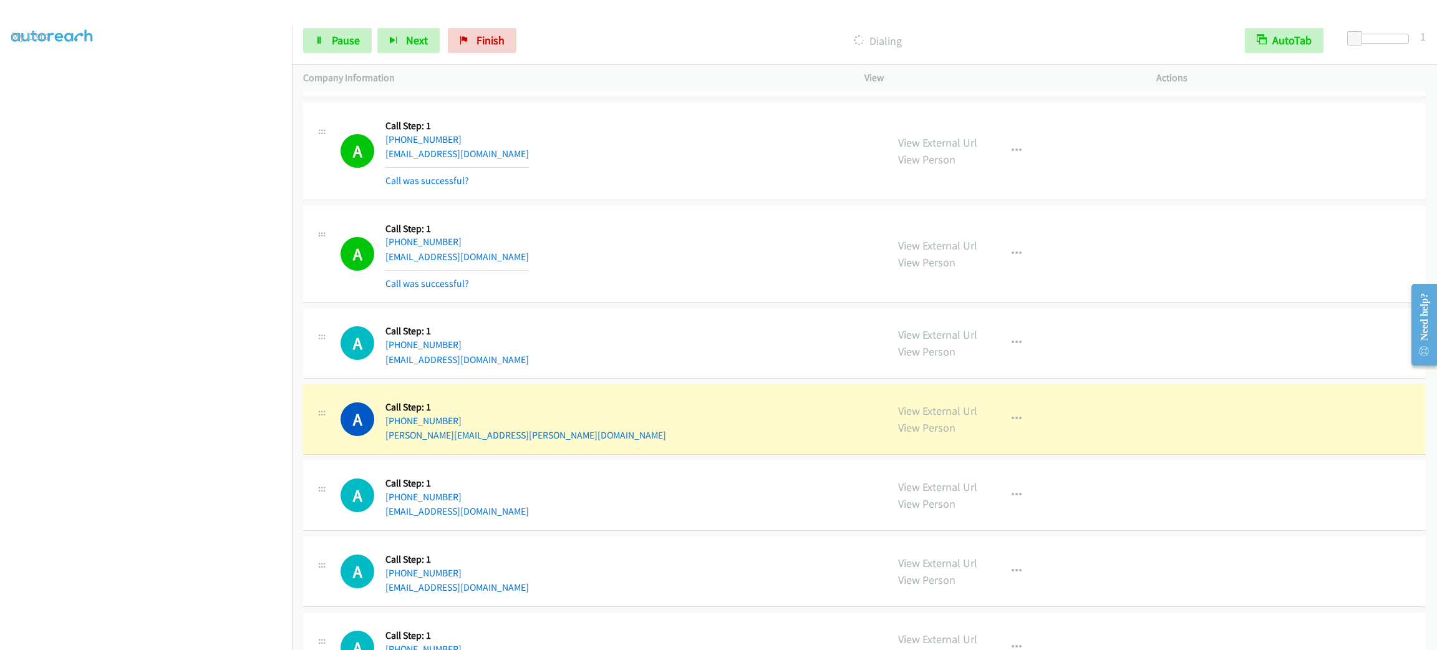
scroll to position [280, 0]
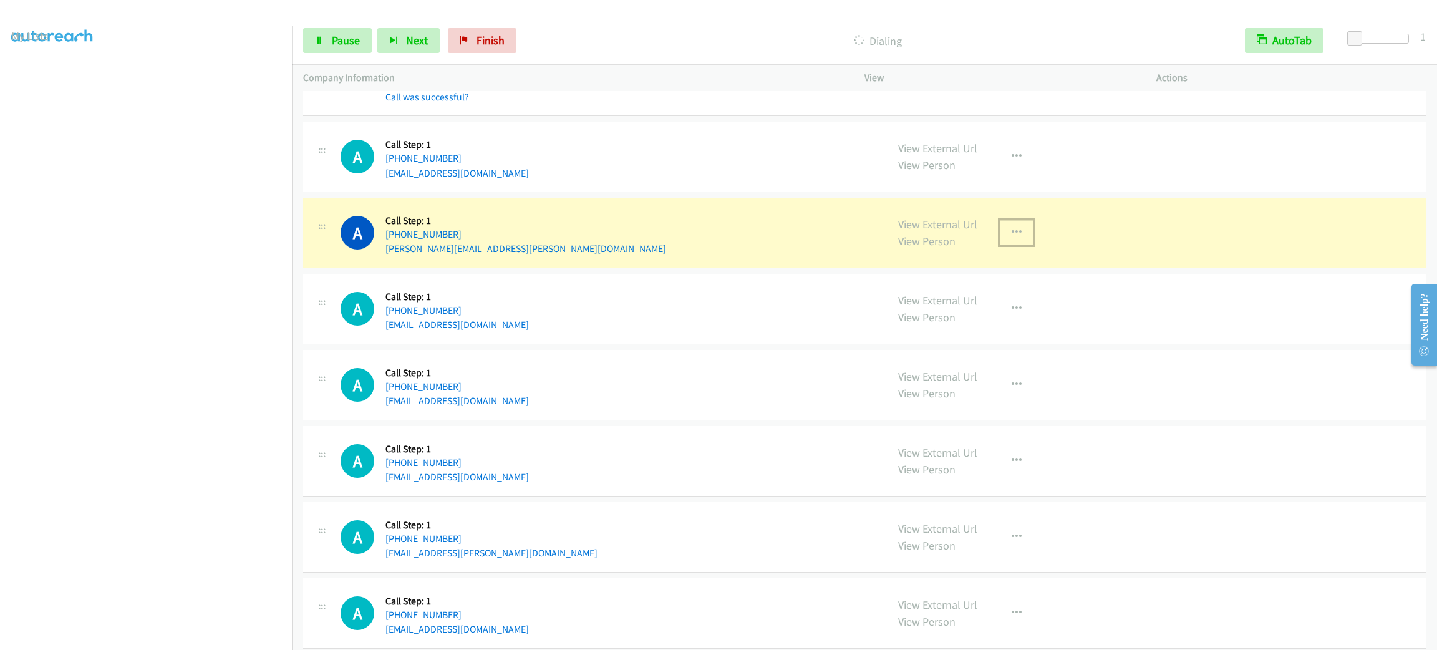
click at [1012, 228] on icon "button" at bounding box center [1017, 233] width 10 height 10
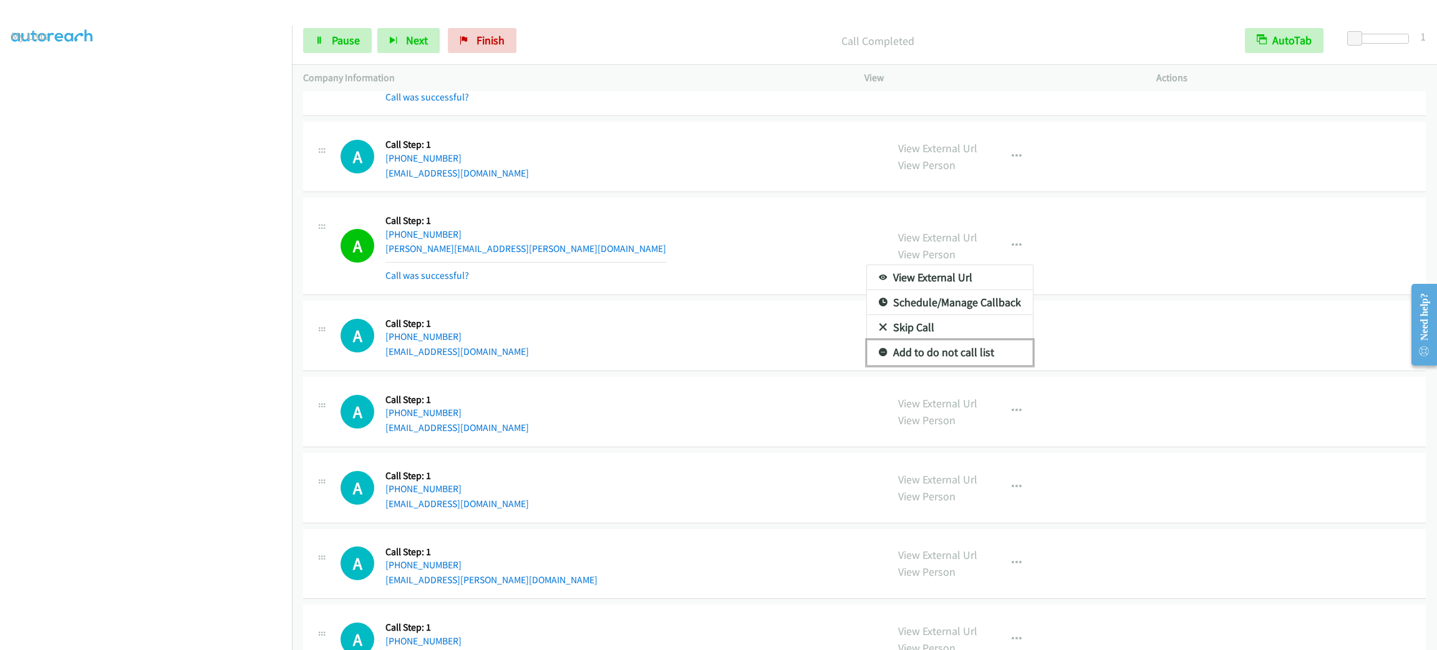
click at [922, 356] on link "Add to do not call list" at bounding box center [950, 352] width 166 height 25
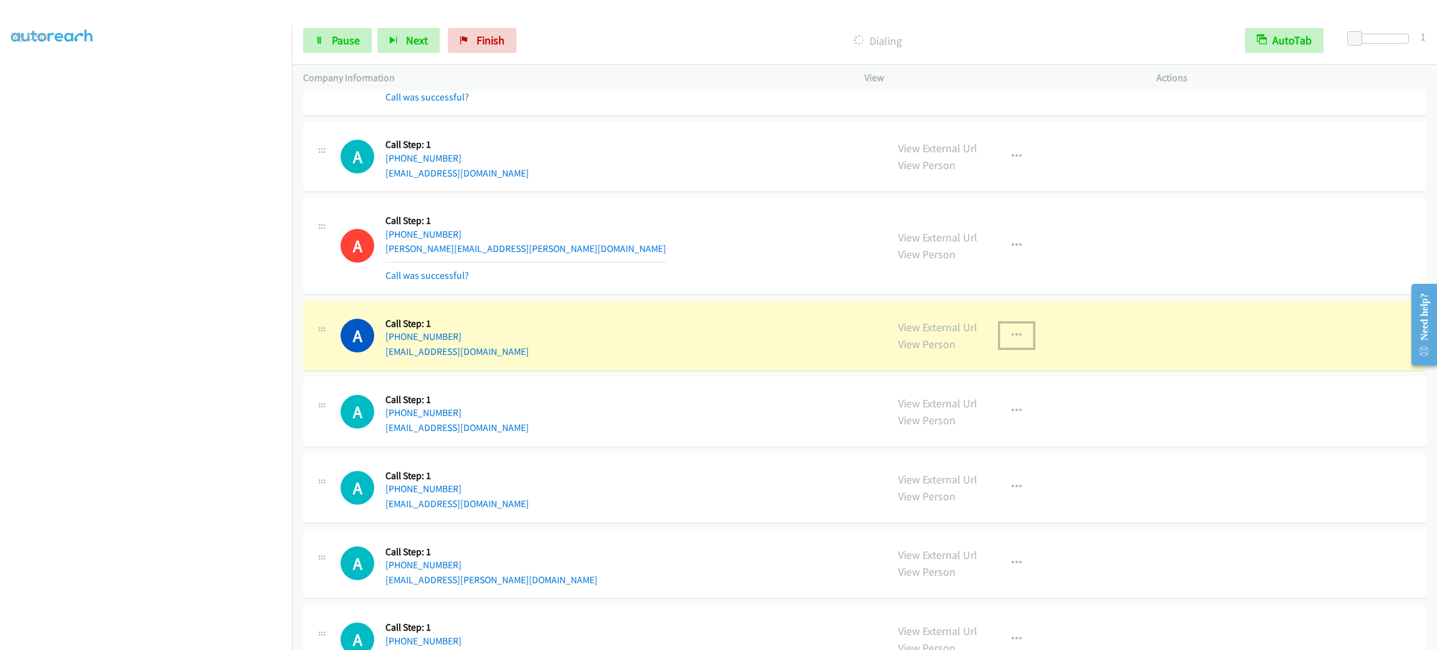
click at [1000, 339] on button "button" at bounding box center [1017, 335] width 34 height 25
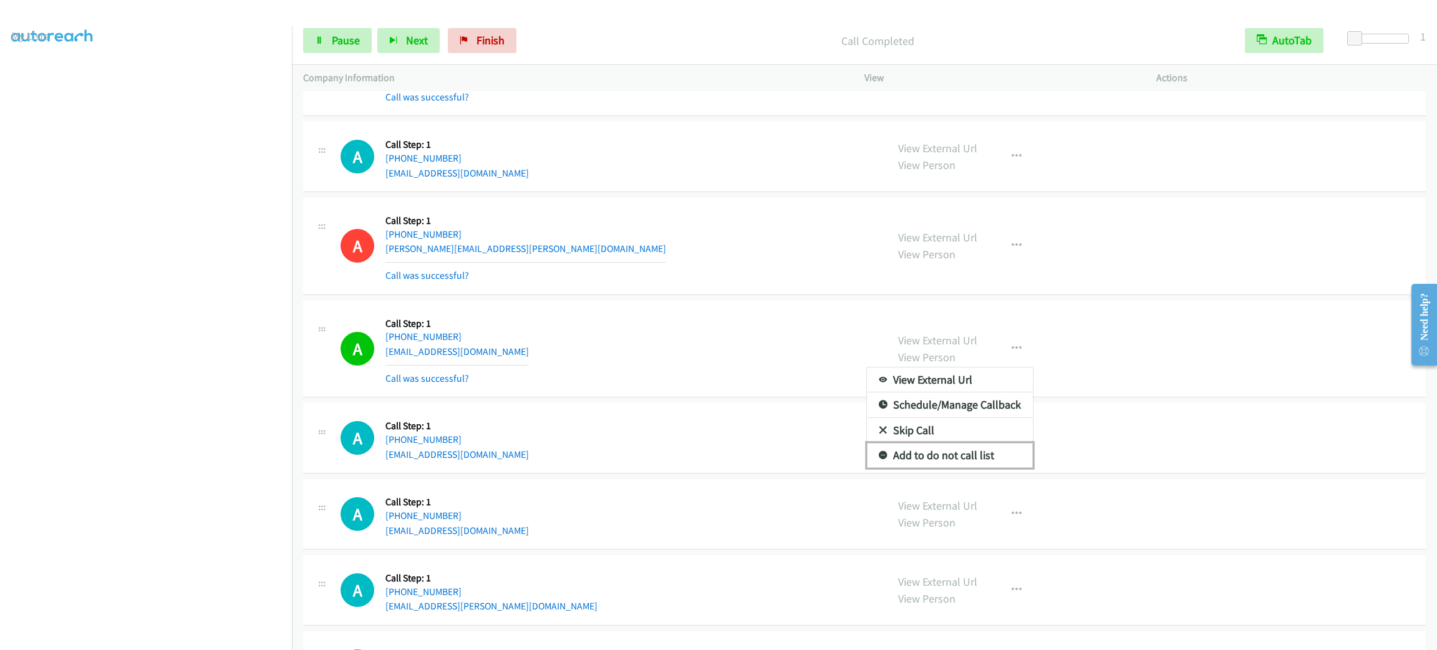
click at [973, 467] on link "Add to do not call list" at bounding box center [950, 455] width 166 height 25
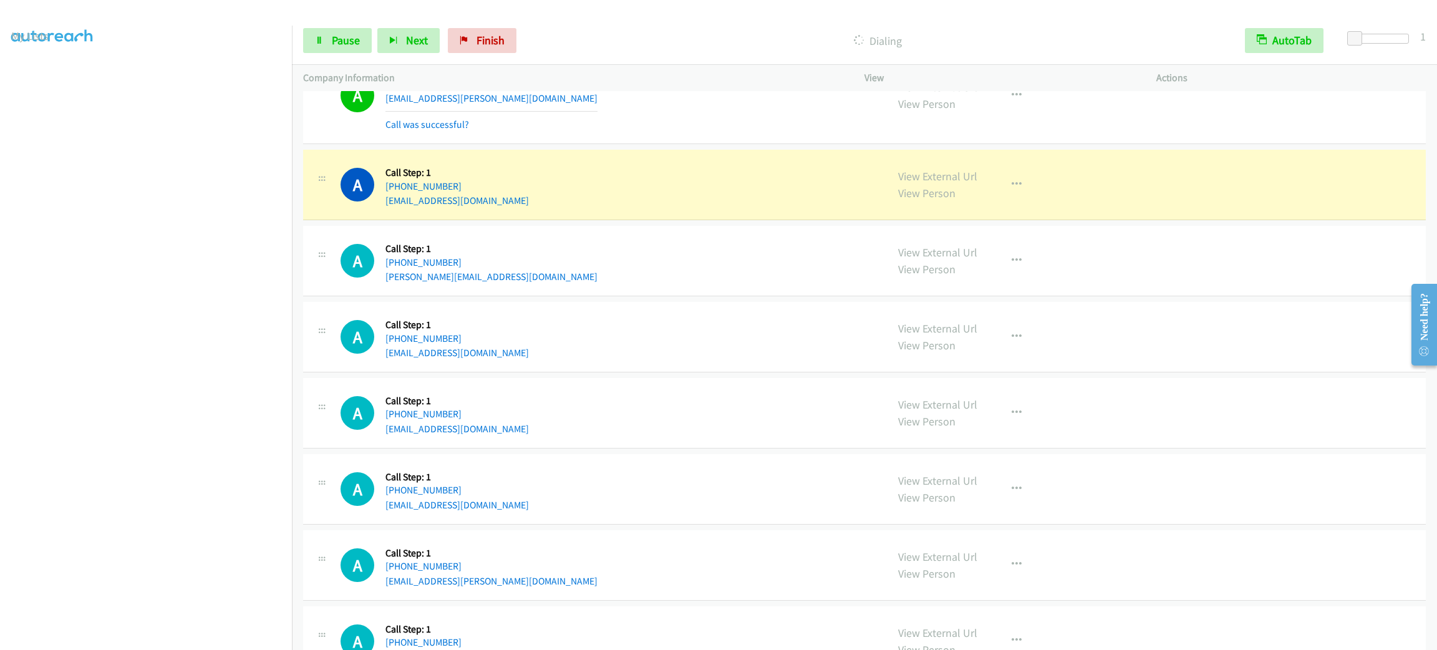
scroll to position [935, 0]
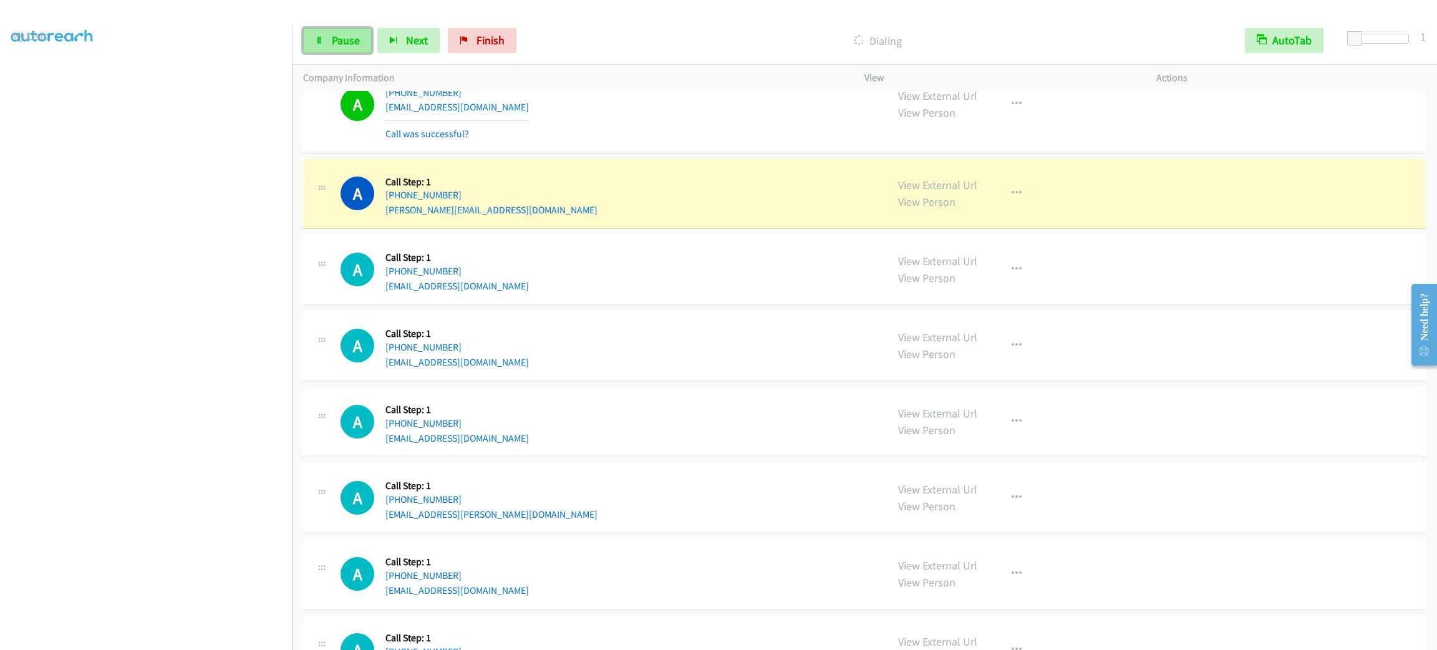
click at [357, 28] on link "Pause" at bounding box center [337, 40] width 69 height 25
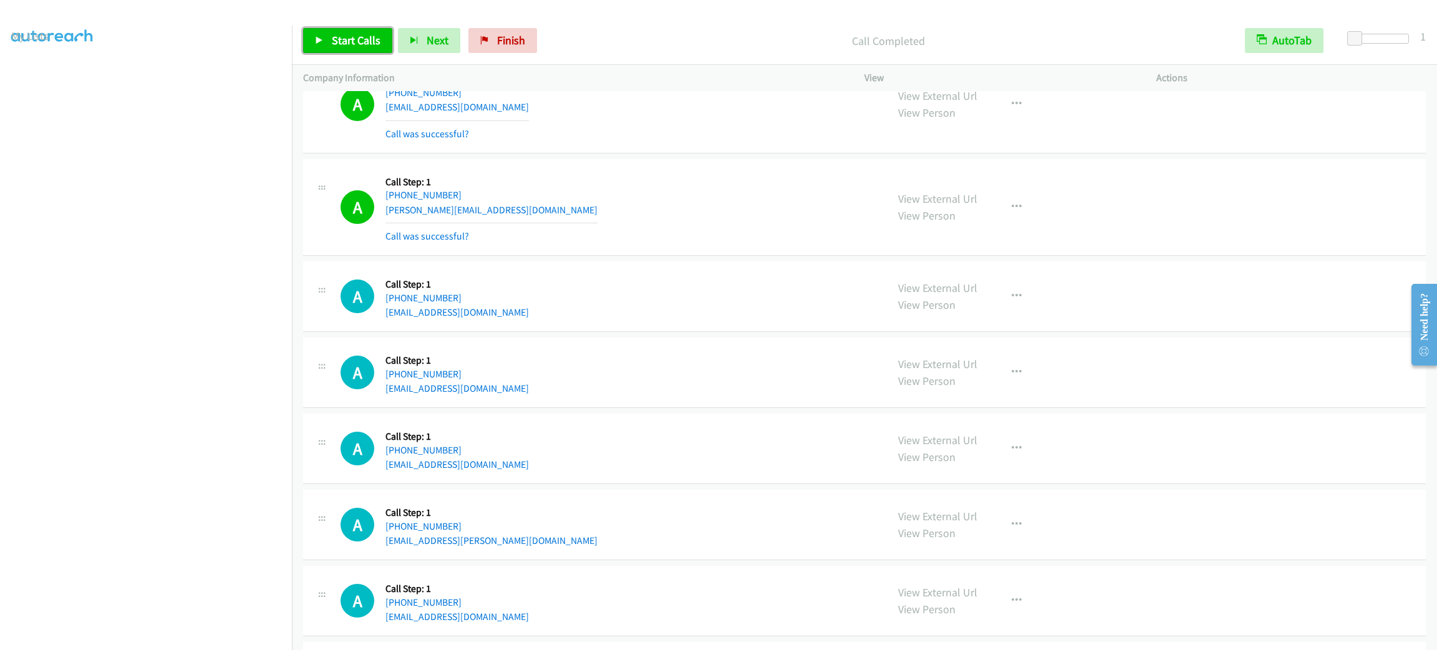
click at [372, 44] on span "Start Calls" at bounding box center [356, 40] width 49 height 14
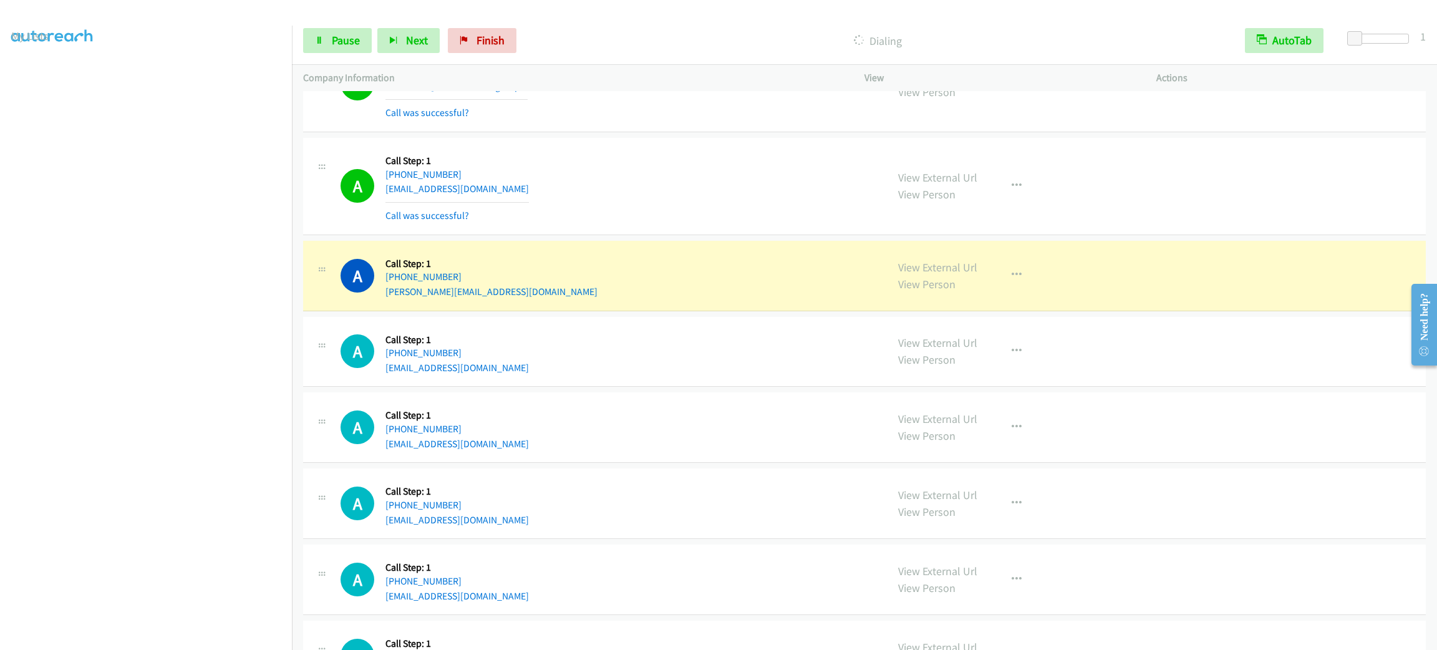
scroll to position [1871, 0]
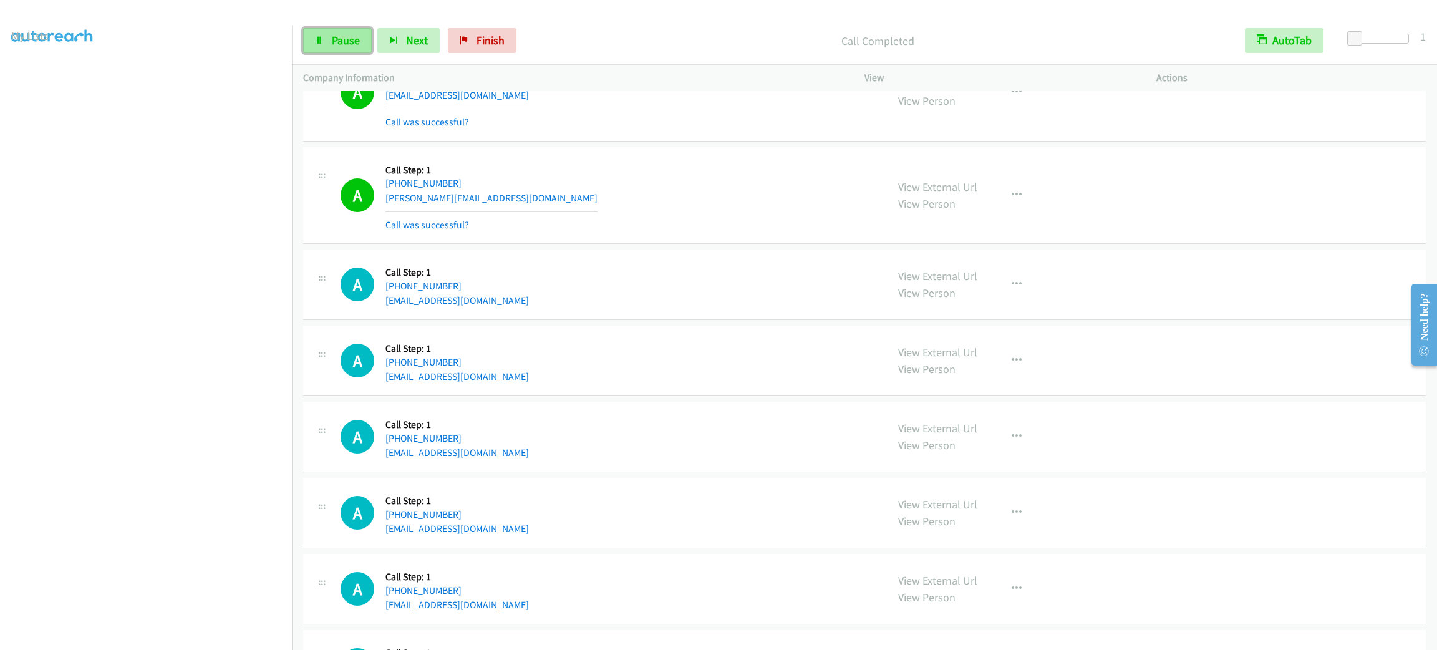
click at [350, 35] on span "Pause" at bounding box center [346, 40] width 28 height 14
click at [350, 35] on span "Start Calls" at bounding box center [356, 40] width 49 height 14
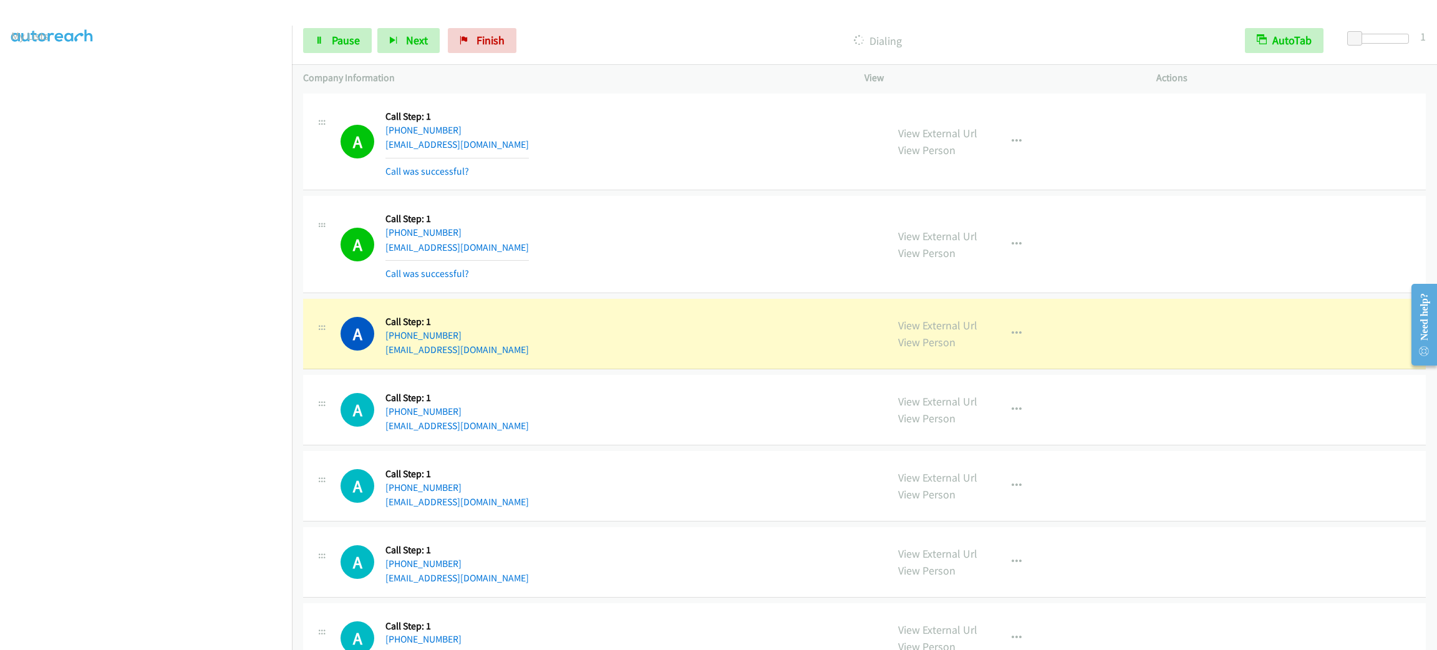
scroll to position [2804, 0]
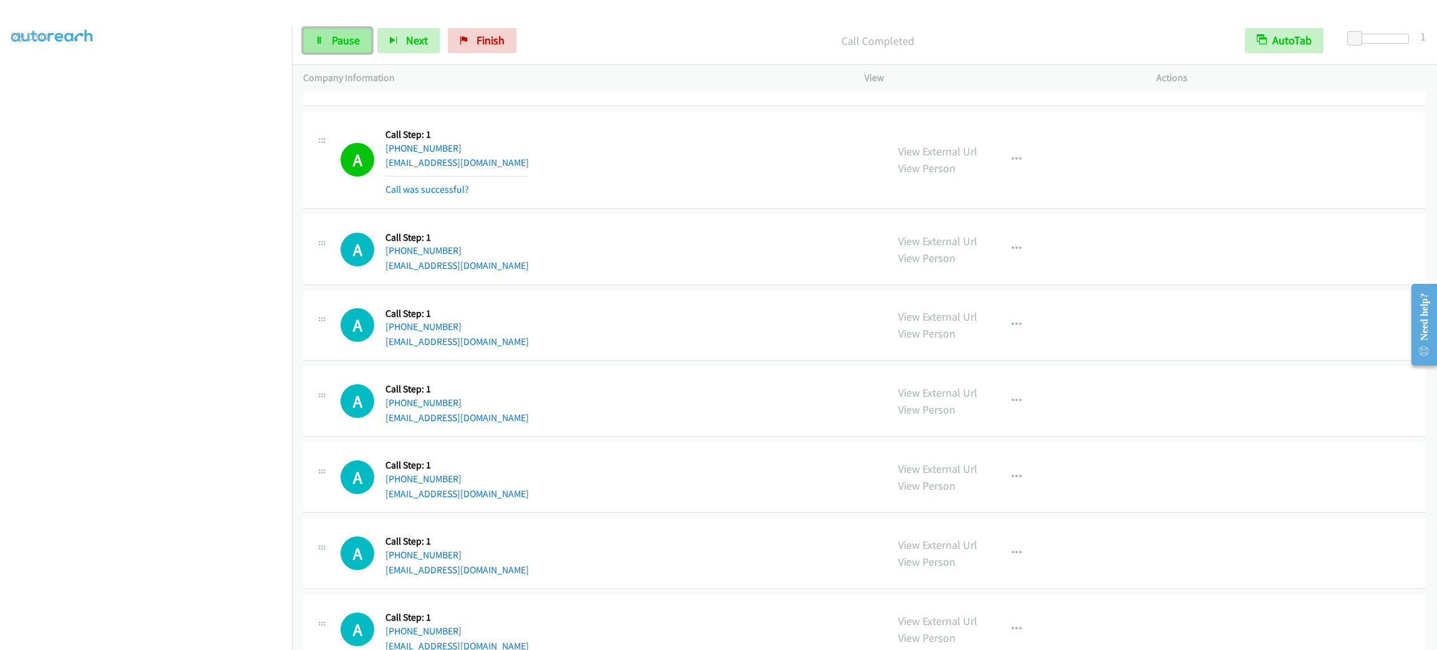
click at [320, 35] on link "Pause" at bounding box center [337, 40] width 69 height 25
click at [320, 35] on link "Start Calls" at bounding box center [347, 40] width 89 height 25
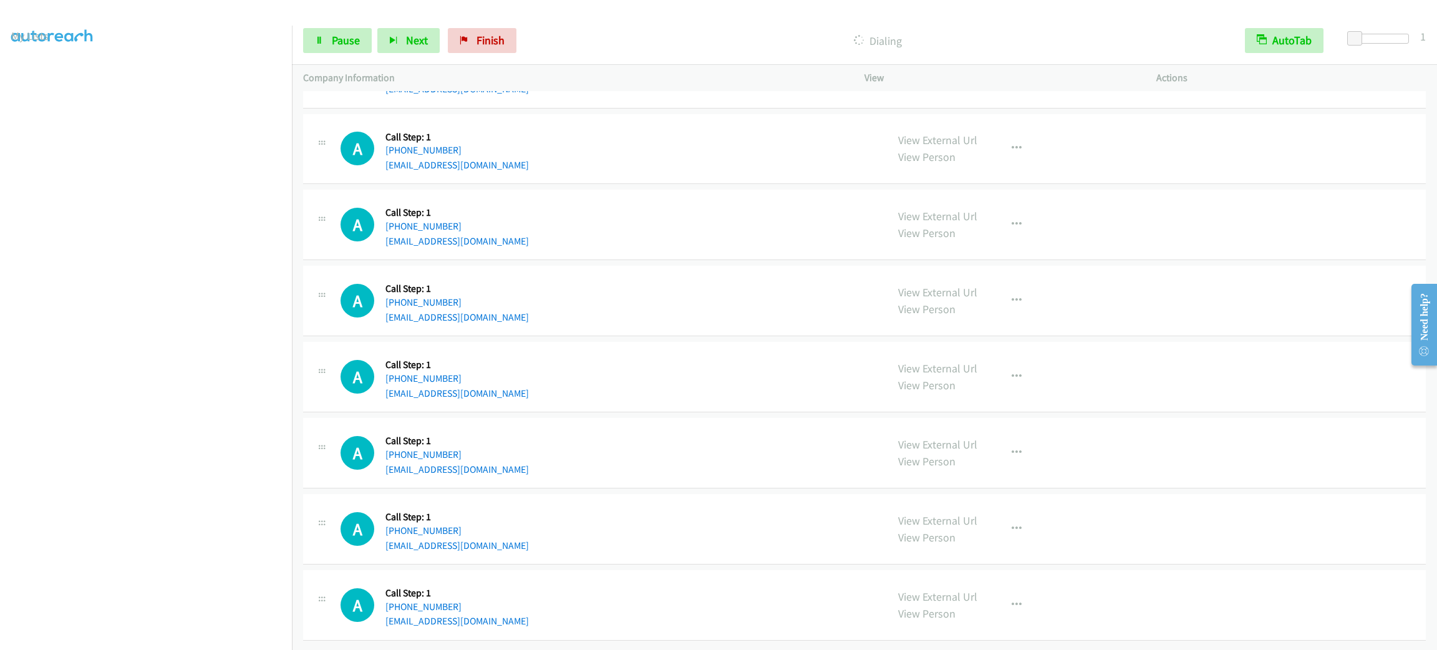
scroll to position [3387, 0]
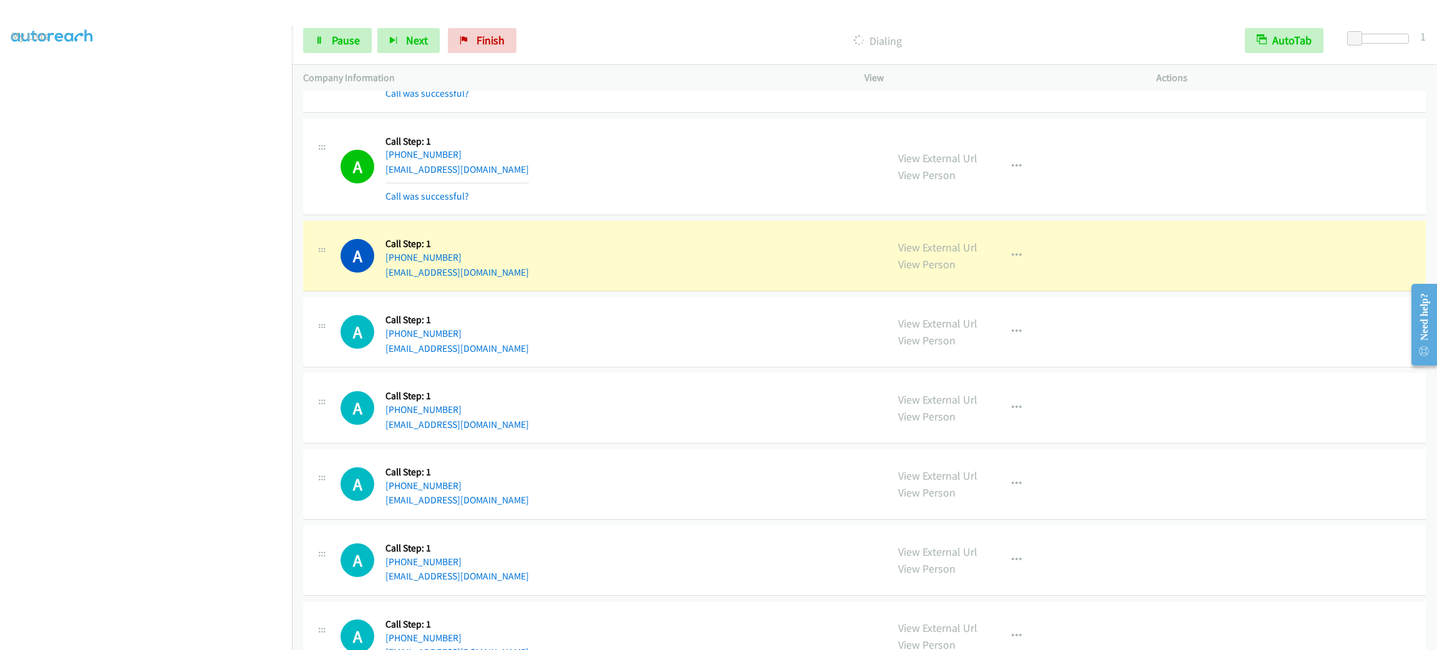
click at [353, 26] on div "Start Calls Pause Next Finish Dialing AutoTab AutoTab 1" at bounding box center [864, 41] width 1145 height 48
click at [346, 39] on span "Pause" at bounding box center [346, 40] width 28 height 14
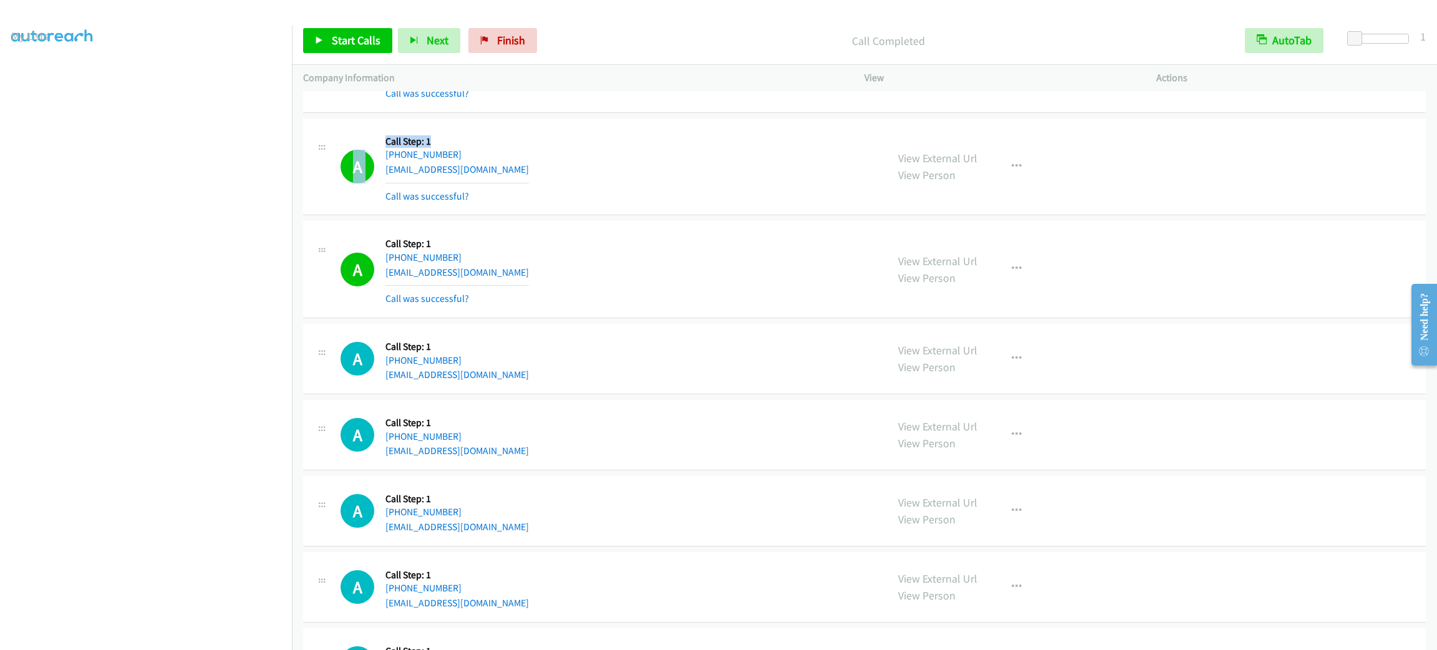
click at [597, 113] on div "A Callback Scheduled Call Step: 1 America/Phoenix +1 520-381-9605 ajiskrzak@gma…" at bounding box center [864, 64] width 1123 height 97
